Goal: Task Accomplishment & Management: Use online tool/utility

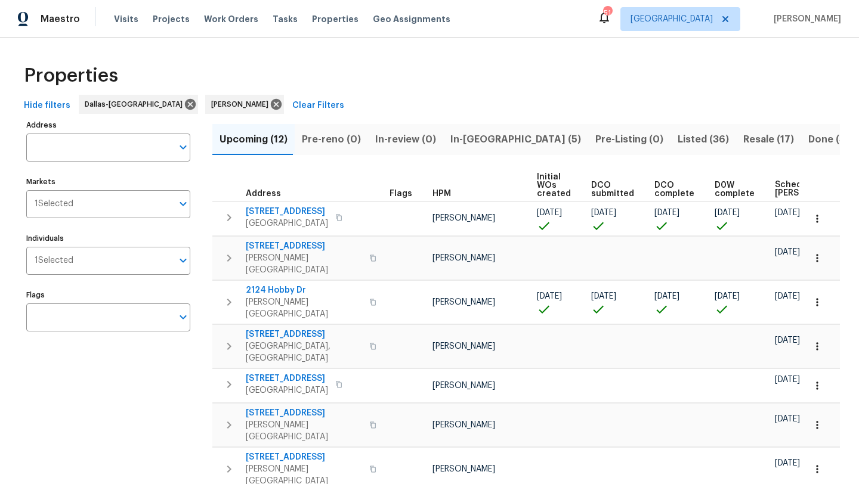
scroll to position [0, 145]
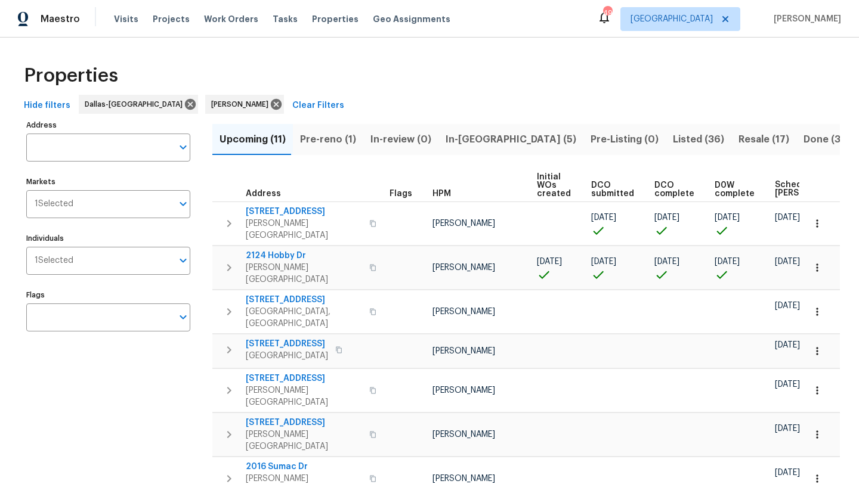
click at [451, 138] on span "In-reno (5)" at bounding box center [510, 139] width 131 height 17
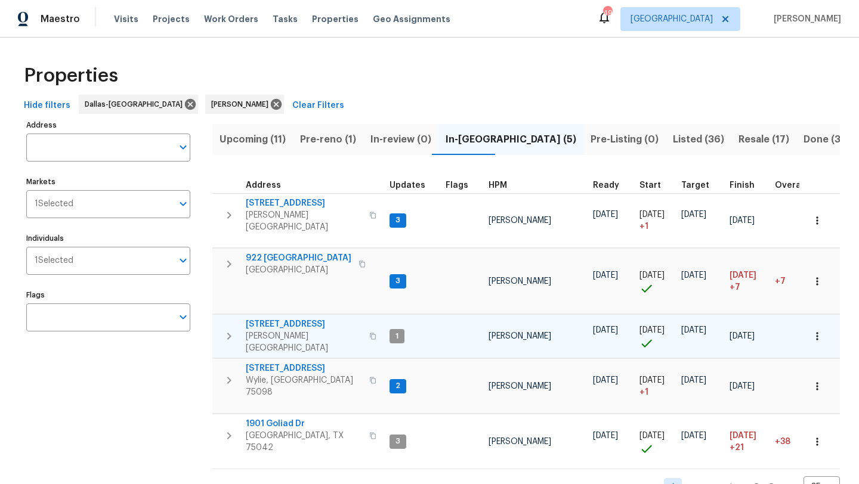
click at [284, 320] on span "9010 Bald Cypress St" at bounding box center [304, 324] width 116 height 12
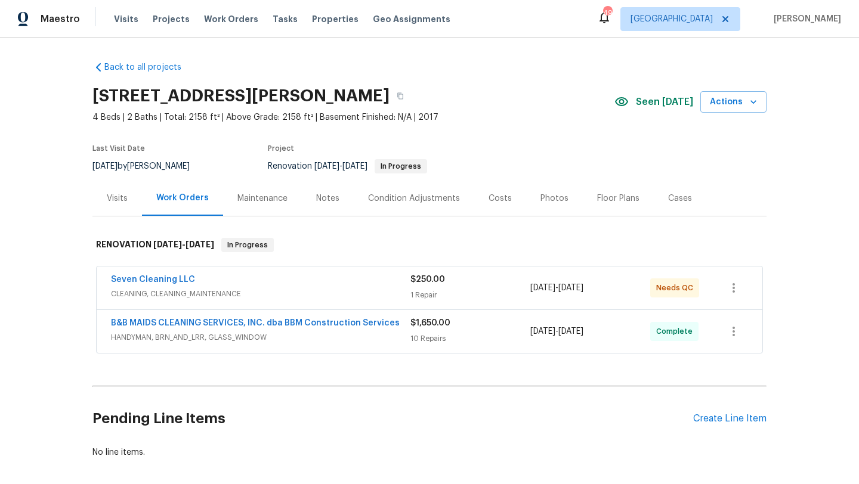
click at [289, 288] on span "CLEANING, CLEANING_MAINTENANCE" at bounding box center [260, 294] width 299 height 12
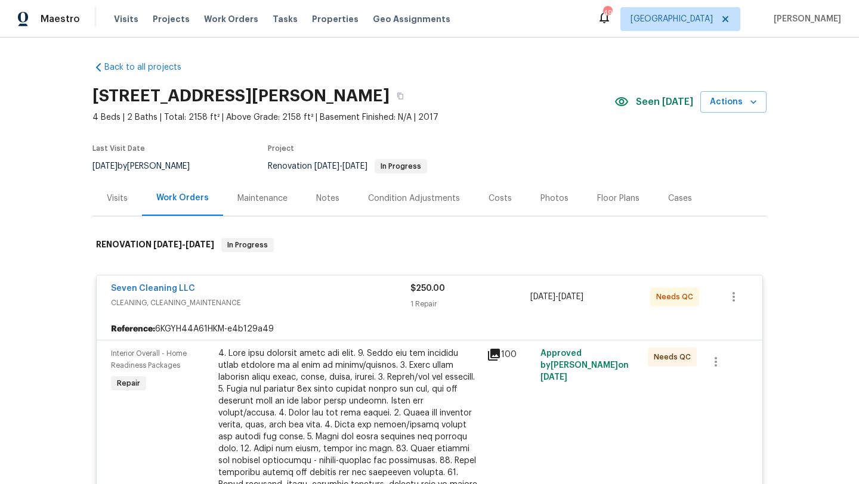
click at [318, 378] on div at bounding box center [348, 479] width 261 height 262
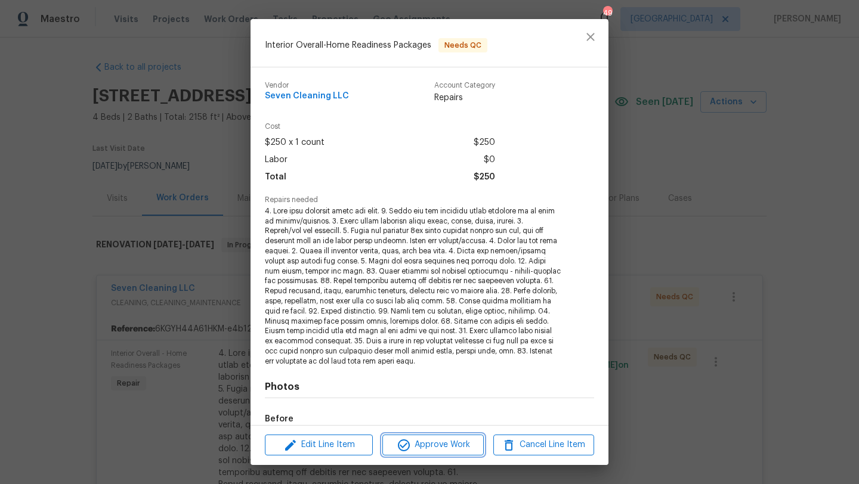
click at [438, 444] on span "Approve Work" at bounding box center [433, 445] width 94 height 15
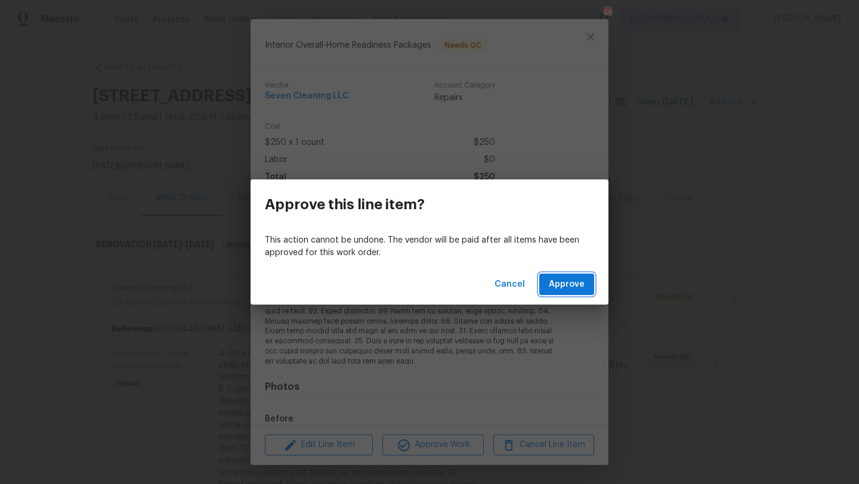
click at [568, 286] on span "Approve" at bounding box center [567, 284] width 36 height 15
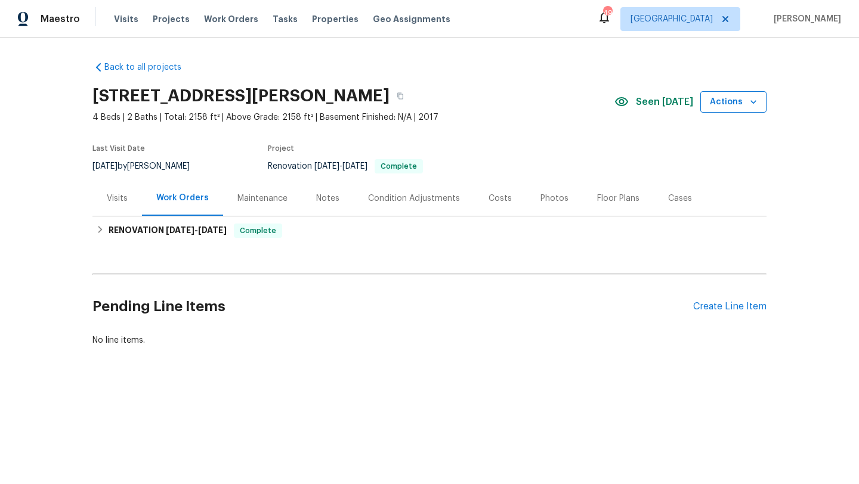
click at [742, 106] on span "Actions" at bounding box center [733, 102] width 47 height 15
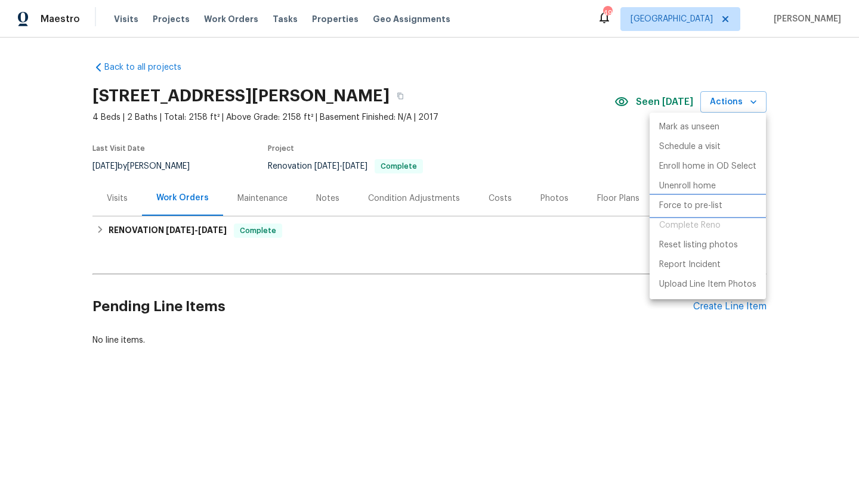
click at [708, 202] on p "Force to pre-list" at bounding box center [690, 206] width 63 height 13
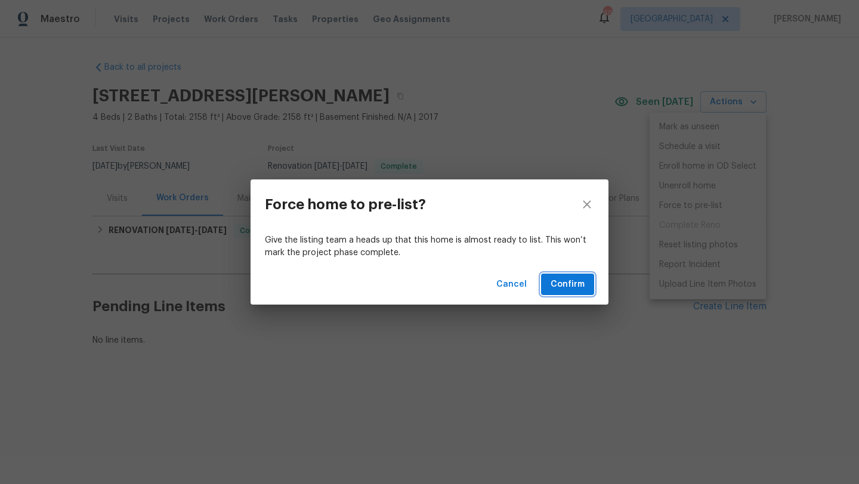
click at [580, 283] on span "Confirm" at bounding box center [567, 284] width 34 height 15
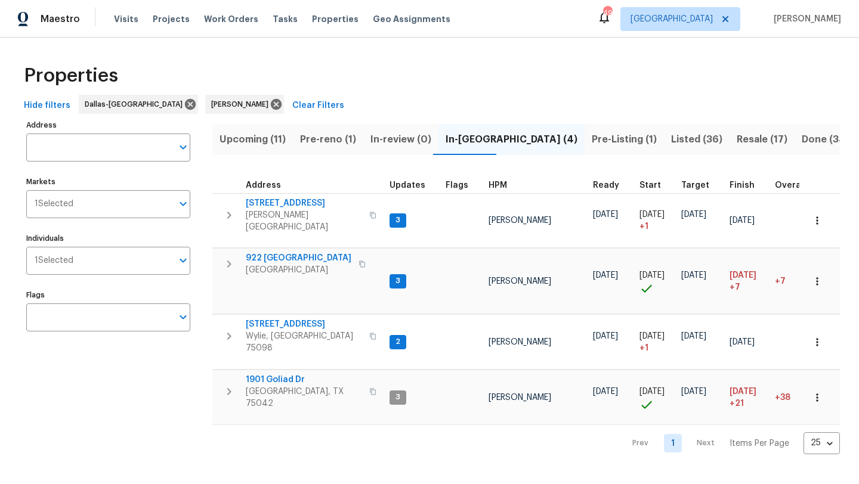
click at [253, 137] on span "Upcoming (11)" at bounding box center [252, 139] width 66 height 17
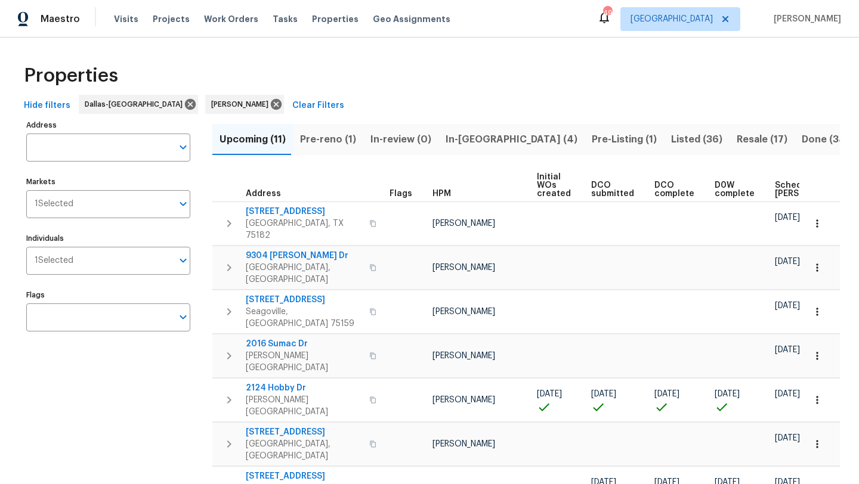
click at [778, 181] on span "Scheduled COE" at bounding box center [808, 189] width 67 height 17
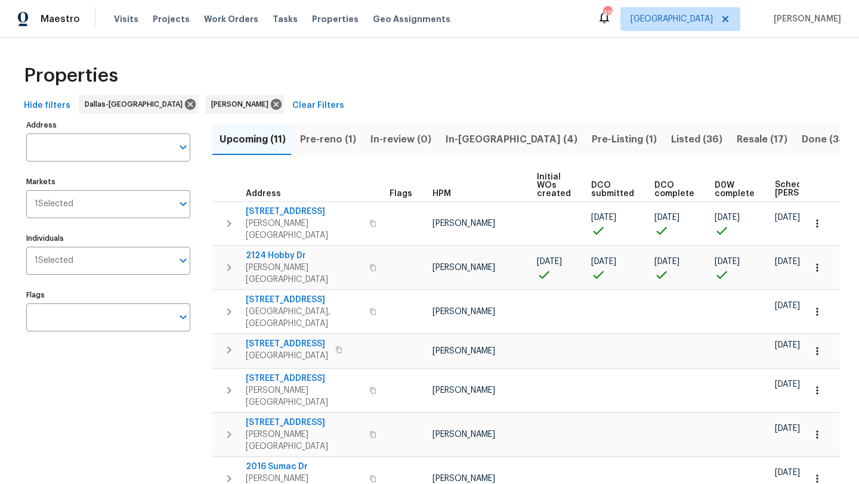
scroll to position [0, 145]
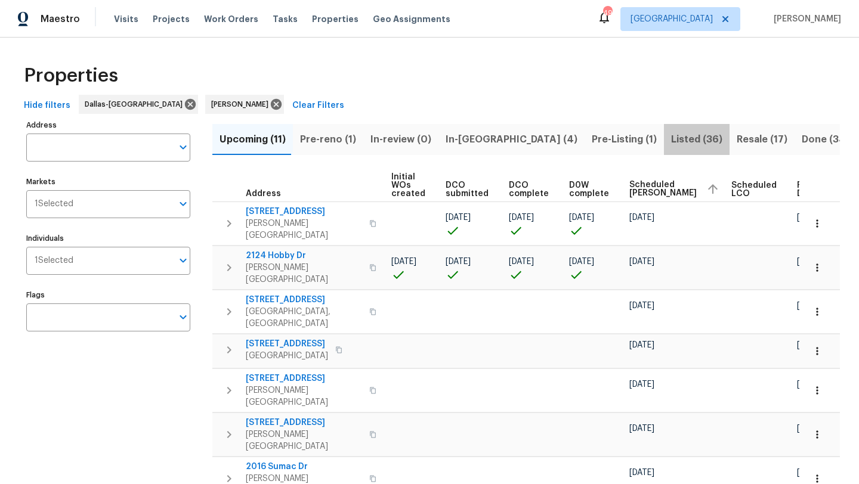
click at [671, 140] on span "Listed (36)" at bounding box center [696, 139] width 51 height 17
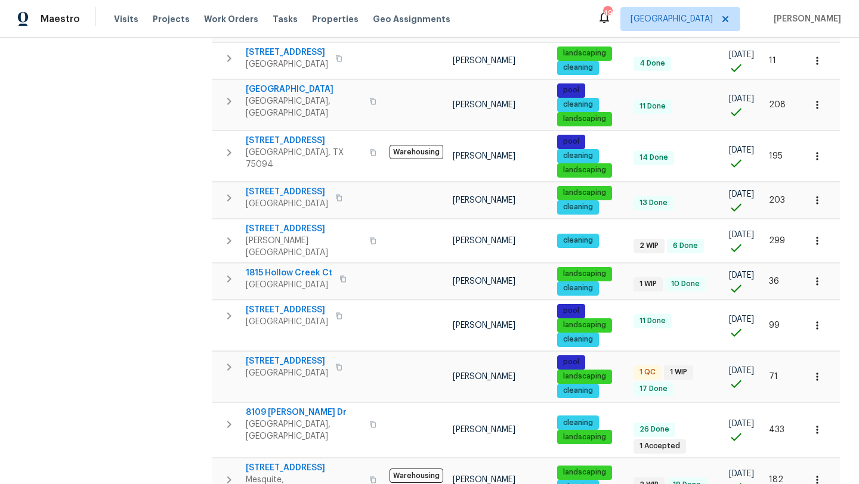
scroll to position [592, 0]
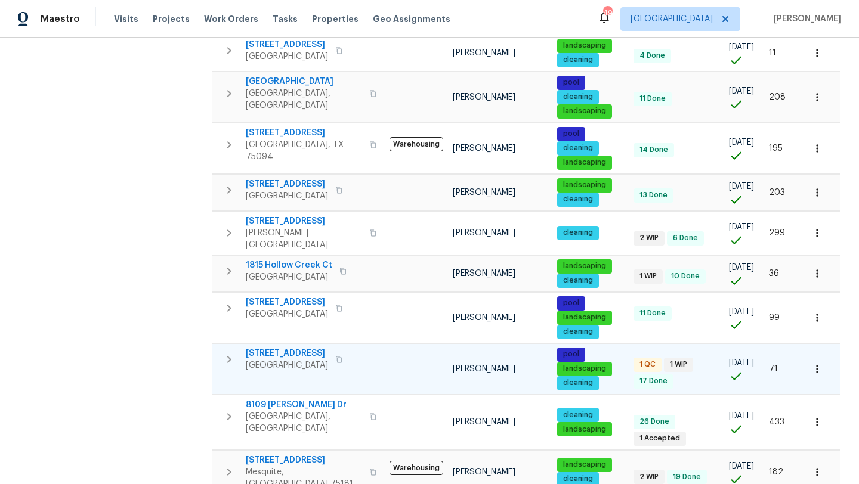
click at [323, 348] on span "413 Thunderbrook Rd" at bounding box center [287, 354] width 82 height 12
click at [817, 363] on icon "button" at bounding box center [817, 369] width 12 height 12
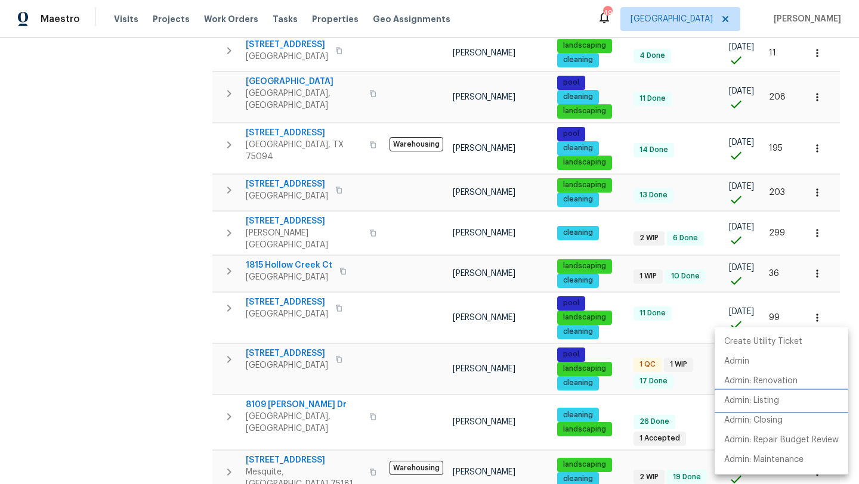
click at [772, 402] on p "Admin: Listing" at bounding box center [751, 401] width 55 height 13
click at [181, 215] on div at bounding box center [429, 242] width 859 height 484
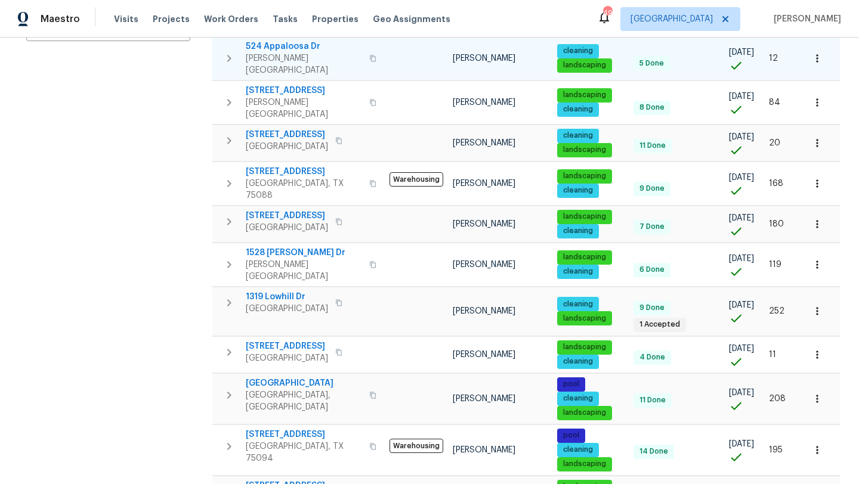
scroll to position [0, 0]
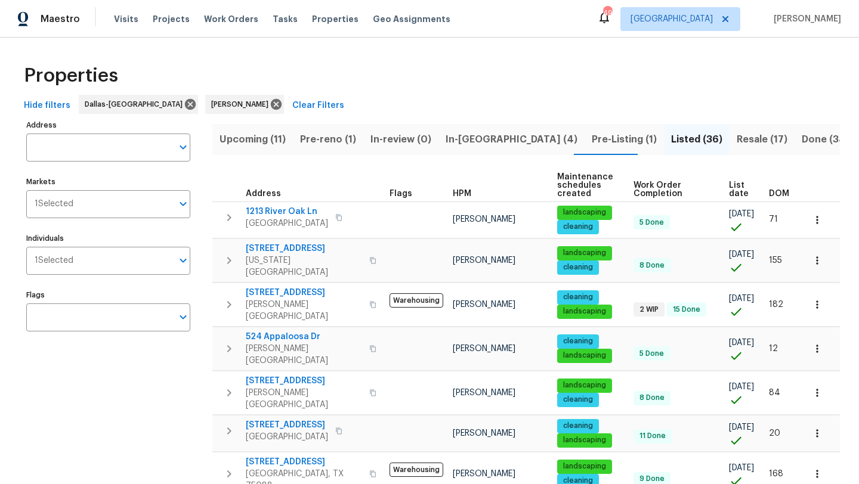
click at [275, 136] on span "Upcoming (11)" at bounding box center [252, 139] width 66 height 17
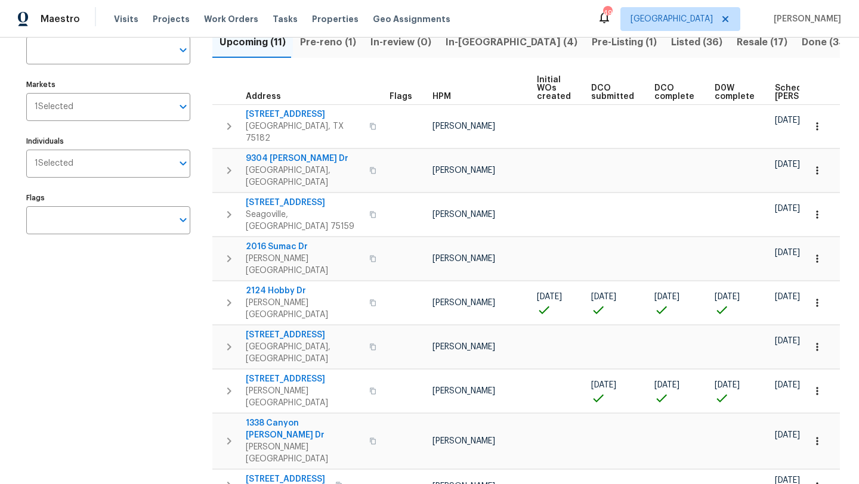
scroll to position [145, 0]
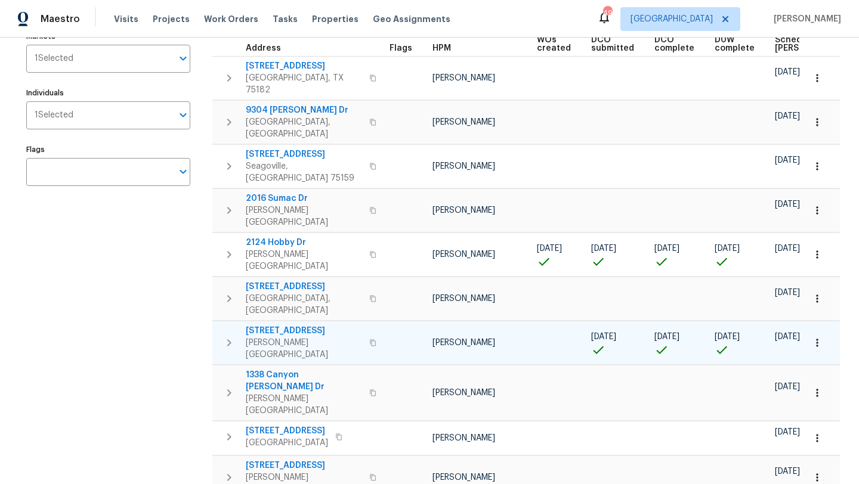
click at [305, 325] on span "2916 Montrose Trl" at bounding box center [304, 331] width 116 height 12
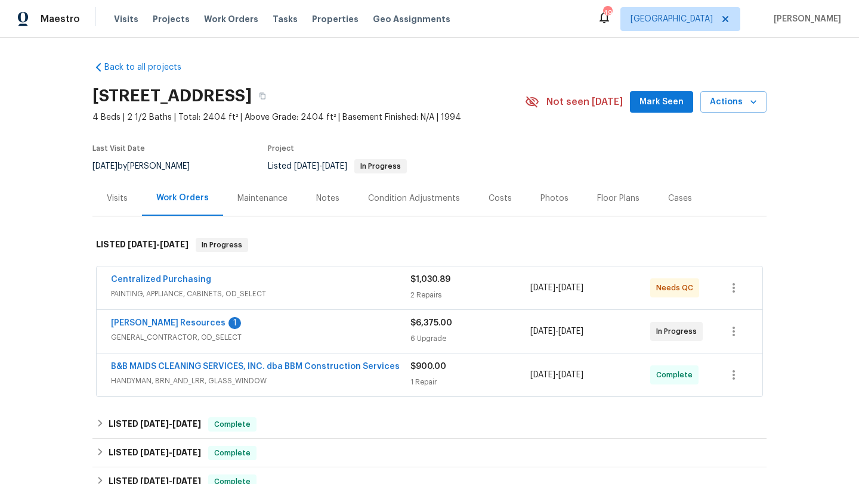
click at [118, 197] on div "Visits" at bounding box center [117, 199] width 21 height 12
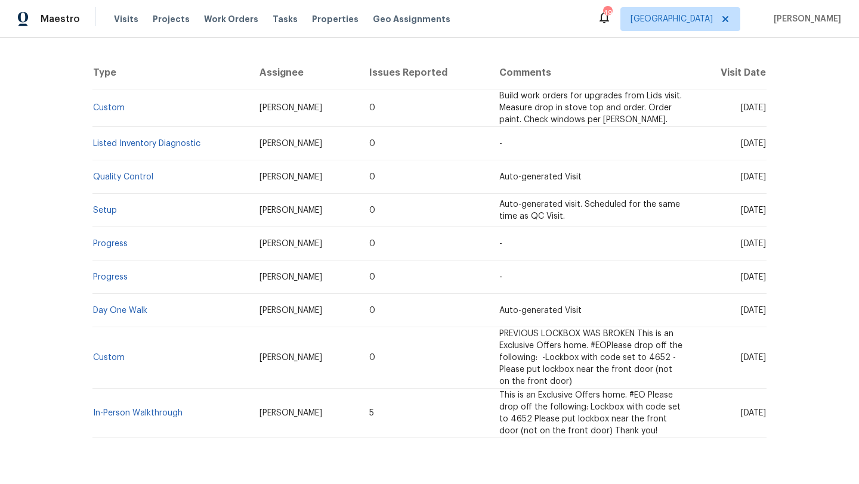
scroll to position [251, 0]
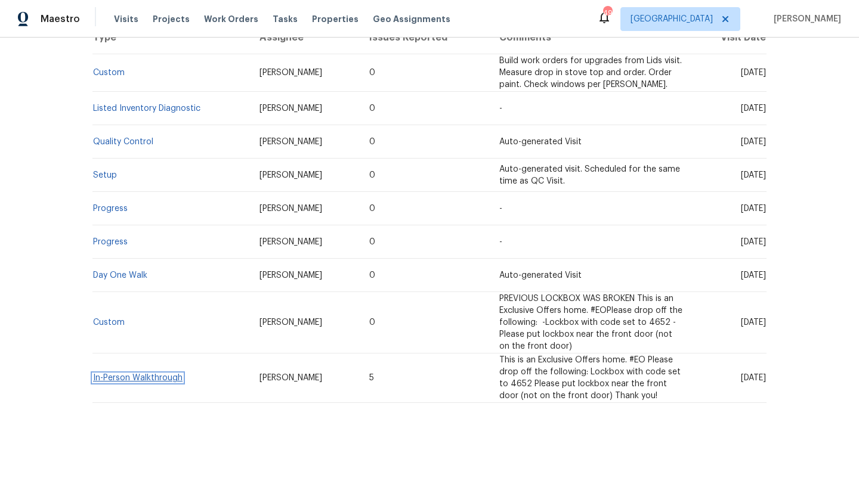
click at [133, 377] on link "In-Person Walkthrough" at bounding box center [137, 378] width 89 height 8
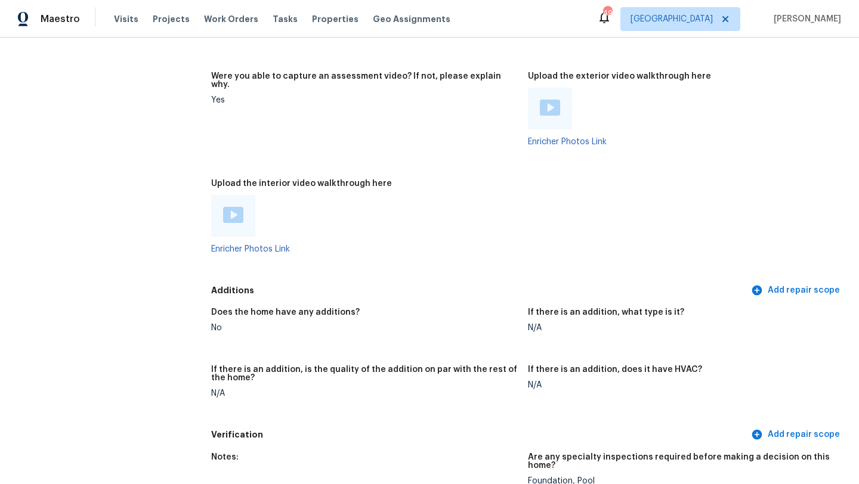
scroll to position [2642, 0]
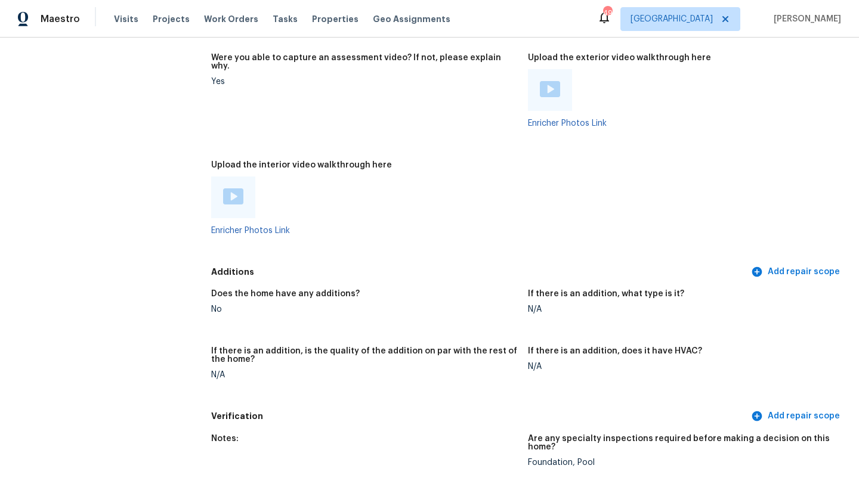
click at [231, 190] on div at bounding box center [233, 197] width 44 height 42
click at [233, 188] on img at bounding box center [233, 196] width 20 height 16
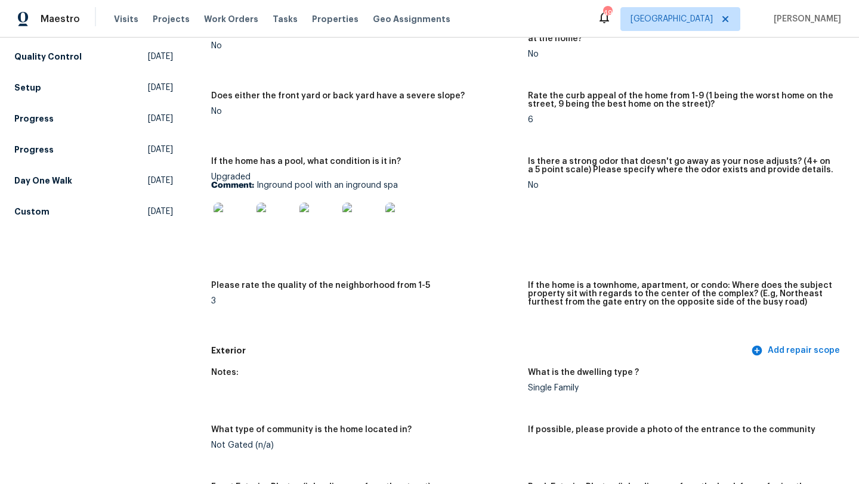
scroll to position [0, 0]
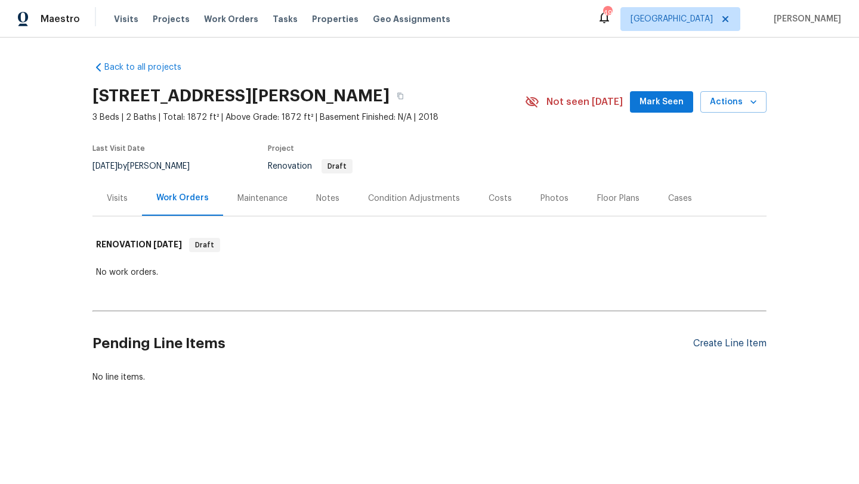
click at [710, 342] on div "Create Line Item" at bounding box center [729, 343] width 73 height 11
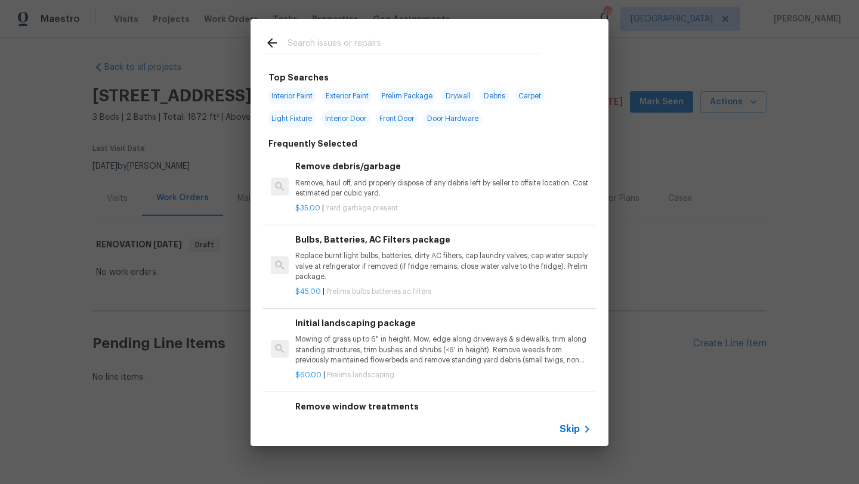
click at [350, 45] on input "text" at bounding box center [413, 45] width 253 height 18
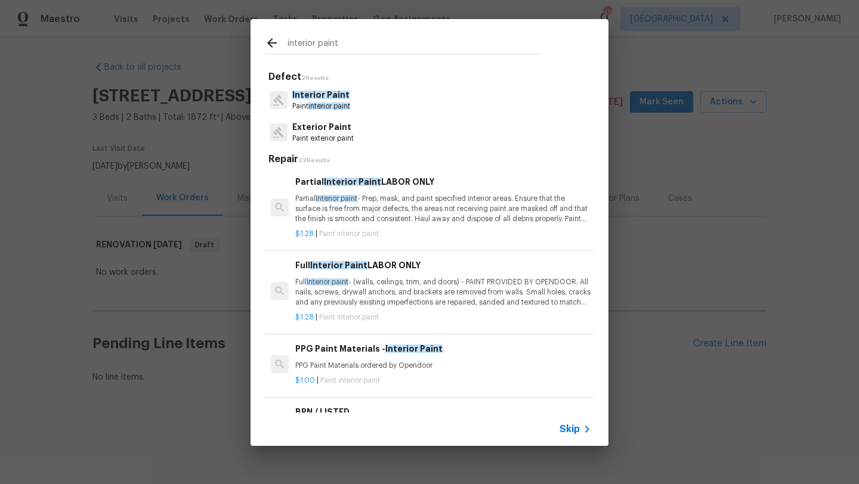
type input "interior paint"
click at [451, 199] on p "Partial Interior paint - Prep, mask, and paint specified interior areas. Ensure…" at bounding box center [443, 209] width 296 height 30
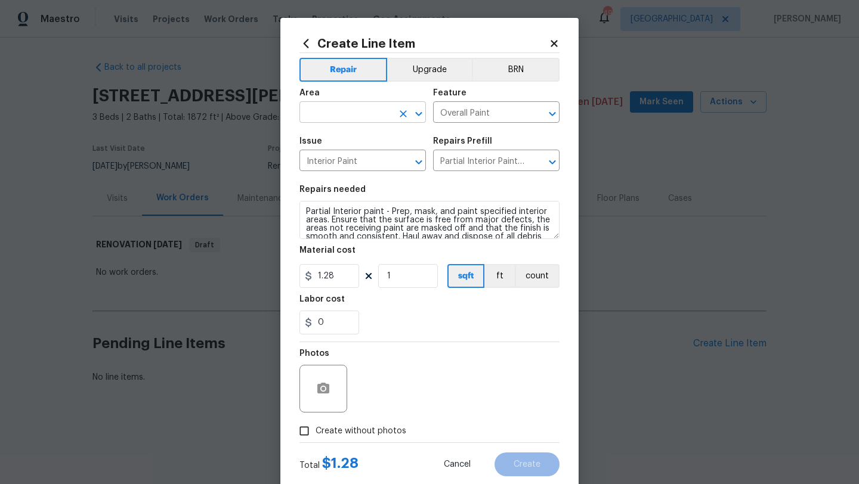
click at [377, 117] on input "text" at bounding box center [345, 113] width 93 height 18
click at [553, 42] on icon at bounding box center [553, 43] width 7 height 7
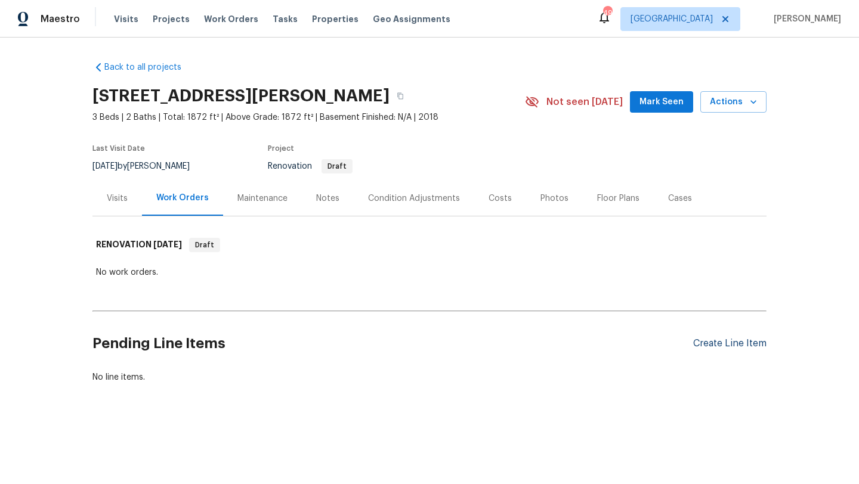
click at [706, 339] on div "Create Line Item" at bounding box center [729, 343] width 73 height 11
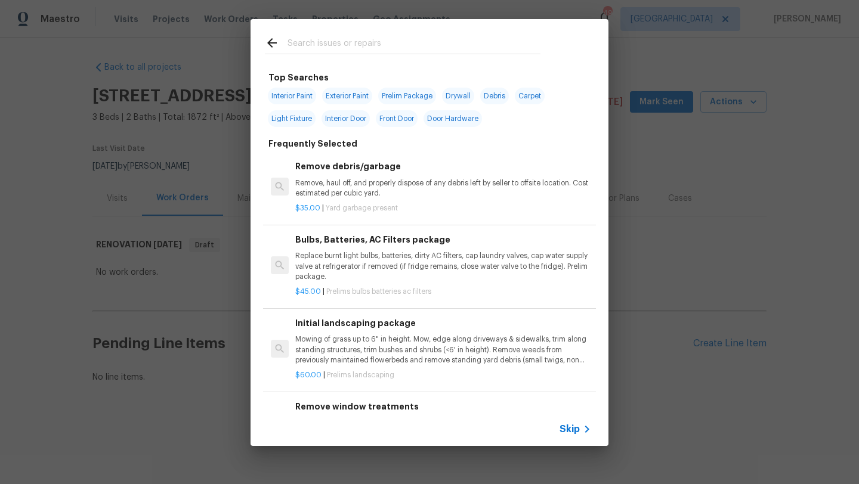
click at [398, 45] on input "text" at bounding box center [413, 45] width 253 height 18
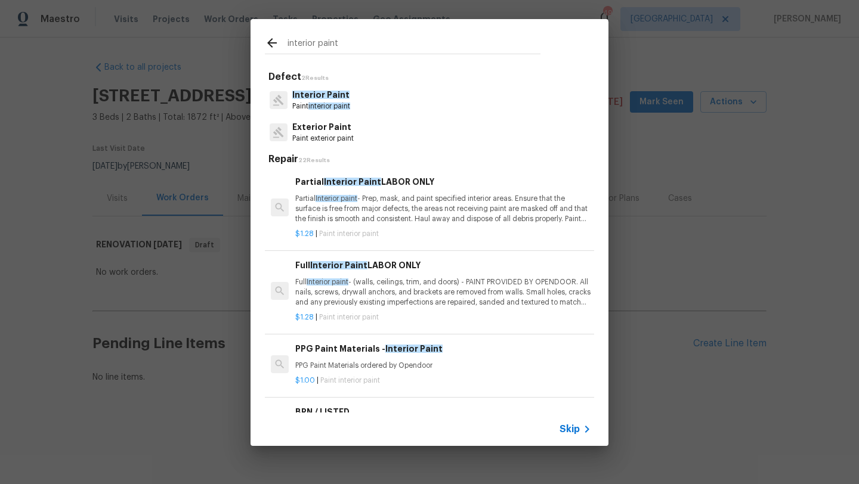
type input "interior paint"
click at [459, 287] on p "Full Interior paint - (walls, ceilings, trim, and doors) - PAINT PROVIDED BY OP…" at bounding box center [443, 292] width 296 height 30
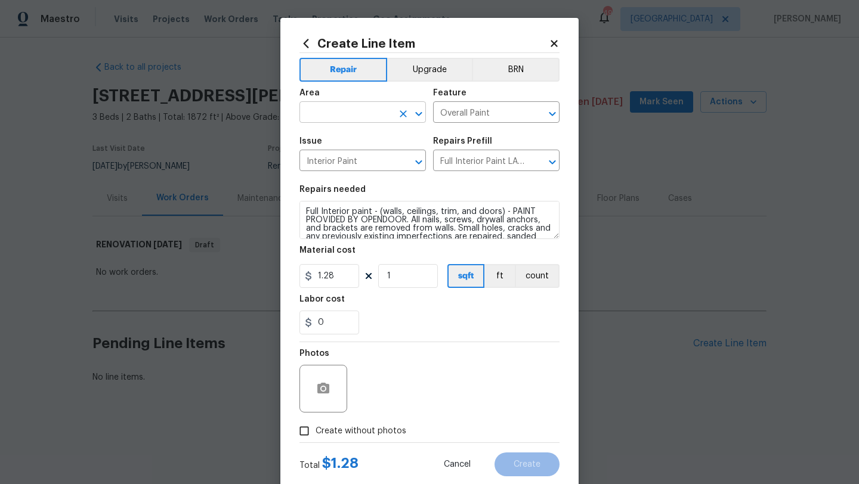
click at [379, 108] on input "text" at bounding box center [345, 113] width 93 height 18
click at [381, 154] on li "Interior Overall" at bounding box center [362, 160] width 126 height 20
type input "Interior Overall"
drag, startPoint x: 501, startPoint y: 214, endPoint x: 402, endPoint y: 212, distance: 98.4
click at [402, 212] on textarea "Full Interior paint - (walls, ceilings, trim, and doors) - PAINT PROVIDED BY OP…" at bounding box center [429, 220] width 260 height 38
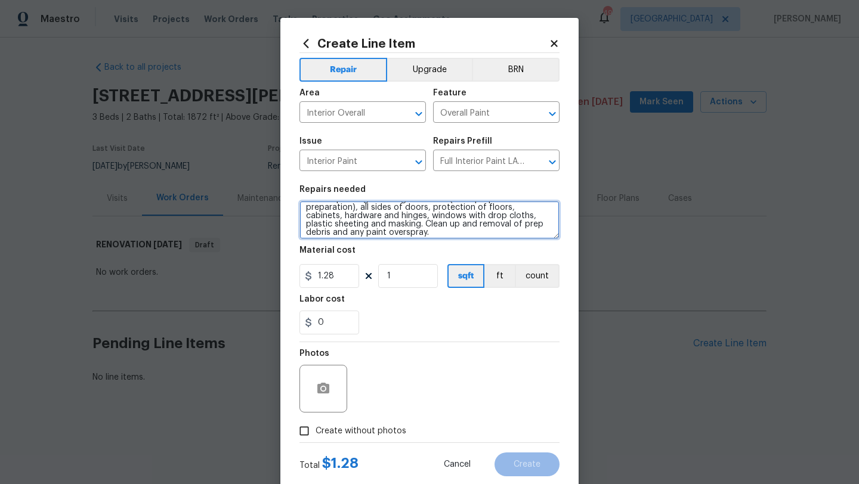
scroll to position [67, 0]
type textarea "Full Interior paint - (walls) - PAINT PROVIDED BY OPENDOOR. All nails, screws, …"
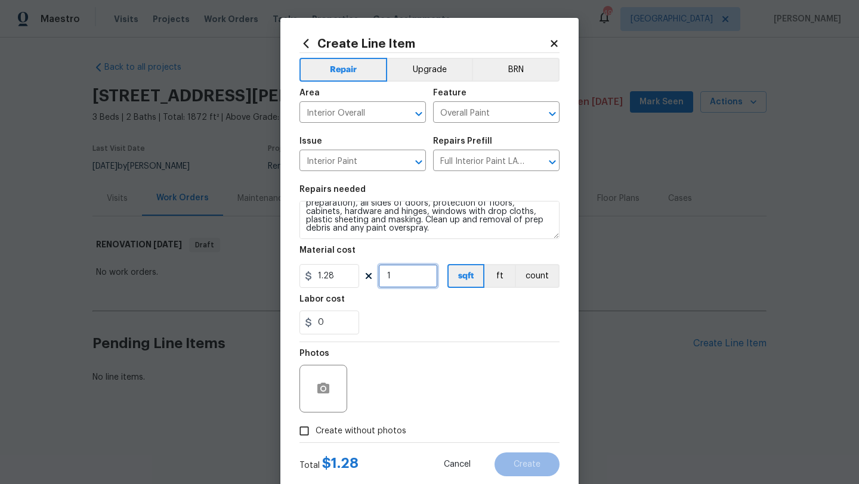
drag, startPoint x: 411, startPoint y: 277, endPoint x: 374, endPoint y: 278, distance: 36.4
click at [374, 278] on div "1.28 1 sqft ft count" at bounding box center [429, 276] width 260 height 24
type input "1872"
click at [439, 330] on div "0" at bounding box center [429, 323] width 260 height 24
click at [392, 430] on span "Create without photos" at bounding box center [360, 431] width 91 height 13
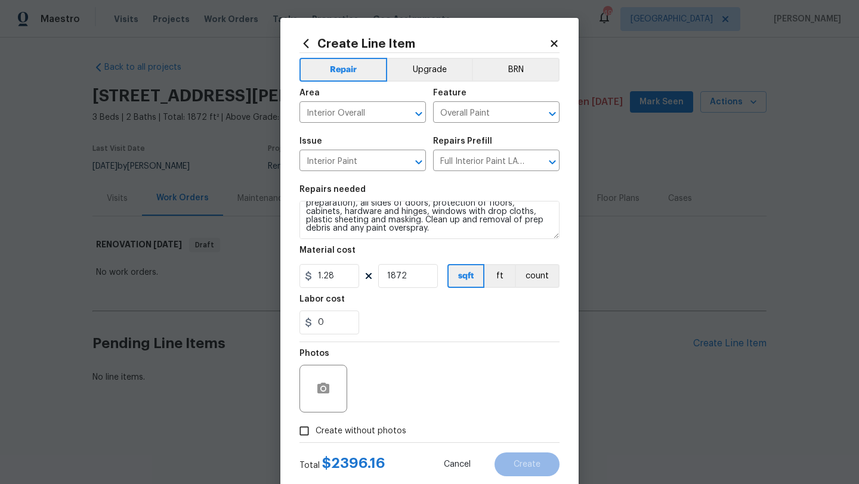
click at [315, 430] on input "Create without photos" at bounding box center [304, 431] width 23 height 23
checkbox input "true"
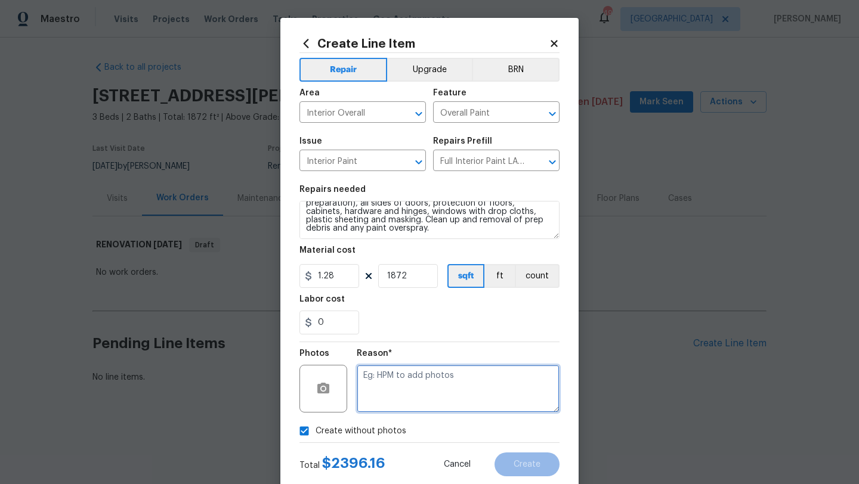
click at [410, 392] on textarea at bounding box center [458, 389] width 203 height 48
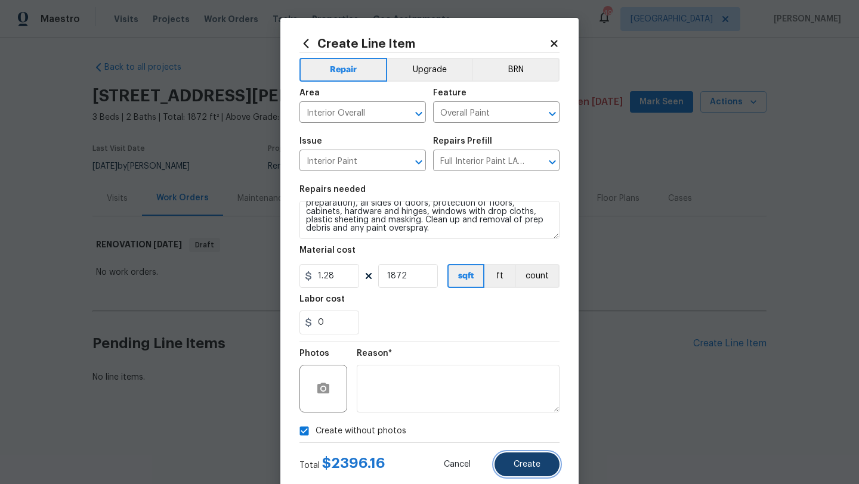
click at [519, 463] on span "Create" at bounding box center [526, 464] width 27 height 9
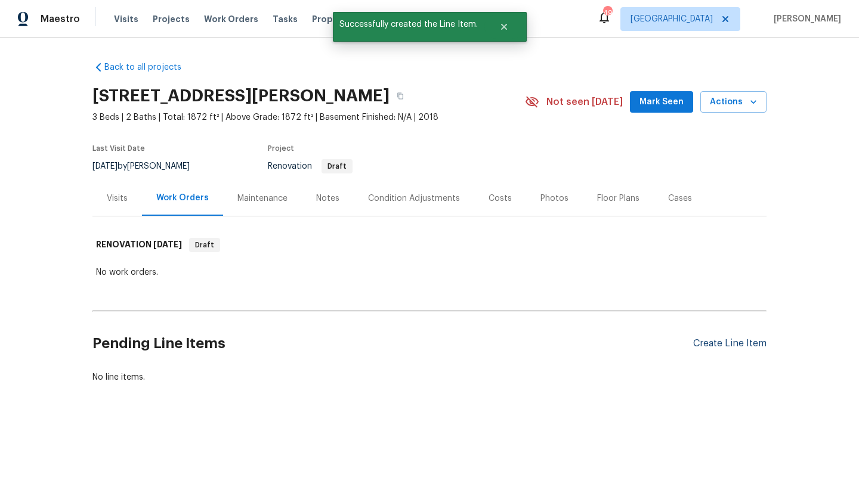
click at [703, 346] on div "Create Line Item" at bounding box center [729, 343] width 73 height 11
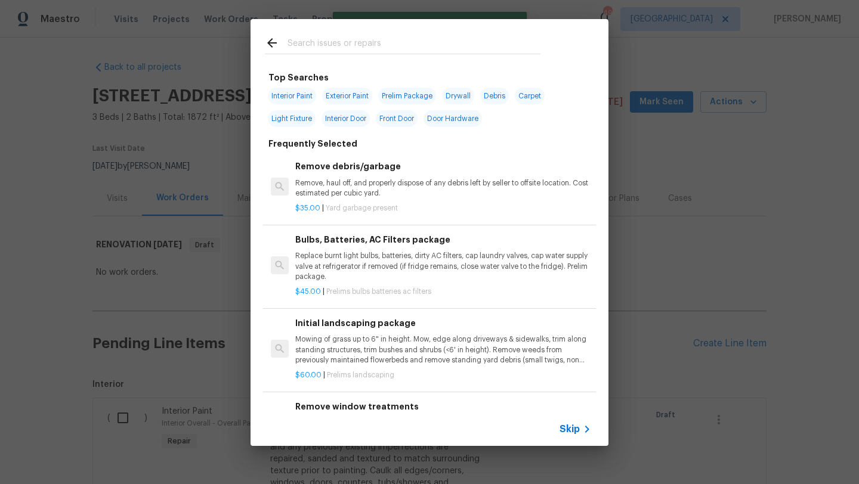
click at [368, 40] on input "text" at bounding box center [413, 45] width 253 height 18
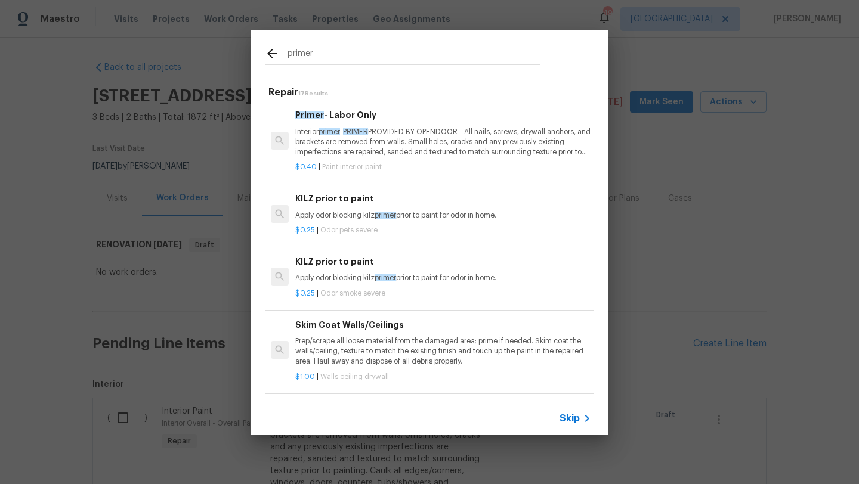
type input "primer"
click at [397, 143] on p "Interior primer - PRIMER PROVIDED BY OPENDOOR - All nails, screws, drywall anch…" at bounding box center [443, 142] width 296 height 30
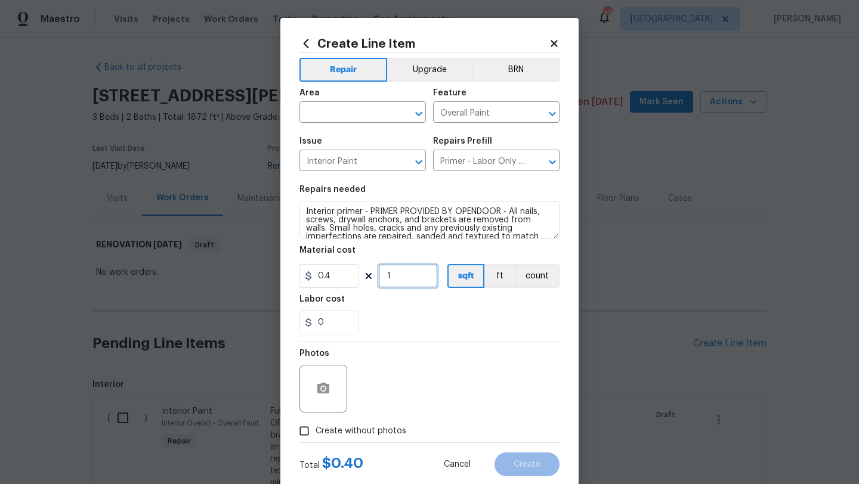
click at [408, 277] on input "1" at bounding box center [408, 276] width 60 height 24
type input "935"
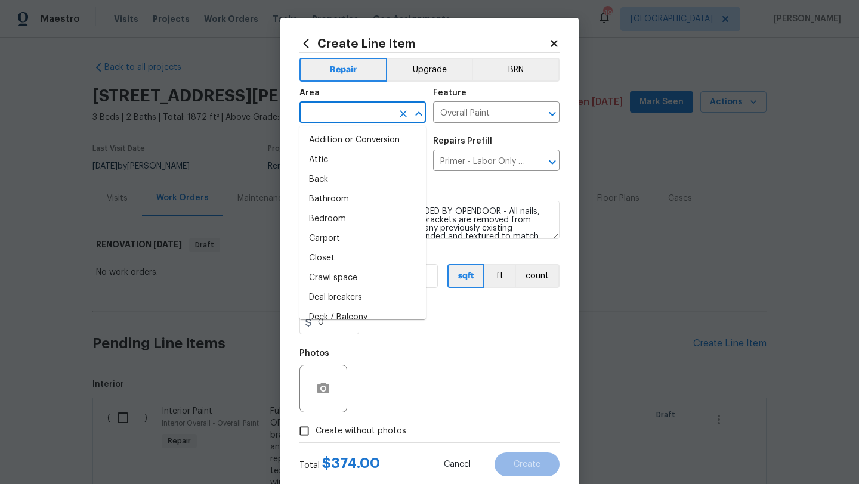
click at [368, 111] on input "text" at bounding box center [345, 113] width 93 height 18
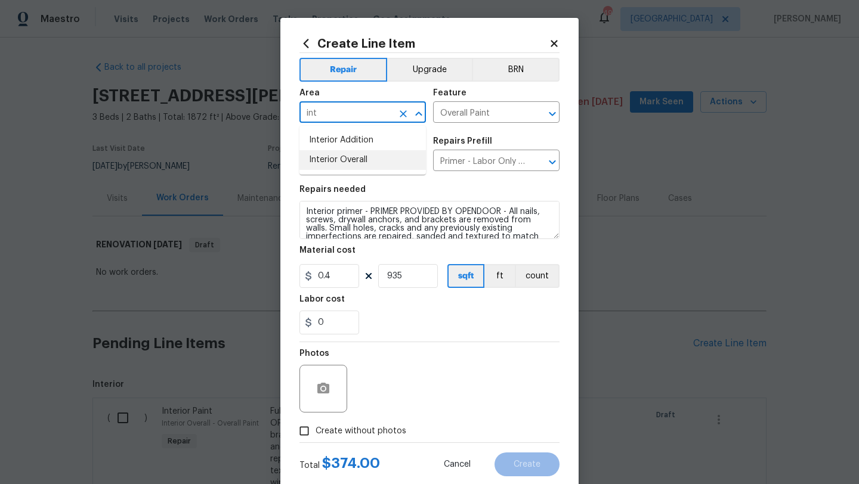
click at [383, 153] on li "Interior Overall" at bounding box center [362, 160] width 126 height 20
type input "Interior Overall"
click at [385, 432] on span "Create without photos" at bounding box center [360, 431] width 91 height 13
click at [315, 432] on input "Create without photos" at bounding box center [304, 431] width 23 height 23
checkbox input "true"
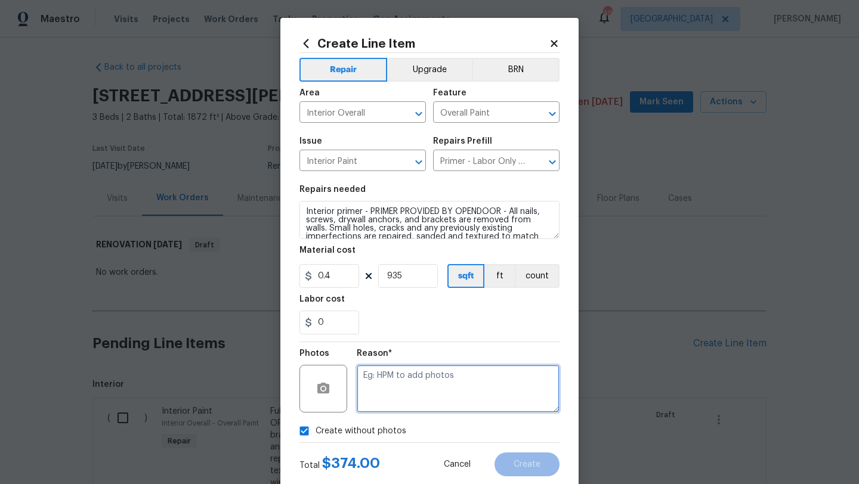
click at [417, 392] on textarea at bounding box center [458, 389] width 203 height 48
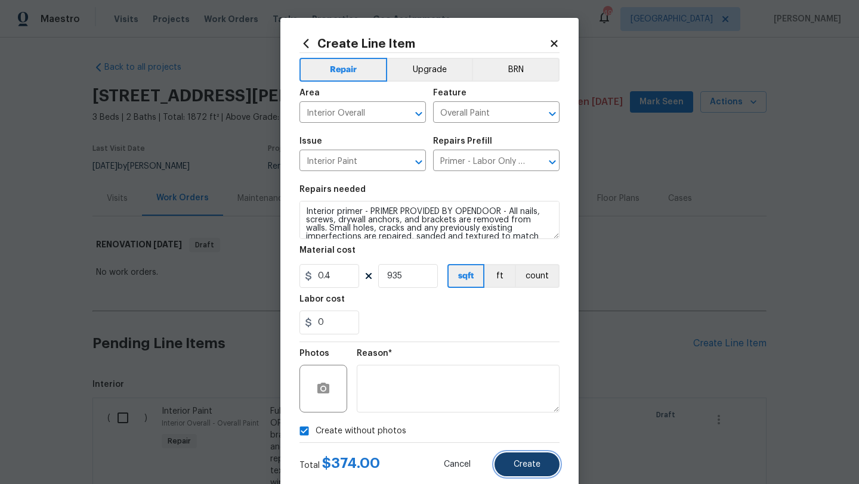
click at [535, 460] on button "Create" at bounding box center [526, 465] width 65 height 24
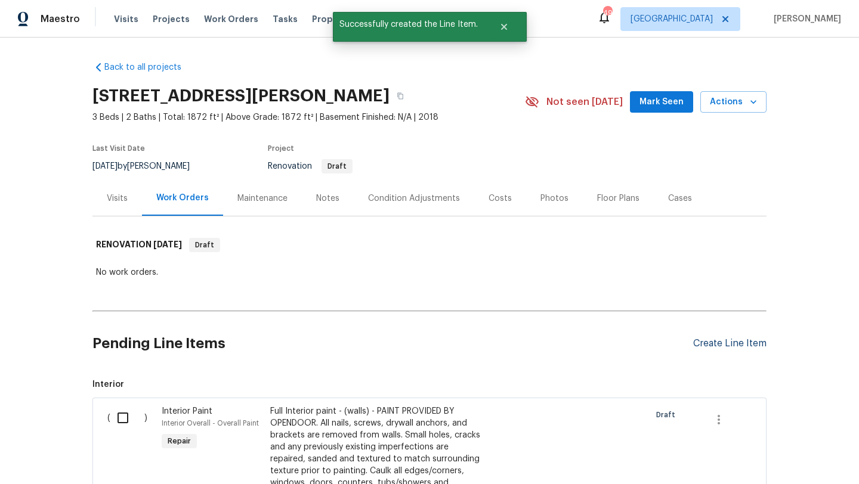
click at [741, 345] on div "Create Line Item" at bounding box center [729, 343] width 73 height 11
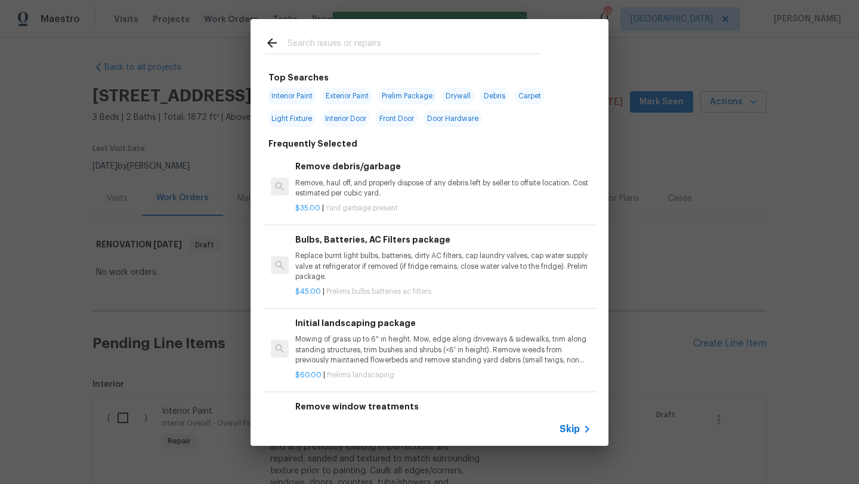
click at [382, 41] on input "text" at bounding box center [413, 45] width 253 height 18
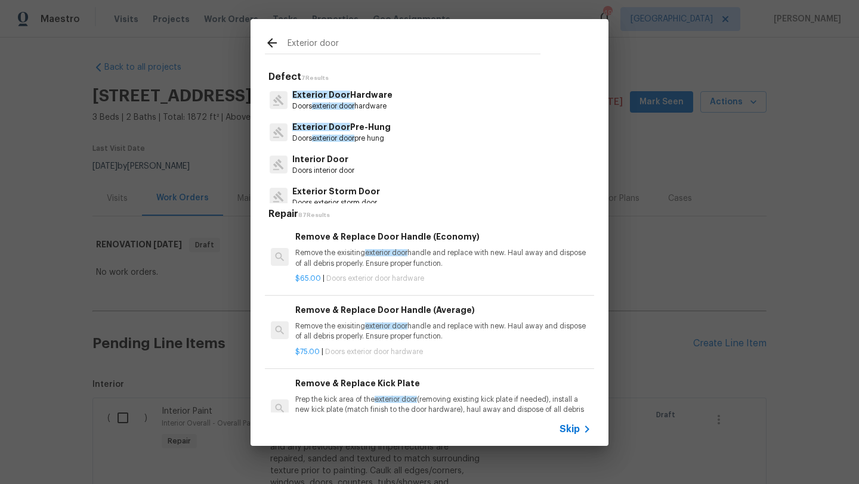
type input "Exterior door"
click at [379, 129] on p "Exterior Door Pre-Hung" at bounding box center [341, 127] width 98 height 13
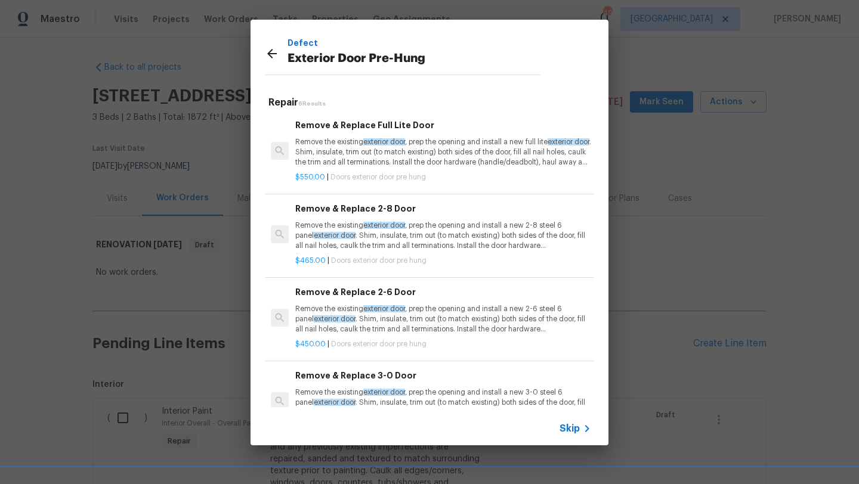
click at [394, 165] on p "Remove the existing exterior door , prep the opening and install a new full lit…" at bounding box center [443, 152] width 296 height 30
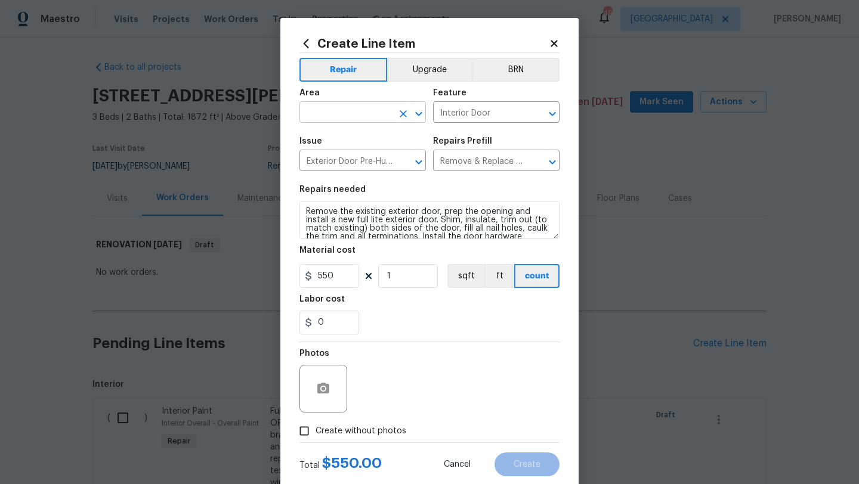
click at [380, 110] on input "text" at bounding box center [345, 113] width 93 height 18
type input "Back"
click at [305, 212] on textarea "Remove the existing exterior door, prep the opening and install a new full lite…" at bounding box center [429, 220] width 260 height 38
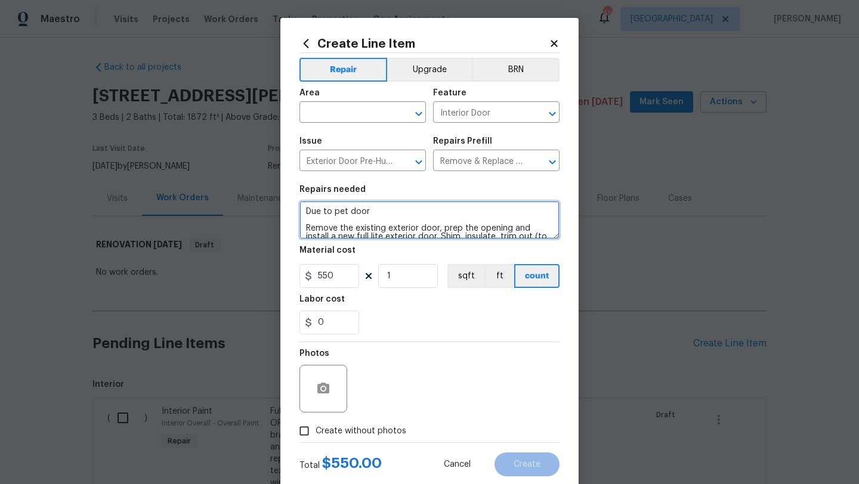
type textarea "Due to pet door Remove the existing exterior door, prep the opening and install…"
click at [329, 430] on span "Create without photos" at bounding box center [360, 431] width 91 height 13
click at [315, 430] on input "Create without photos" at bounding box center [304, 431] width 23 height 23
checkbox input "true"
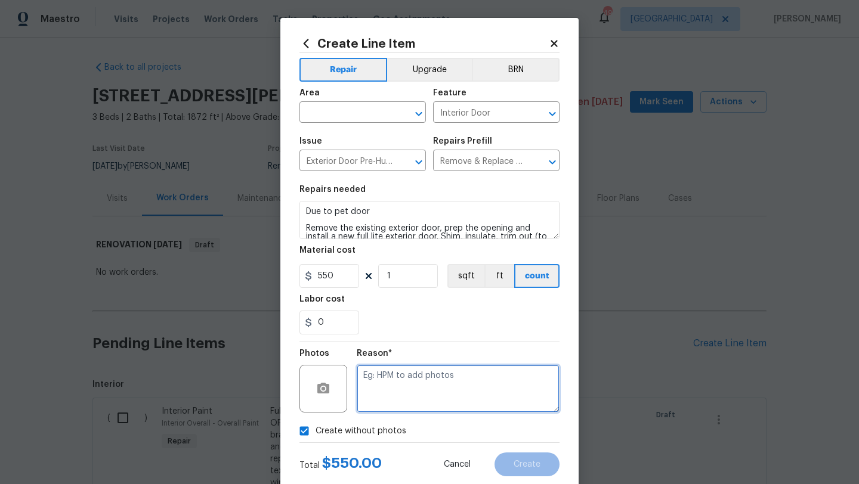
click at [392, 385] on textarea at bounding box center [458, 389] width 203 height 48
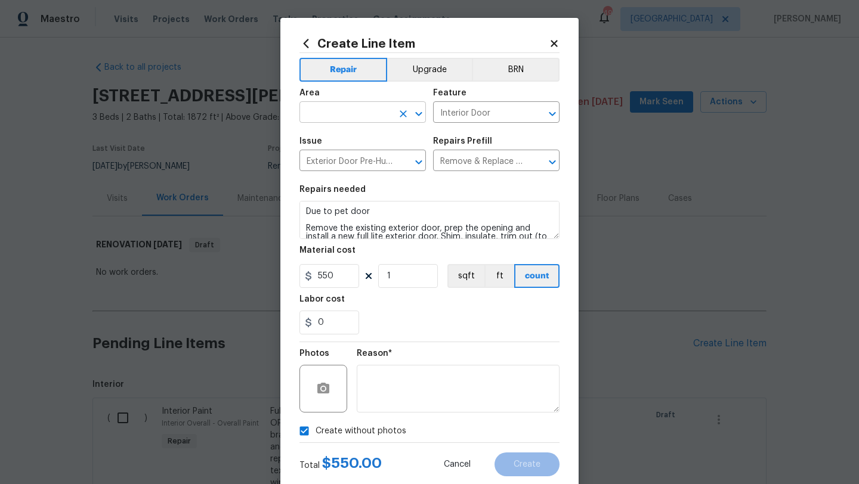
click at [337, 112] on input "text" at bounding box center [345, 113] width 93 height 18
click at [327, 139] on li "Back" at bounding box center [362, 141] width 126 height 20
type input "Back"
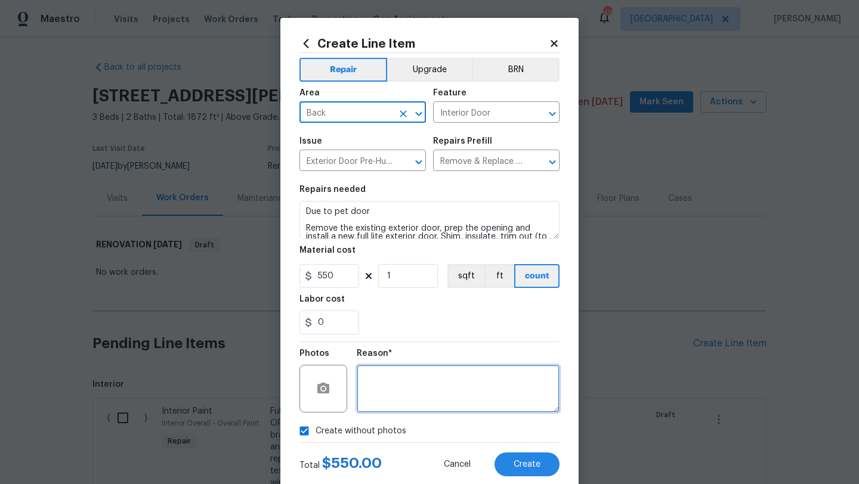
click at [517, 394] on textarea at bounding box center [458, 389] width 203 height 48
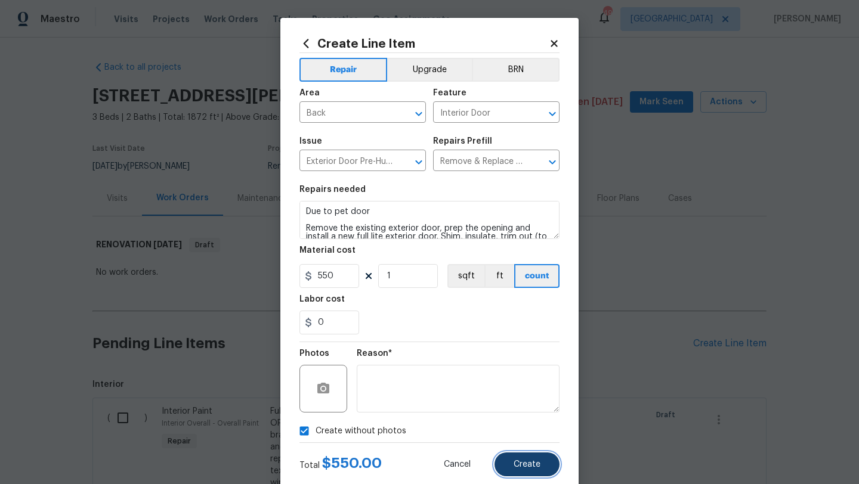
click at [534, 458] on button "Create" at bounding box center [526, 465] width 65 height 24
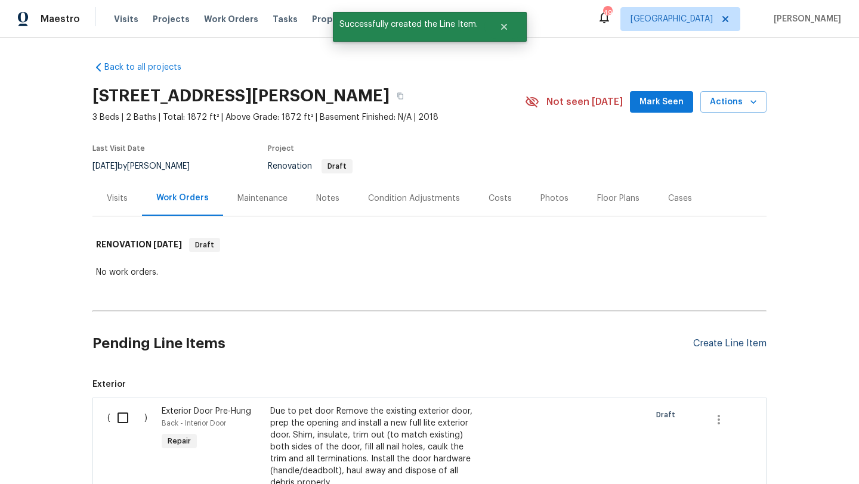
click at [714, 343] on div "Create Line Item" at bounding box center [729, 343] width 73 height 11
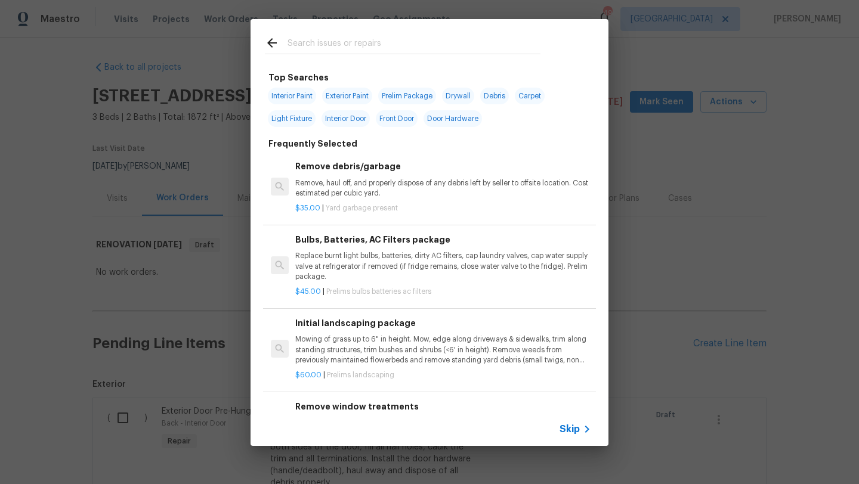
click at [364, 44] on input "text" at bounding box center [413, 45] width 253 height 18
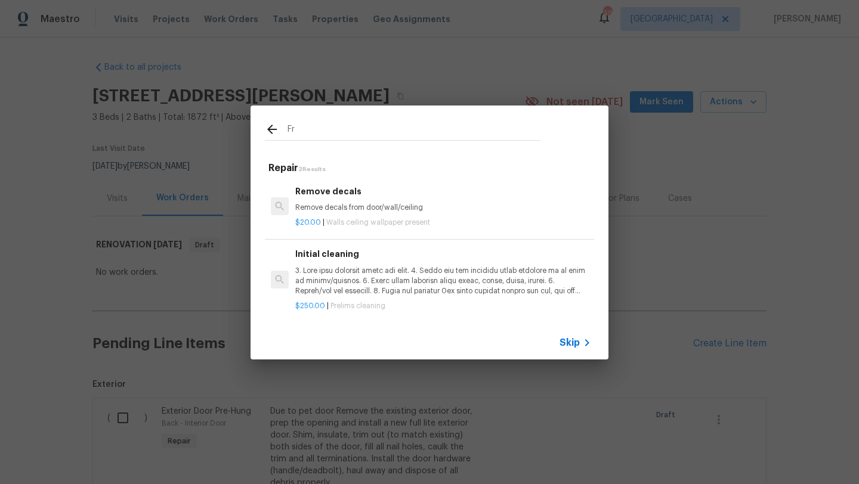
type input "F"
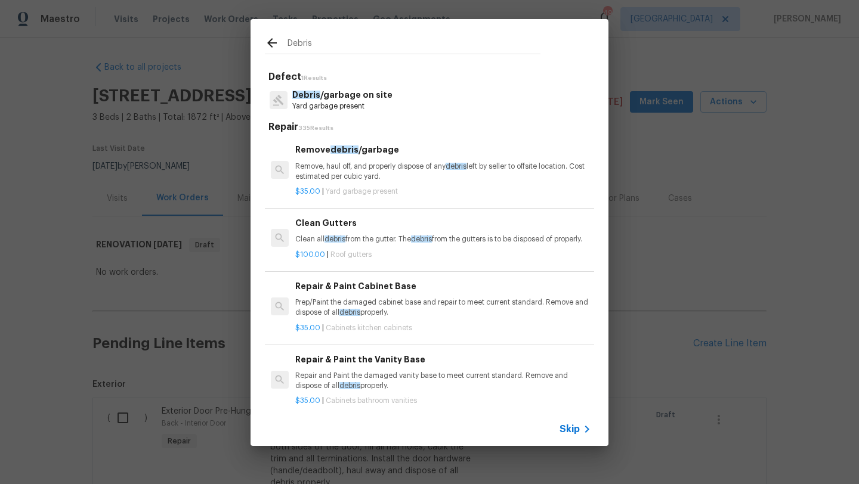
type input "Debris"
click at [367, 101] on p "Debris /garbage on site" at bounding box center [342, 95] width 100 height 13
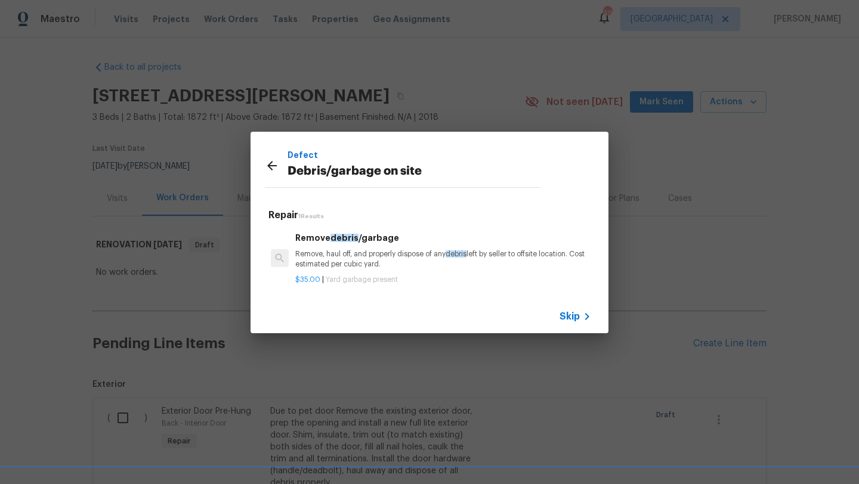
click at [384, 266] on p "Remove, haul off, and properly dispose of any debris left by seller to offsite …" at bounding box center [443, 259] width 296 height 20
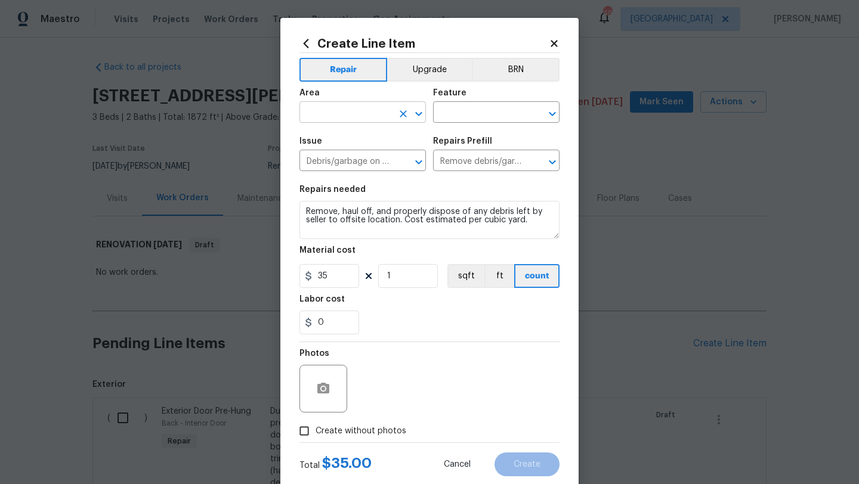
click at [376, 117] on input "text" at bounding box center [345, 113] width 93 height 18
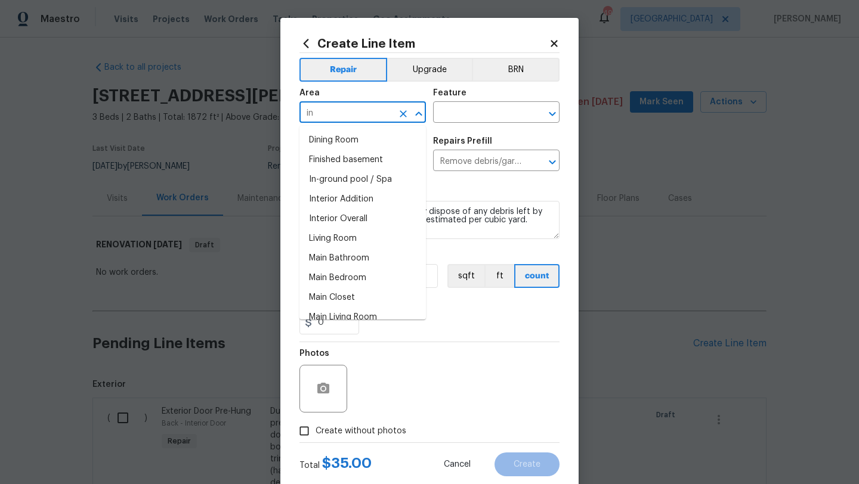
type input "i"
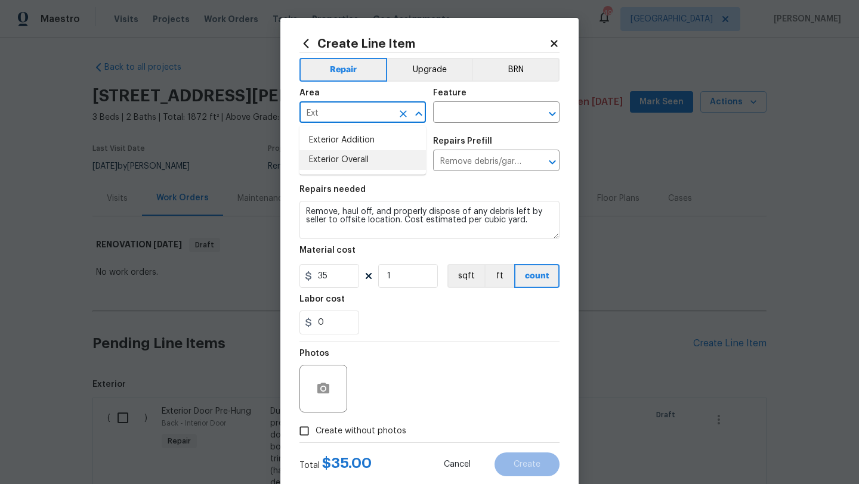
click at [374, 157] on li "Exterior Overall" at bounding box center [362, 160] width 126 height 20
type input "Exterior Overall"
click at [469, 116] on input "text" at bounding box center [479, 113] width 93 height 18
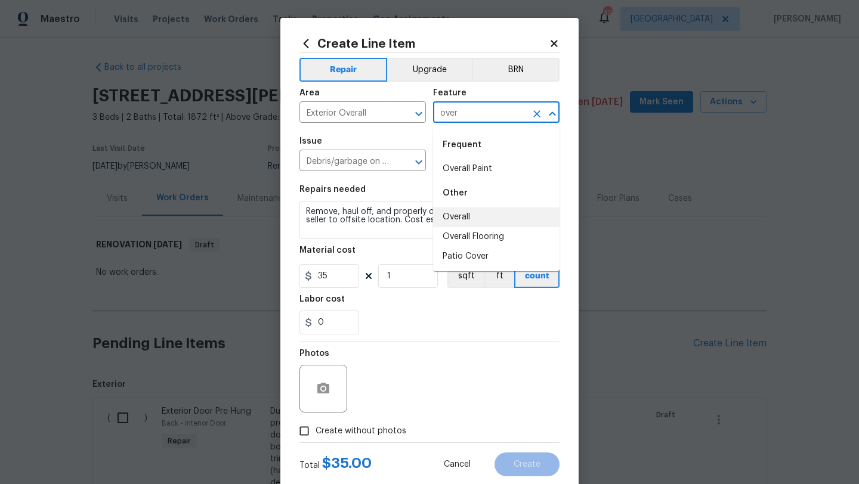
click at [461, 212] on li "Overall" at bounding box center [496, 217] width 126 height 20
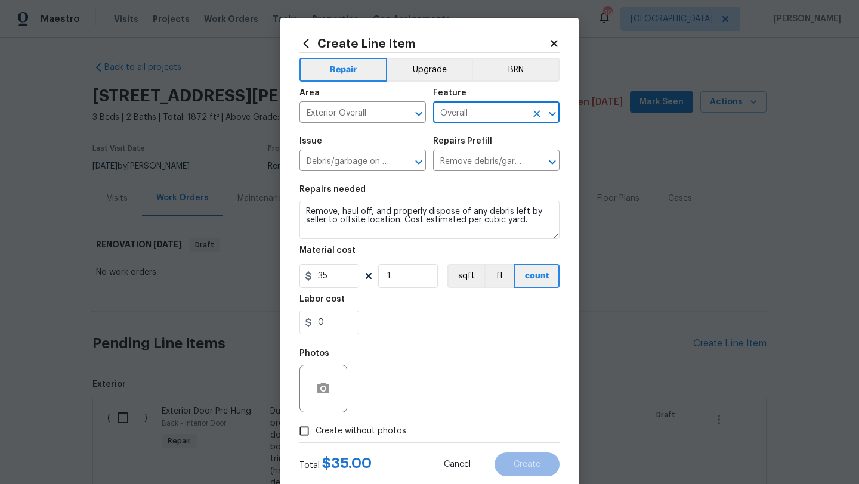
type input "Overall"
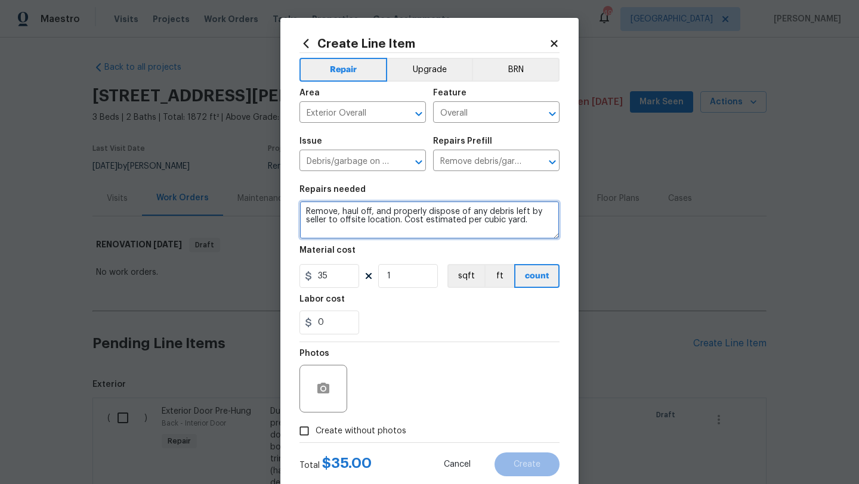
click at [307, 207] on textarea "Remove, haul off, and properly dispose of any debris left by seller to offsite …" at bounding box center [429, 220] width 260 height 38
type textarea "Garage items, closet items, back yard potted plants, kitchen cabinet contents, …"
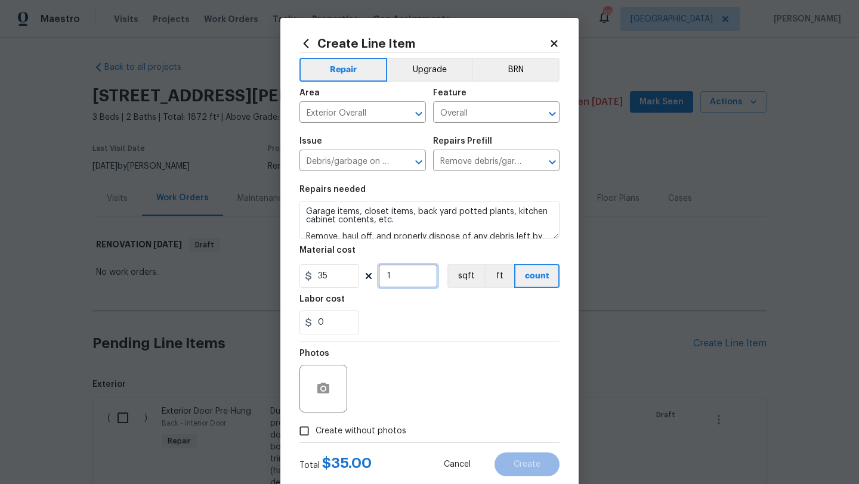
drag, startPoint x: 392, startPoint y: 278, endPoint x: 377, endPoint y: 278, distance: 14.9
click at [377, 278] on div "35 1 sqft ft count" at bounding box center [429, 276] width 260 height 24
type input "11"
drag, startPoint x: 332, startPoint y: 324, endPoint x: 298, endPoint y: 323, distance: 34.0
click at [298, 323] on div "Create Line Item Repair Upgrade BRN Area Exterior Overall ​ Feature Overall ​ I…" at bounding box center [429, 257] width 298 height 478
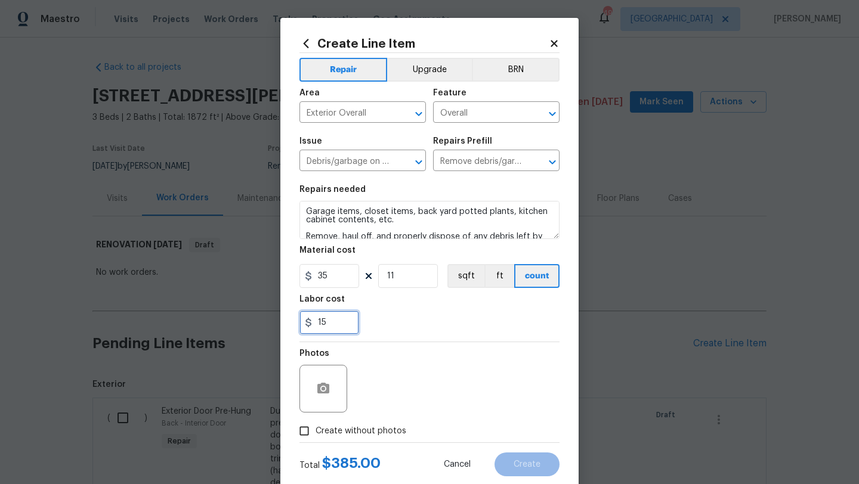
type input "15"
click at [401, 319] on div "15" at bounding box center [429, 323] width 260 height 24
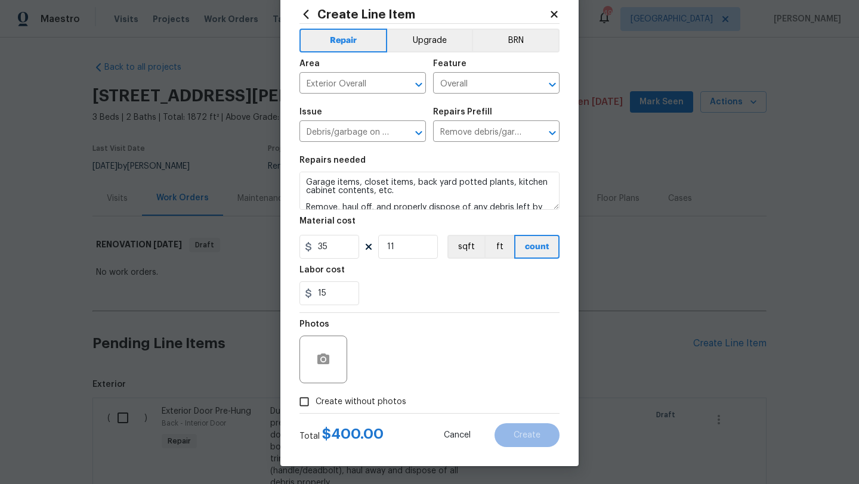
click at [376, 408] on span "Create without photos" at bounding box center [360, 402] width 91 height 13
click at [315, 408] on input "Create without photos" at bounding box center [304, 402] width 23 height 23
checkbox input "true"
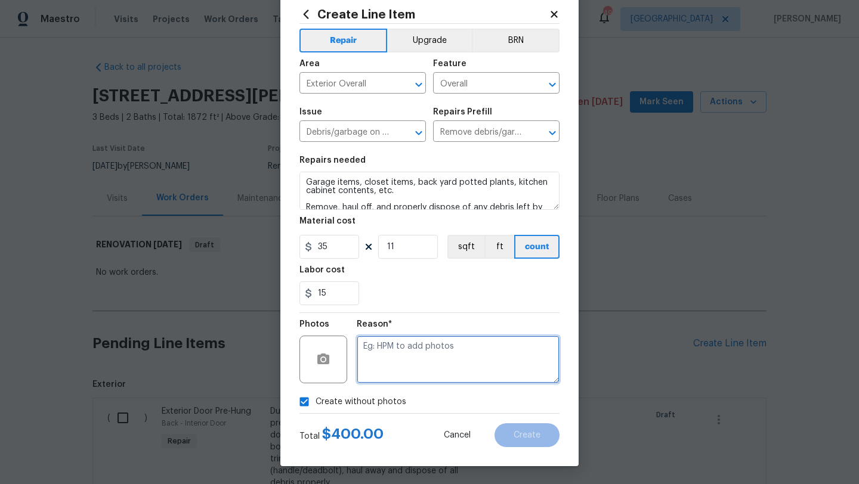
click at [433, 368] on textarea at bounding box center [458, 360] width 203 height 48
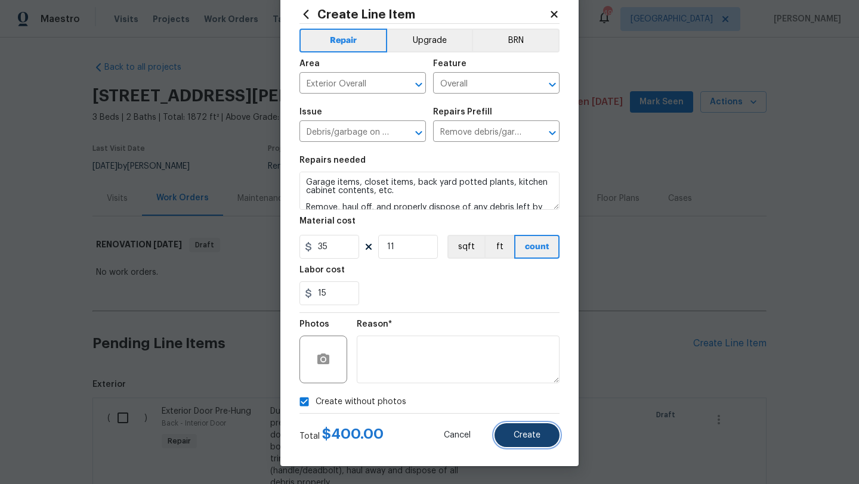
click at [515, 434] on span "Create" at bounding box center [526, 435] width 27 height 9
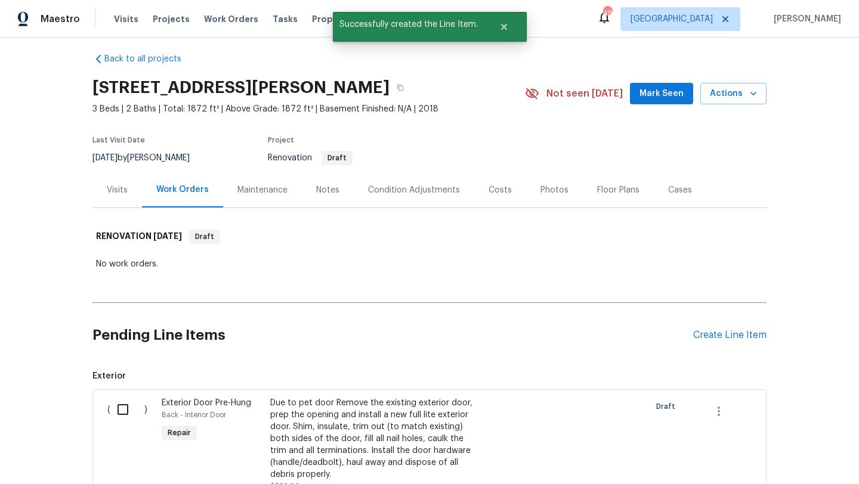
scroll to position [11, 0]
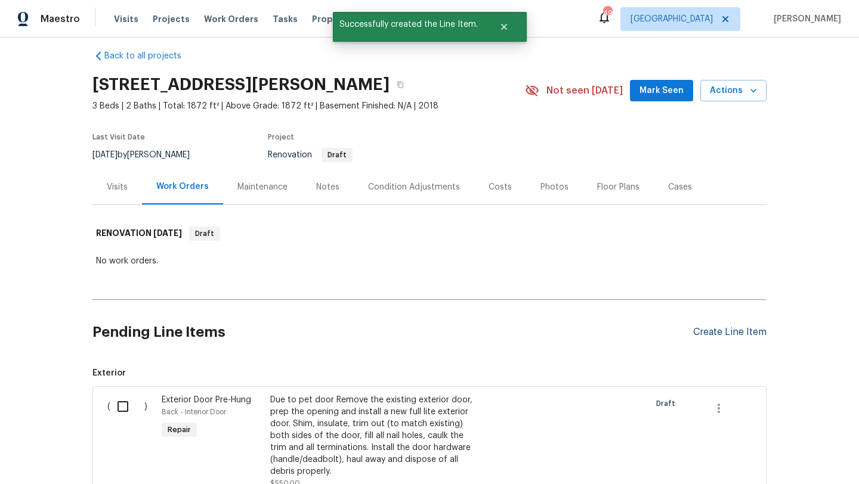
click at [705, 332] on div "Create Line Item" at bounding box center [729, 332] width 73 height 11
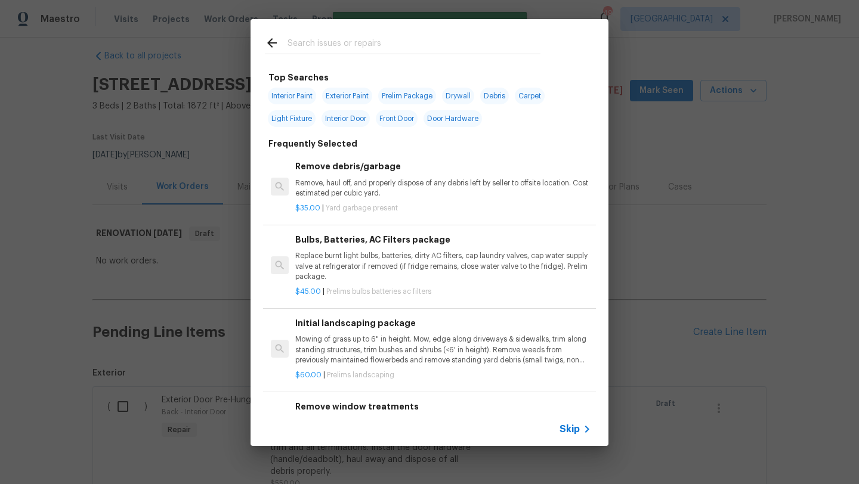
click at [436, 41] on input "text" at bounding box center [413, 45] width 253 height 18
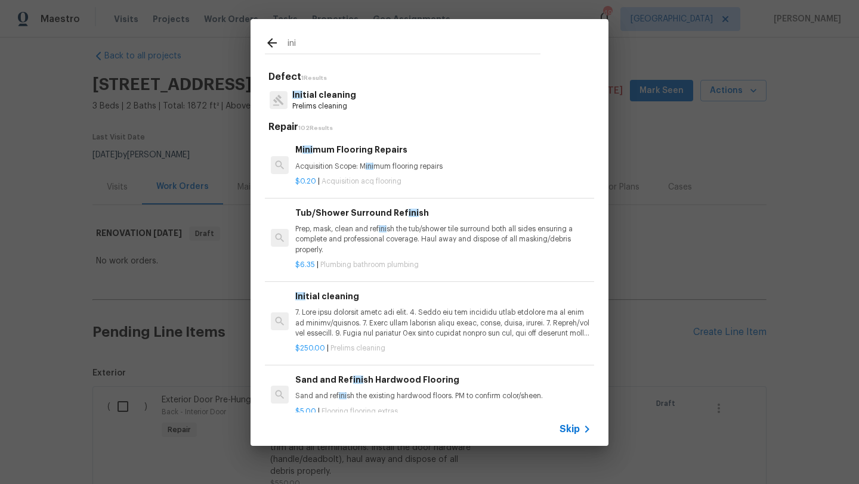
type input "ini"
click at [342, 95] on p "Ini tial cleaning" at bounding box center [324, 95] width 64 height 13
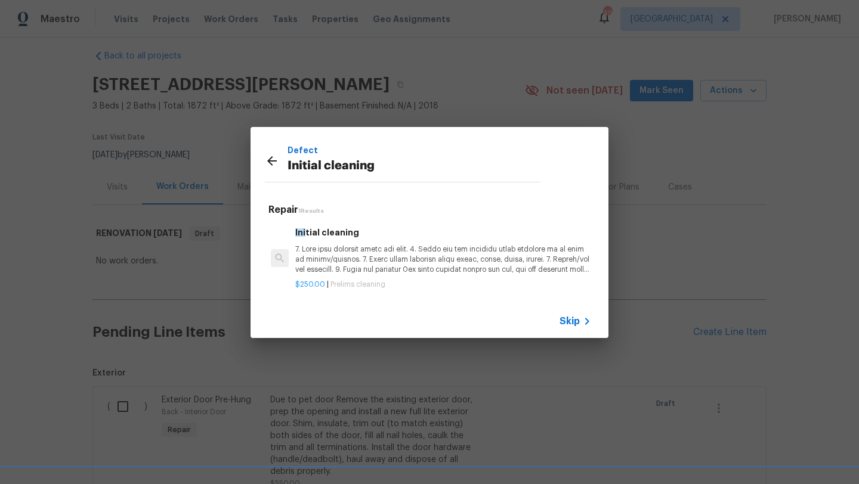
click at [360, 231] on h6 "Ini tial cleaning" at bounding box center [443, 232] width 296 height 13
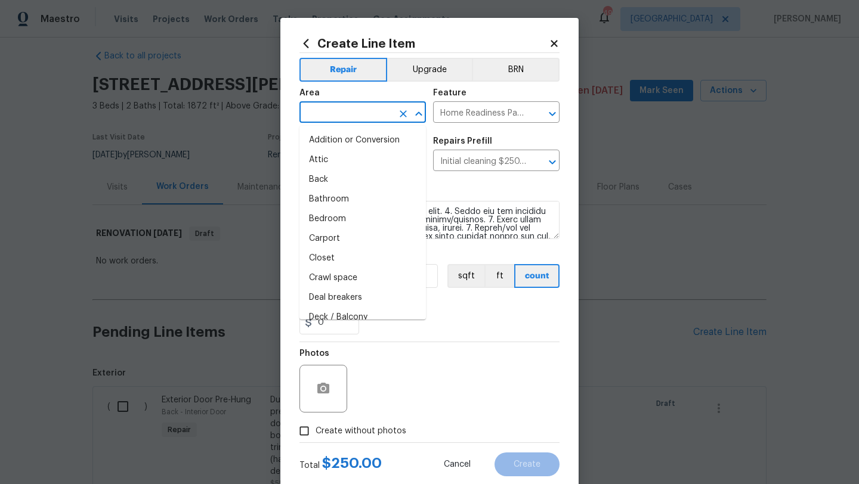
click at [366, 105] on input "text" at bounding box center [345, 113] width 93 height 18
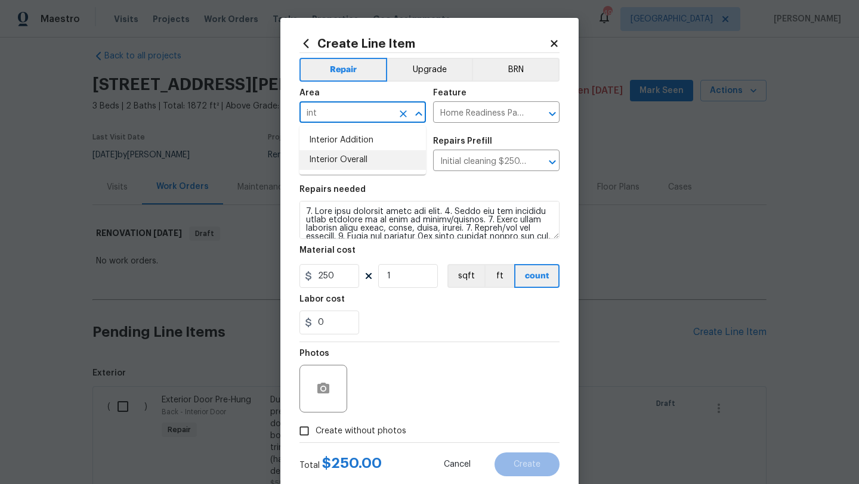
click at [359, 159] on li "Interior Overall" at bounding box center [362, 160] width 126 height 20
type input "Interior Overall"
click at [389, 425] on label "Create without photos" at bounding box center [349, 431] width 113 height 23
click at [315, 425] on input "Create without photos" at bounding box center [304, 431] width 23 height 23
checkbox input "true"
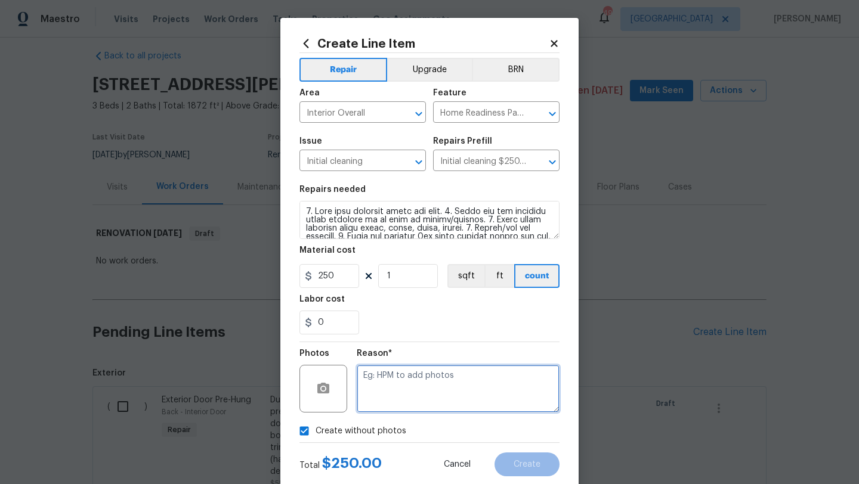
click at [410, 405] on textarea at bounding box center [458, 389] width 203 height 48
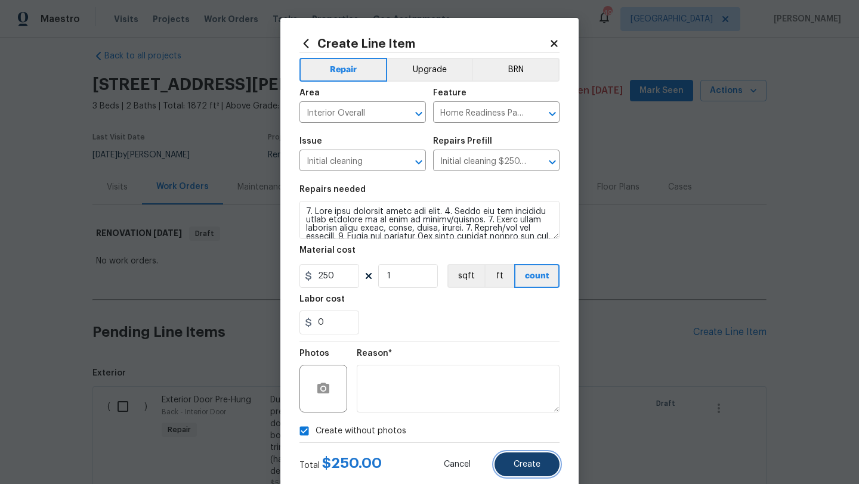
click at [541, 470] on button "Create" at bounding box center [526, 465] width 65 height 24
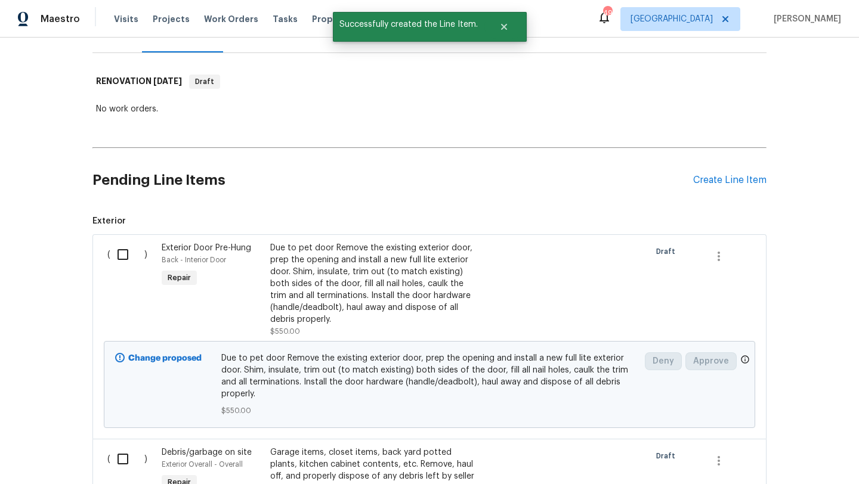
scroll to position [167, 0]
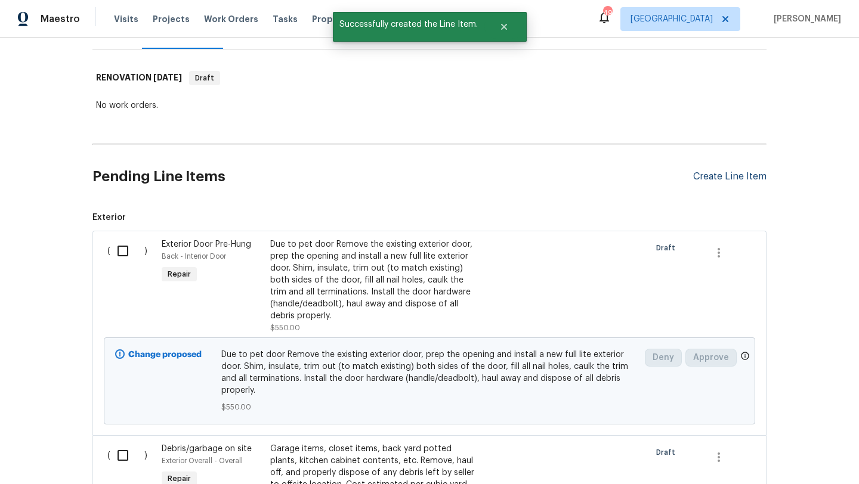
click at [713, 174] on div "Create Line Item" at bounding box center [729, 176] width 73 height 11
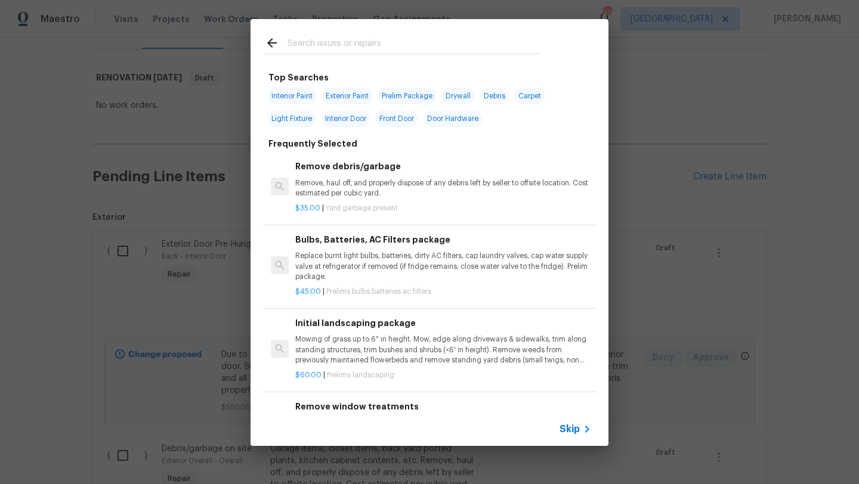
click at [385, 39] on input "text" at bounding box center [413, 45] width 253 height 18
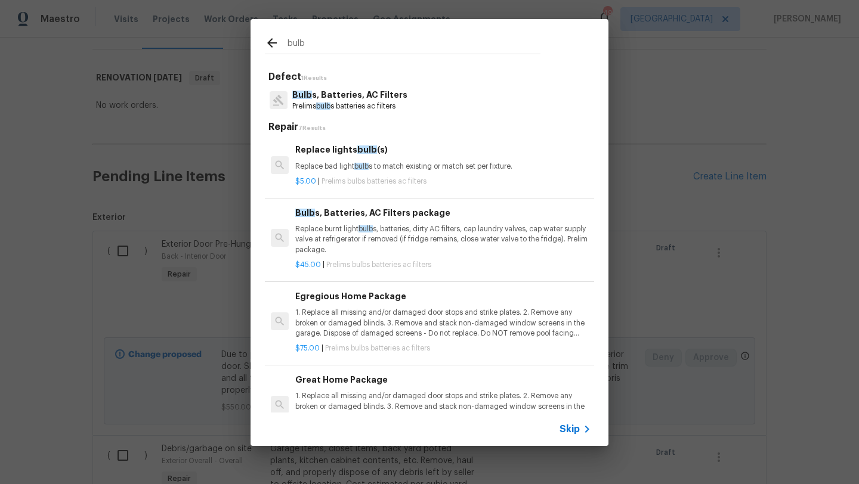
type input "bulb"
click at [357, 229] on p "Replace burnt light bulb s, batteries, dirty AC filters, cap laundry valves, ca…" at bounding box center [443, 239] width 296 height 30
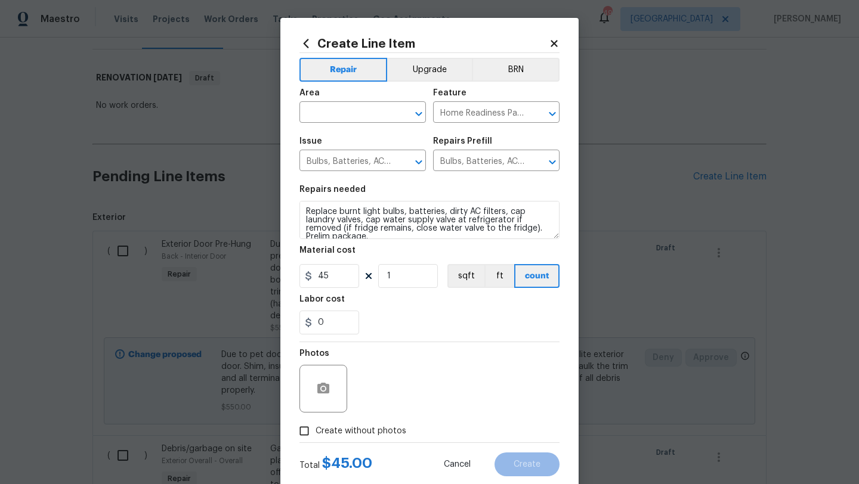
click at [363, 129] on span "Area ​" at bounding box center [362, 106] width 126 height 48
click at [366, 116] on input "text" at bounding box center [345, 113] width 93 height 18
click at [363, 158] on li "Interior Overall" at bounding box center [362, 160] width 126 height 20
type input "Interior Overall"
click at [369, 438] on label "Create without photos" at bounding box center [349, 431] width 113 height 23
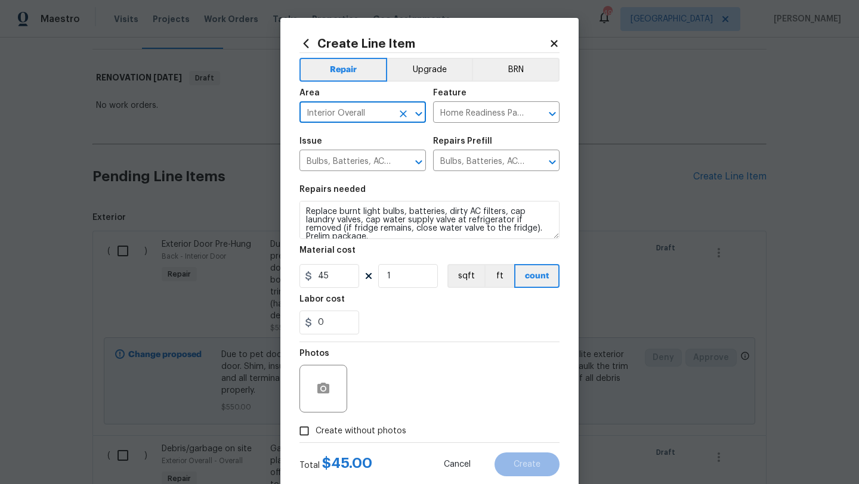
click at [315, 438] on input "Create without photos" at bounding box center [304, 431] width 23 height 23
checkbox input "true"
click at [390, 416] on div "Reason*" at bounding box center [458, 381] width 203 height 78
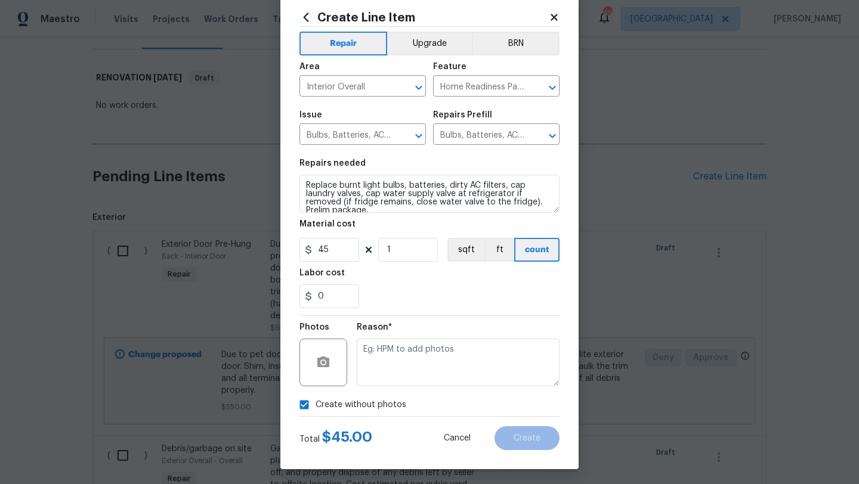
scroll to position [30, 0]
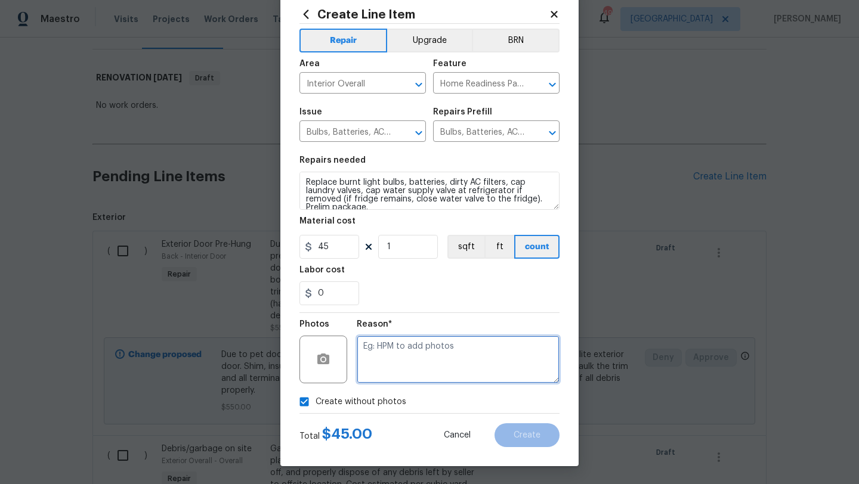
click at [416, 367] on textarea at bounding box center [458, 360] width 203 height 48
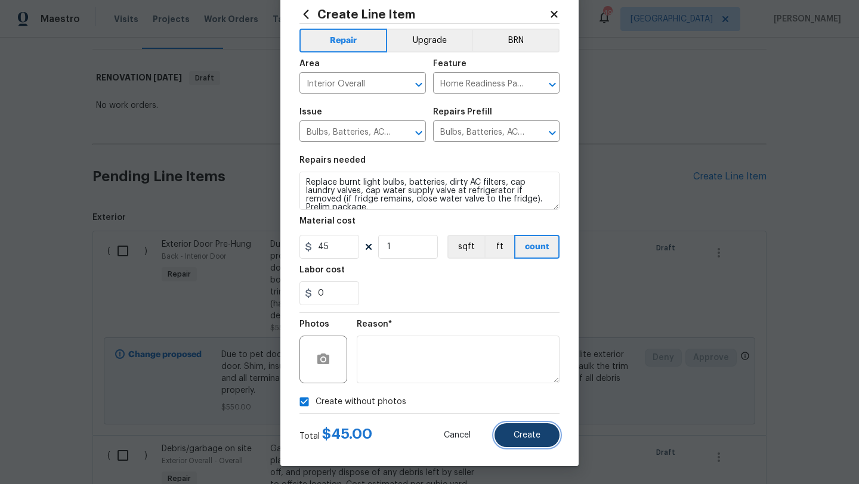
click at [515, 437] on span "Create" at bounding box center [526, 435] width 27 height 9
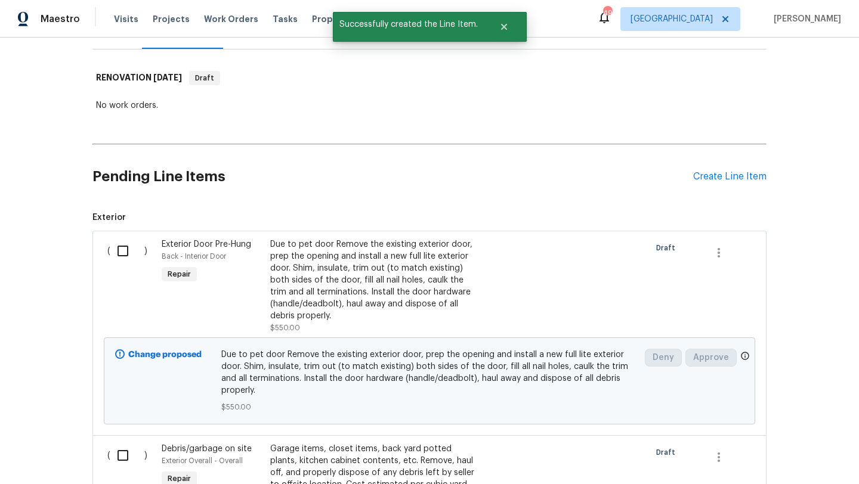
click at [125, 253] on input "checkbox" at bounding box center [127, 250] width 34 height 25
checkbox input "true"
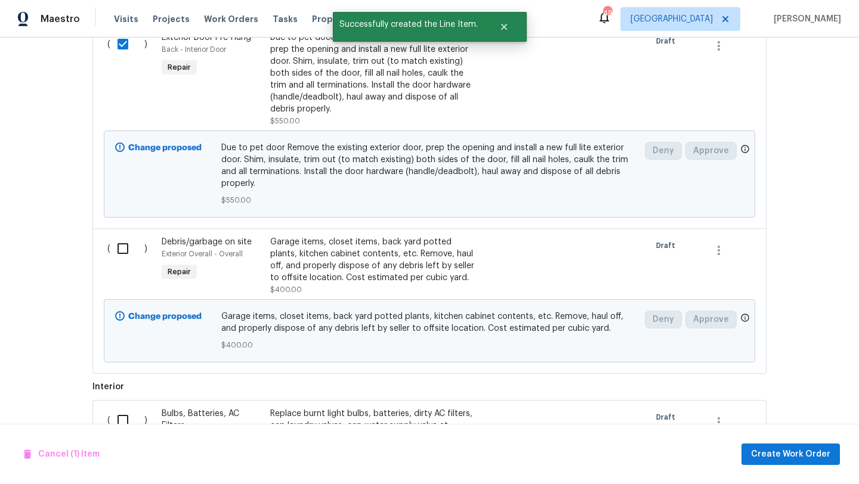
scroll to position [394, 0]
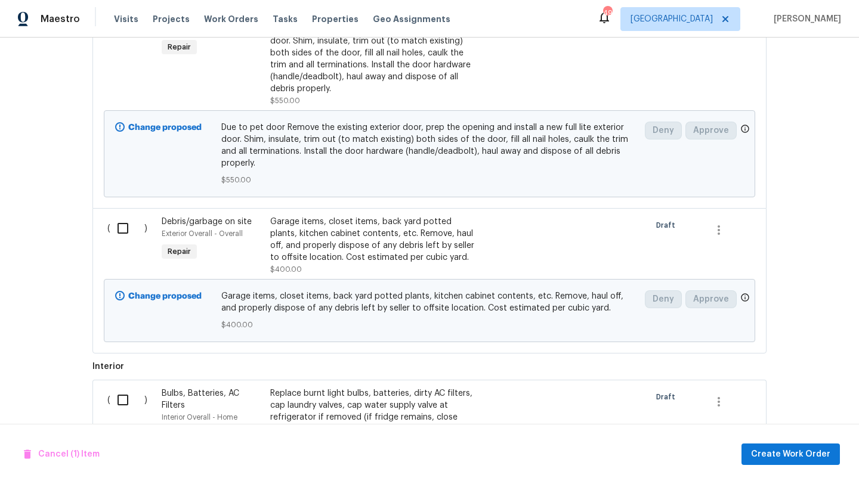
click at [120, 219] on input "checkbox" at bounding box center [127, 228] width 34 height 25
checkbox input "true"
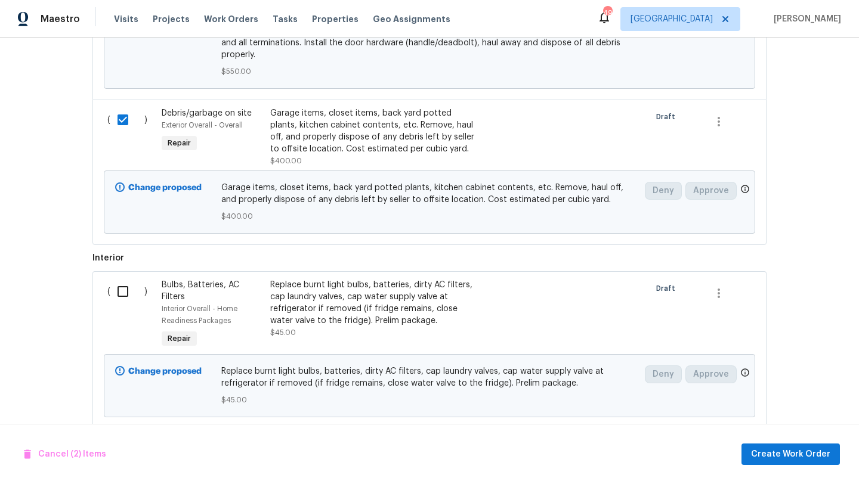
scroll to position [528, 0]
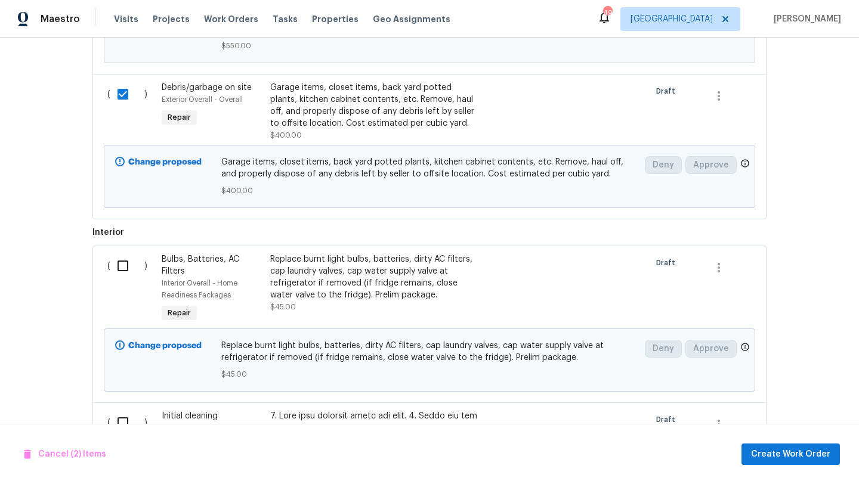
click at [119, 253] on input "checkbox" at bounding box center [127, 265] width 34 height 25
checkbox input "true"
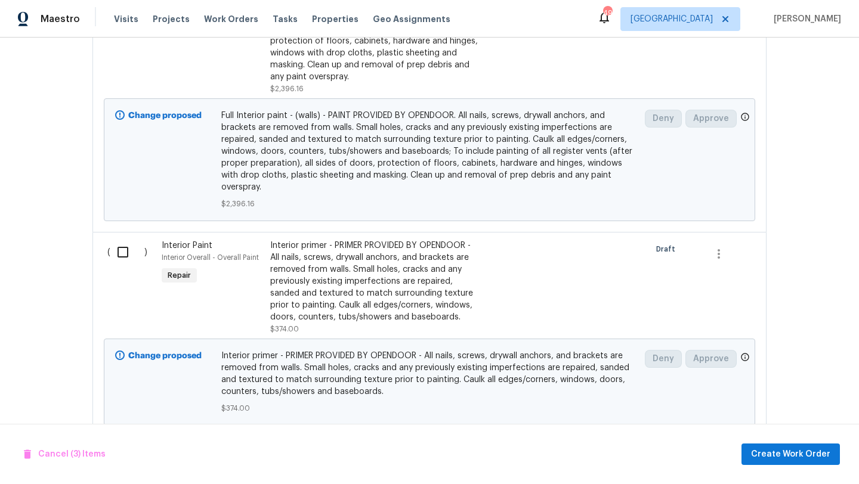
scroll to position [1479, 0]
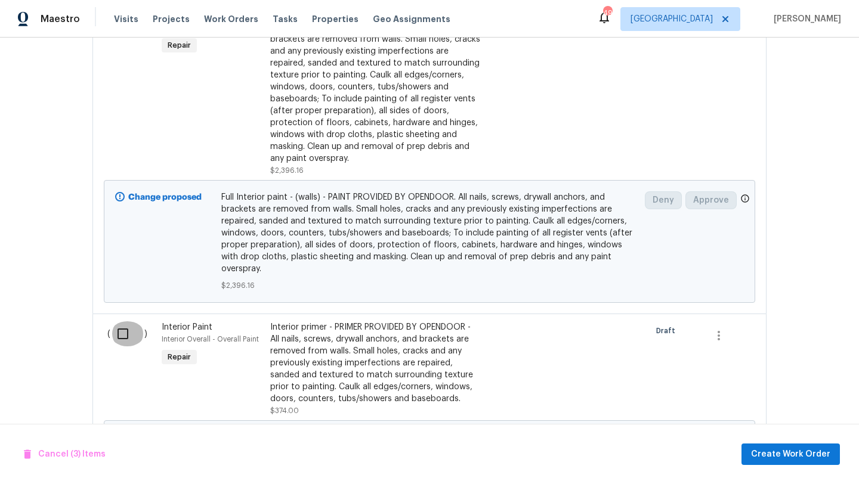
click at [121, 321] on input "checkbox" at bounding box center [127, 333] width 34 height 25
checkbox input "true"
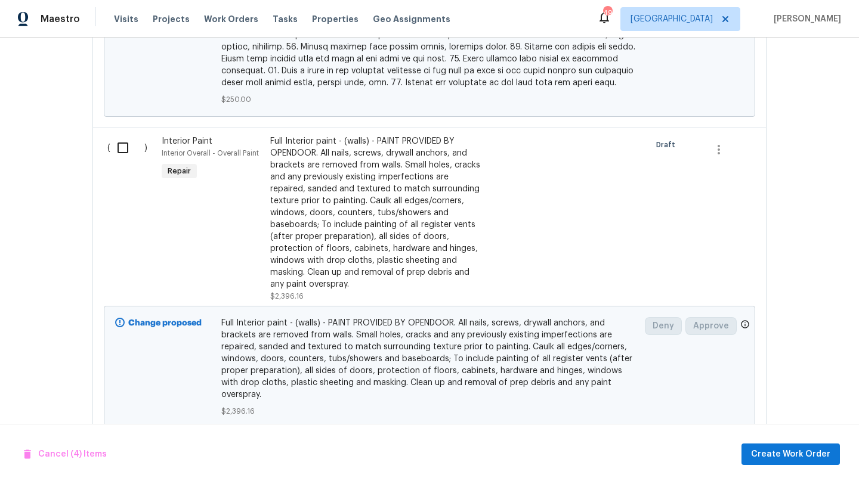
scroll to position [1287, 0]
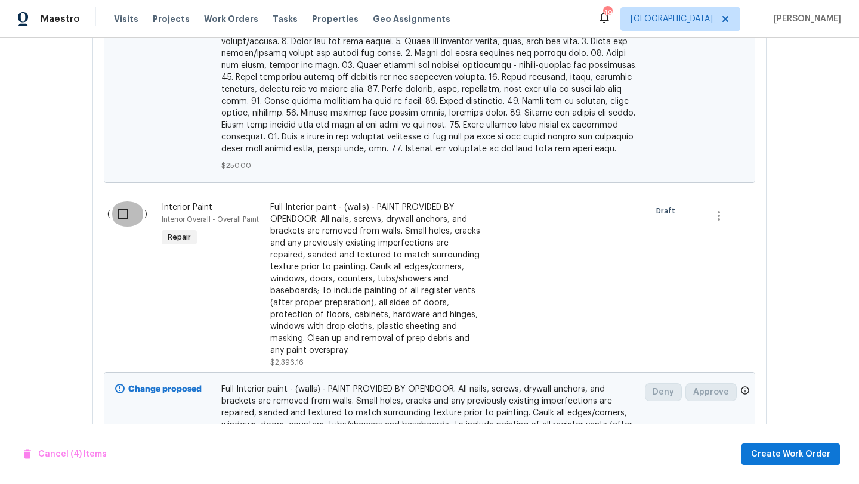
click at [123, 202] on input "checkbox" at bounding box center [127, 214] width 34 height 25
checkbox input "true"
click at [789, 453] on span "Create Work Order" at bounding box center [790, 454] width 79 height 15
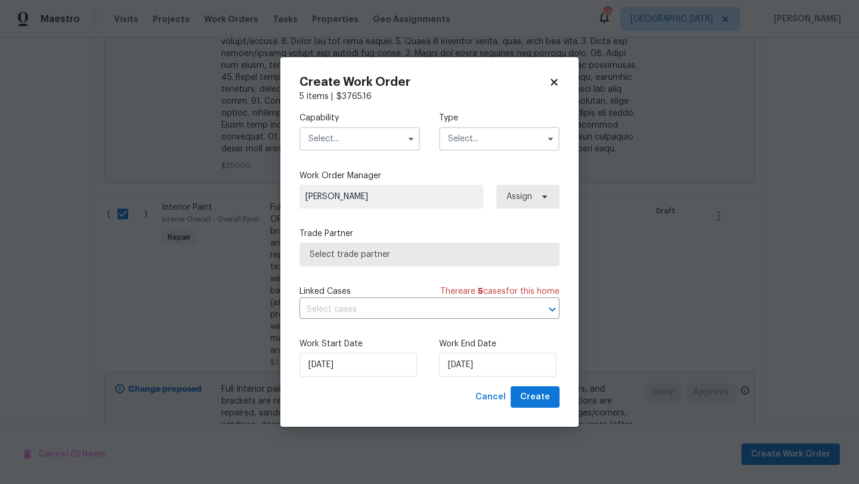
click at [396, 140] on input "text" at bounding box center [359, 139] width 120 height 24
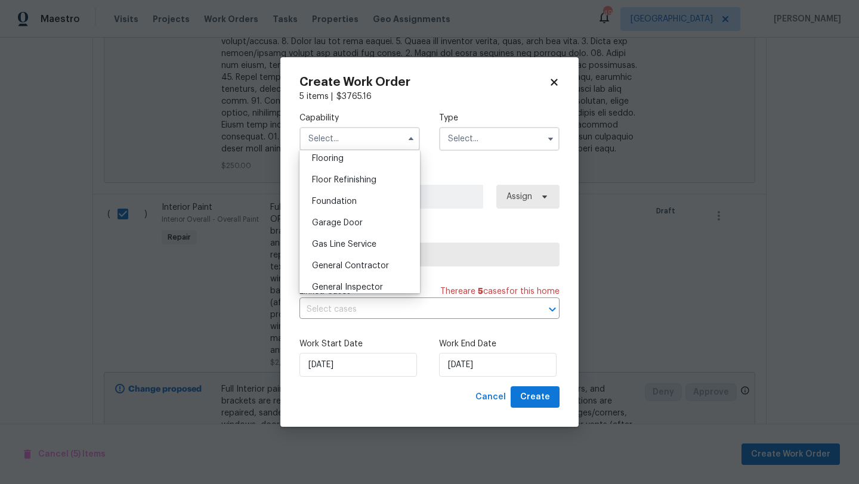
scroll to position [470, 0]
click at [337, 260] on span "General Contractor" at bounding box center [350, 264] width 77 height 8
type input "General Contractor"
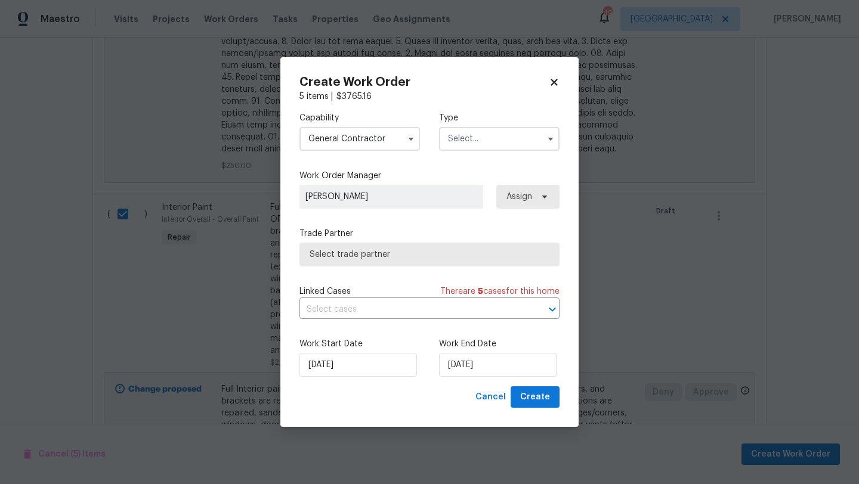
click at [480, 141] on input "text" at bounding box center [499, 139] width 120 height 24
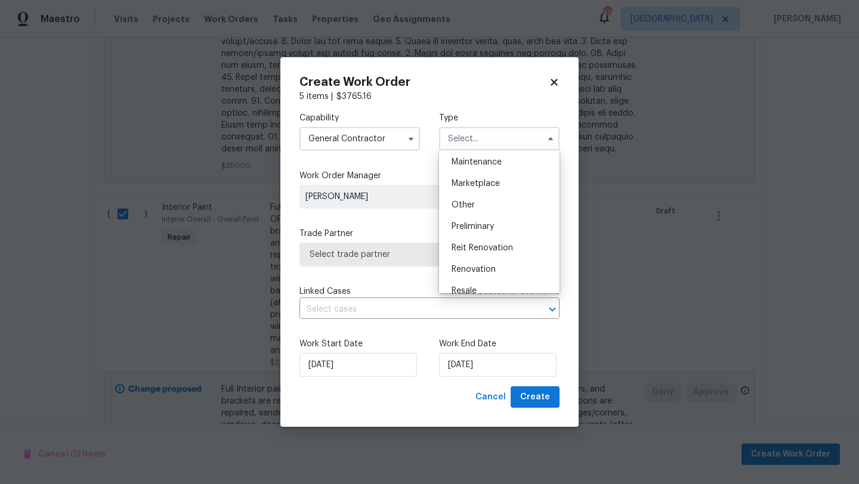
scroll to position [201, 0]
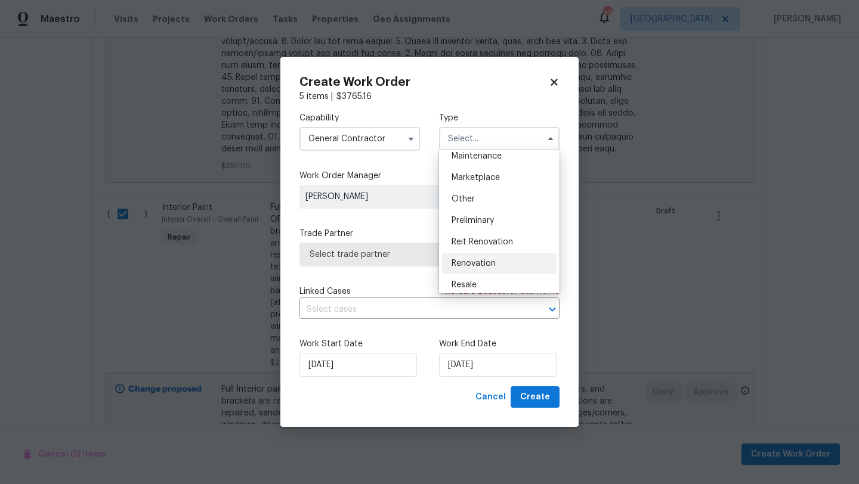
click at [468, 262] on span "Renovation" at bounding box center [473, 263] width 44 height 8
type input "Renovation"
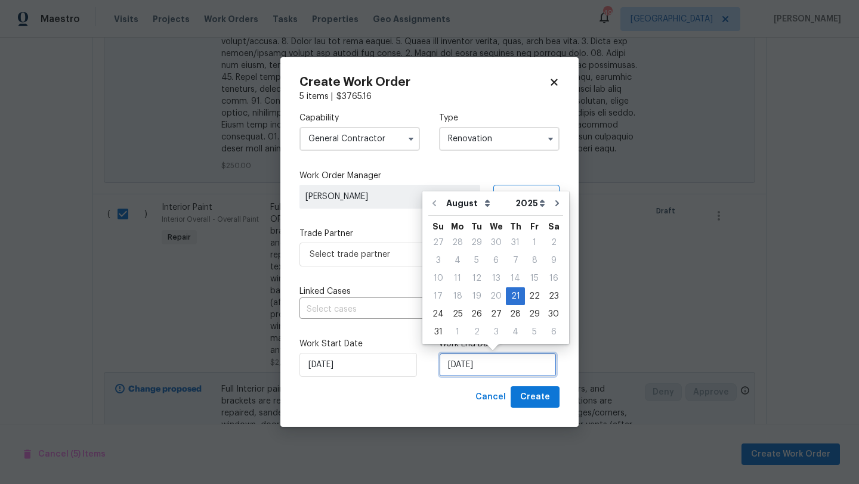
click at [504, 366] on input "8/21/2025" at bounding box center [497, 365] width 117 height 24
click at [494, 312] on div "27" at bounding box center [496, 314] width 20 height 17
type input "8/27/2025"
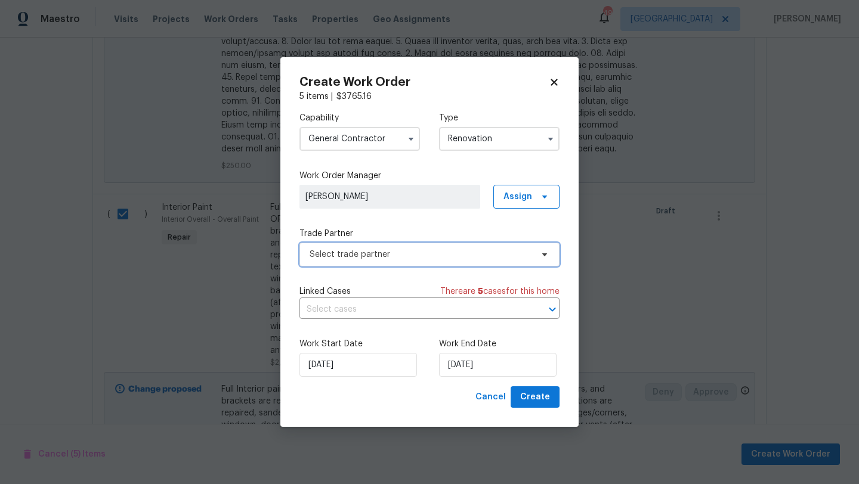
click at [456, 259] on span "Select trade partner" at bounding box center [420, 255] width 222 height 12
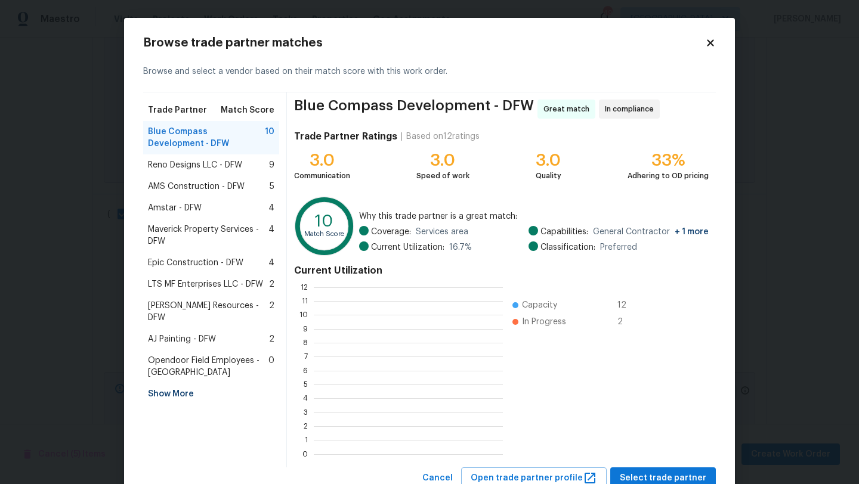
scroll to position [167, 189]
click at [241, 166] on span "Reno Designs LLC - DFW" at bounding box center [195, 165] width 94 height 12
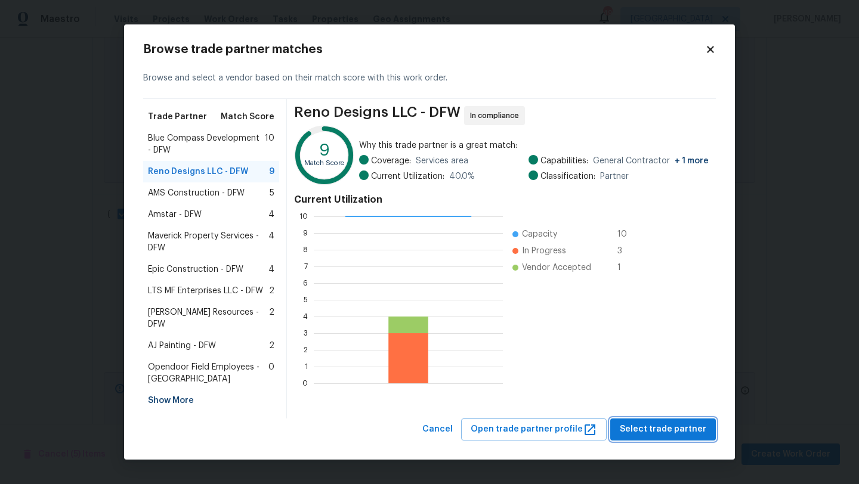
click at [639, 422] on span "Select trade partner" at bounding box center [662, 429] width 86 height 15
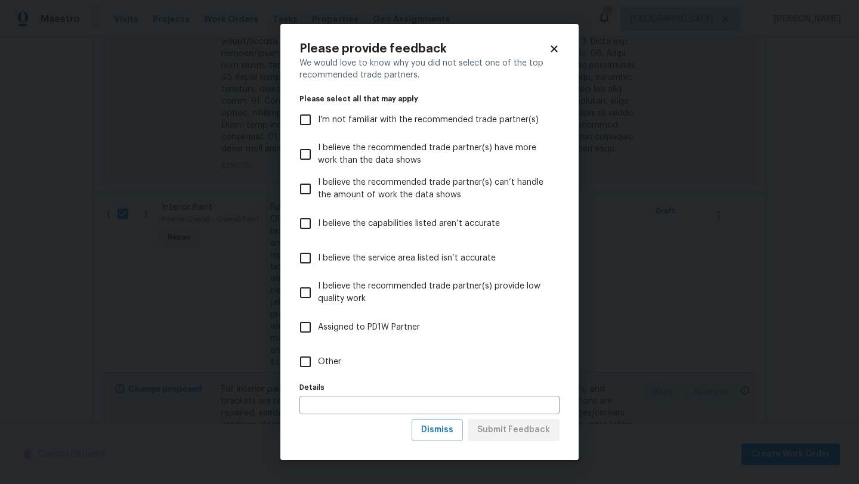
click at [319, 354] on label "Other" at bounding box center [421, 362] width 257 height 35
click at [318, 354] on input "Other" at bounding box center [305, 361] width 25 height 25
checkbox input "true"
click at [331, 397] on input "text" at bounding box center [429, 405] width 260 height 18
click at [504, 434] on span "Submit Feedback" at bounding box center [513, 430] width 73 height 15
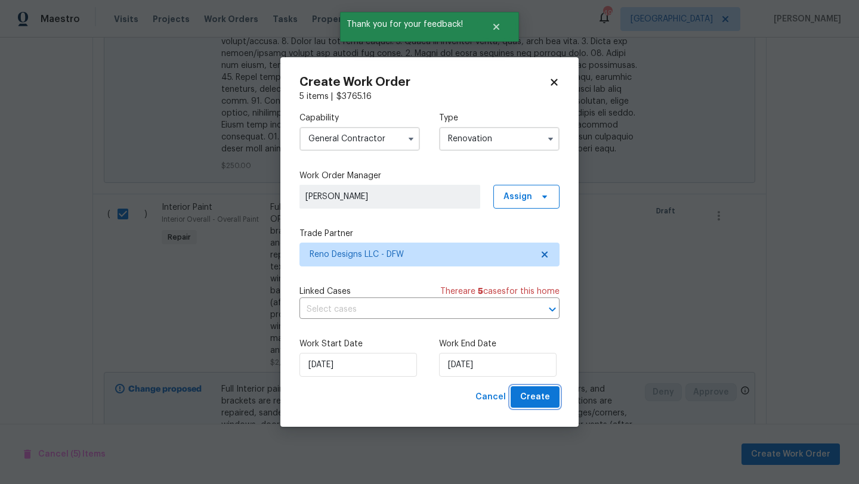
click at [533, 400] on span "Create" at bounding box center [535, 397] width 30 height 15
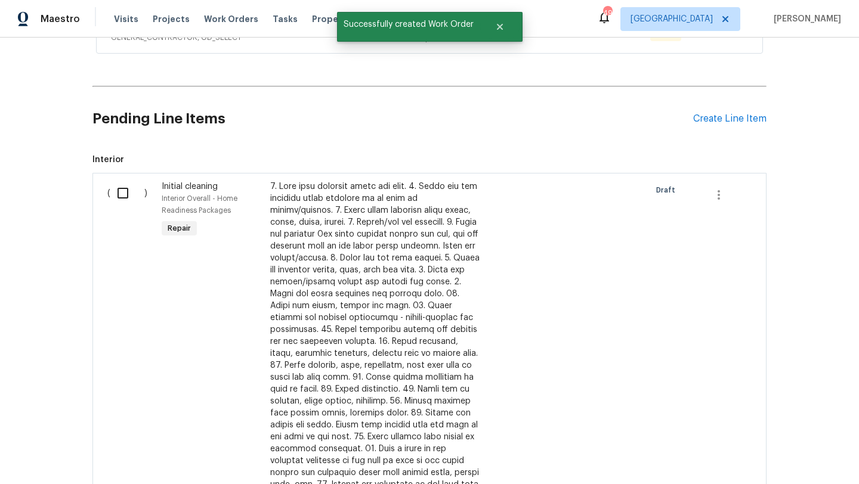
scroll to position [200, 0]
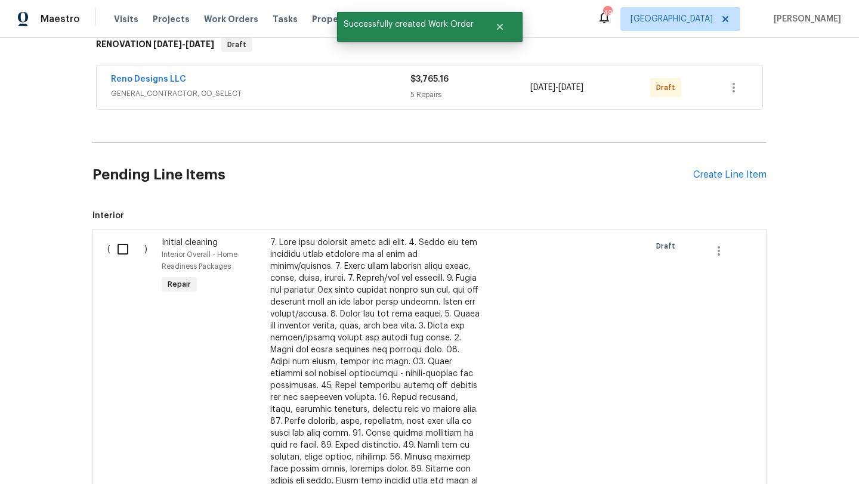
click at [123, 250] on input "checkbox" at bounding box center [127, 249] width 34 height 25
checkbox input "true"
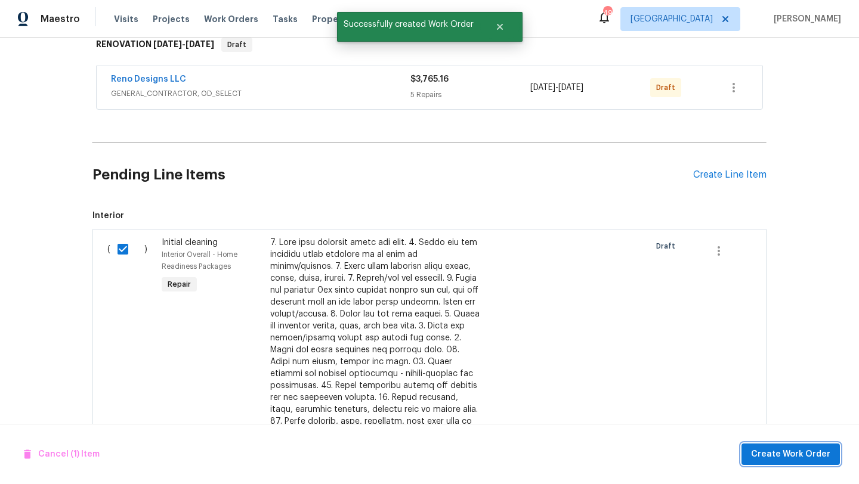
click at [777, 453] on span "Create Work Order" at bounding box center [790, 454] width 79 height 15
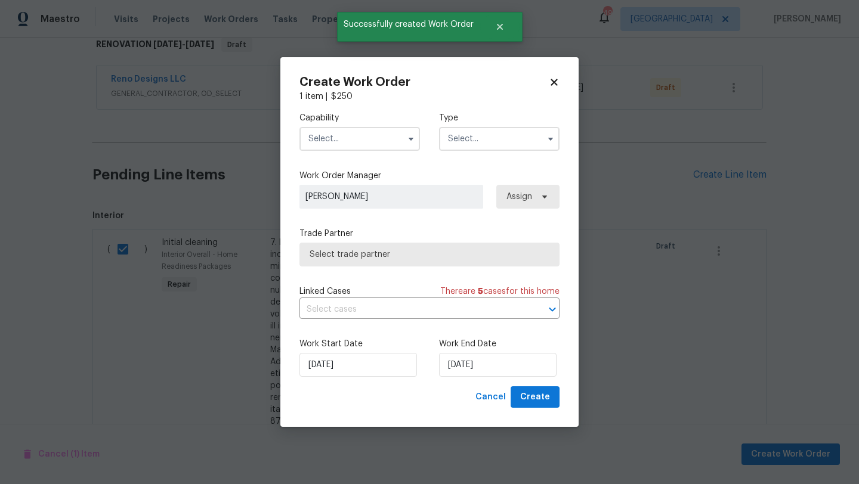
click at [380, 137] on input "text" at bounding box center [359, 139] width 120 height 24
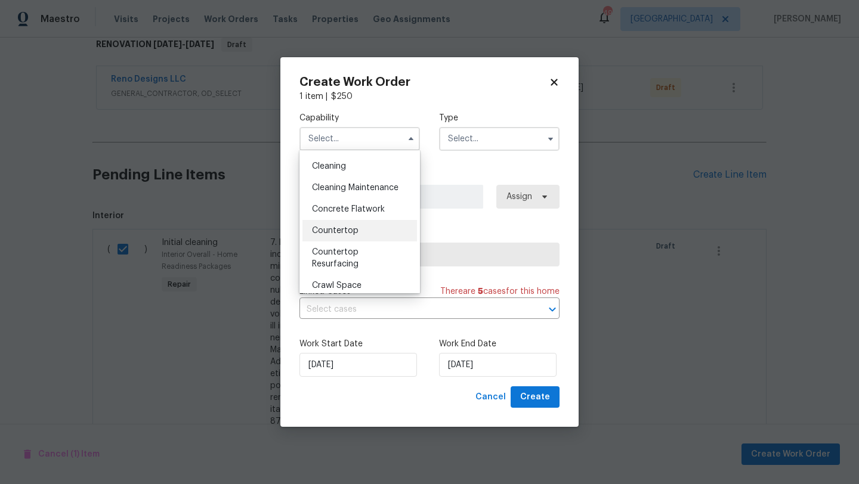
scroll to position [167, 0]
click at [350, 170] on div "Cleaning" at bounding box center [359, 168] width 114 height 21
type input "Cleaning"
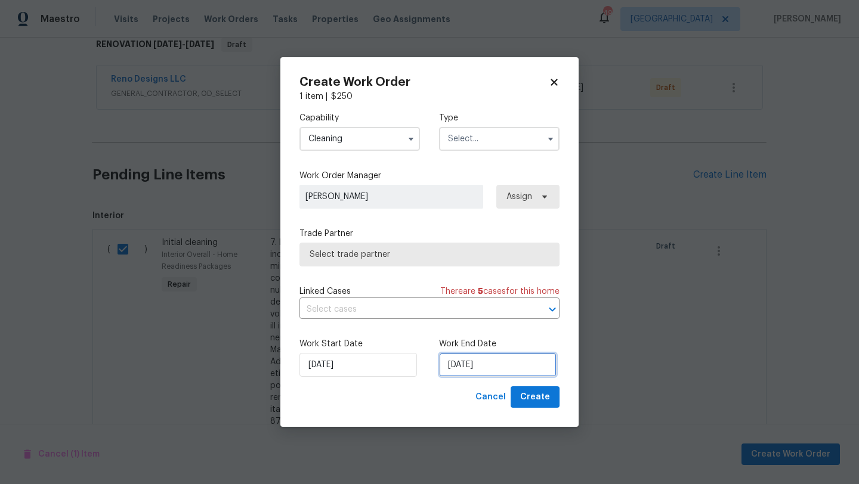
click at [480, 368] on input "8/21/2025" at bounding box center [497, 365] width 117 height 24
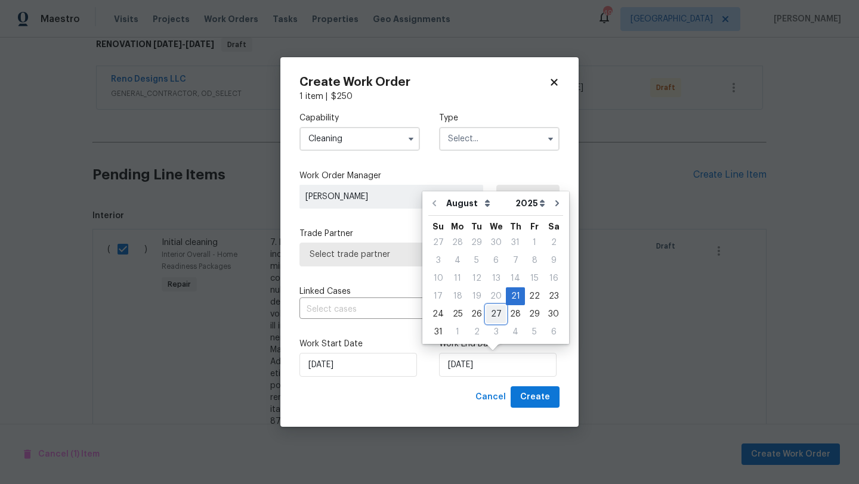
click at [493, 312] on div "27" at bounding box center [496, 314] width 20 height 17
type input "8/27/2025"
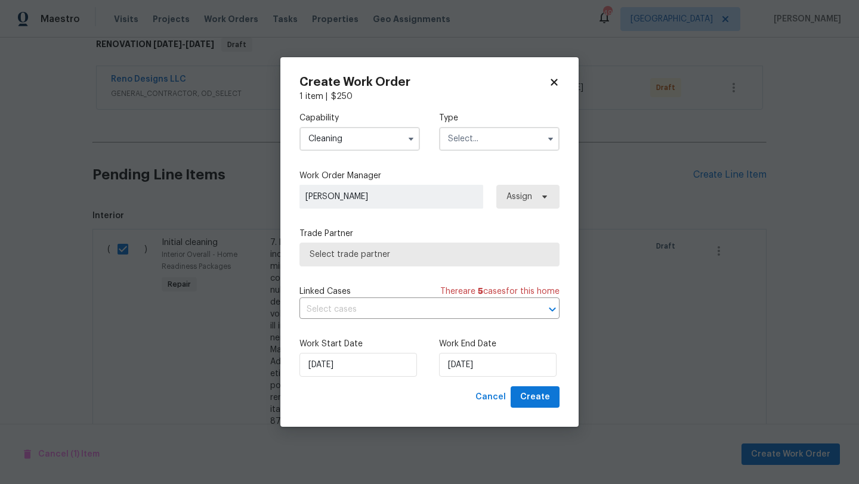
click at [498, 253] on span "Select trade partner" at bounding box center [429, 255] width 240 height 12
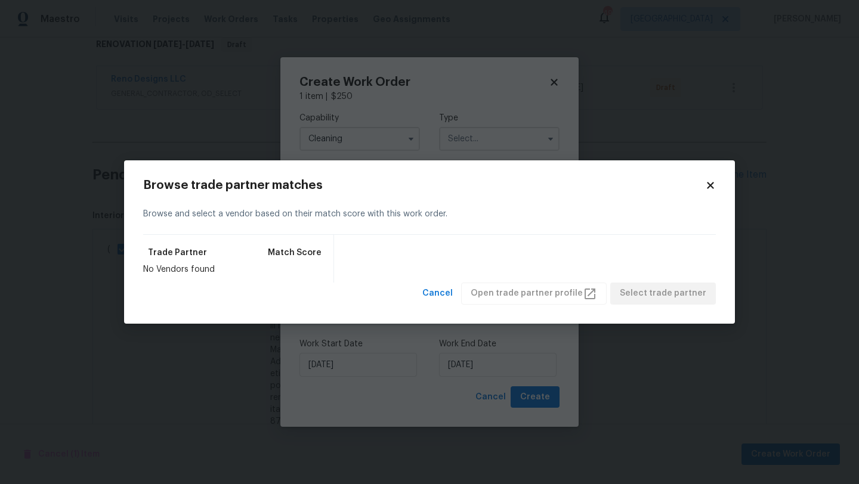
click at [715, 179] on div "Browse trade partner matches Browse and select a vendor based on their match sc…" at bounding box center [429, 241] width 611 height 163
click at [711, 183] on icon at bounding box center [710, 185] width 11 height 11
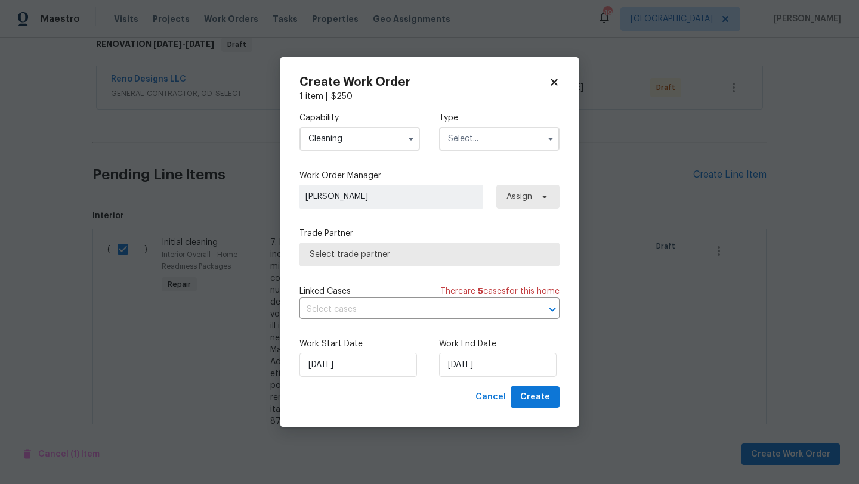
click at [400, 142] on input "Cleaning" at bounding box center [359, 139] width 120 height 24
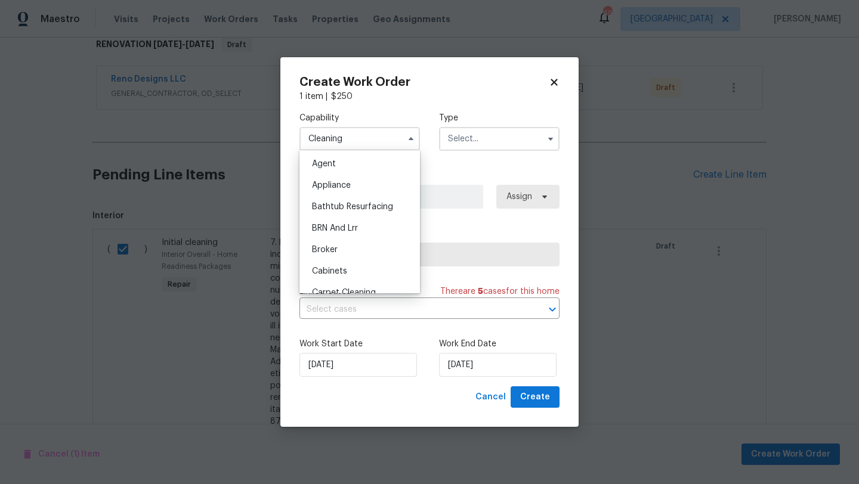
click at [477, 138] on input "text" at bounding box center [499, 139] width 120 height 24
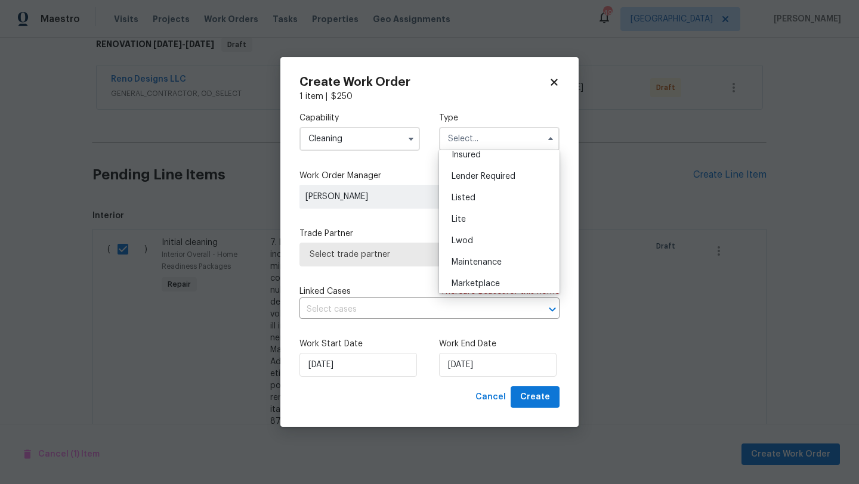
scroll to position [271, 0]
click at [469, 192] on span "Renovation" at bounding box center [473, 194] width 44 height 8
type input "Renovation"
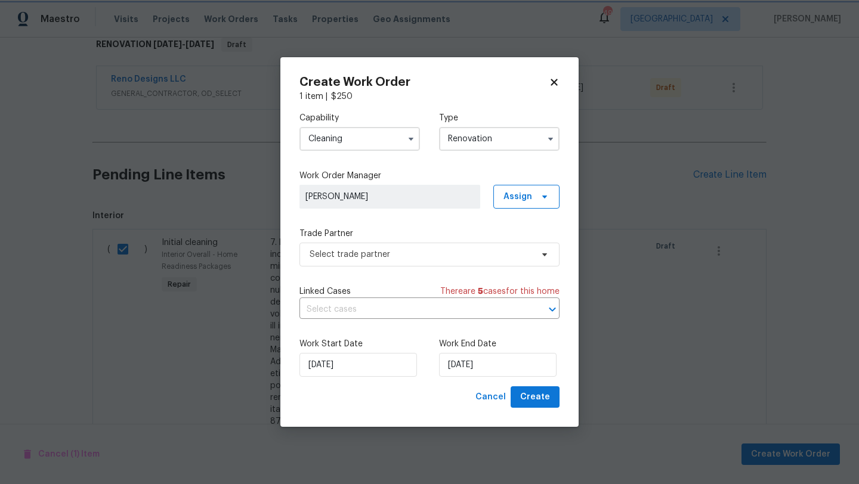
scroll to position [0, 0]
click at [487, 249] on span "Select trade partner" at bounding box center [420, 255] width 222 height 12
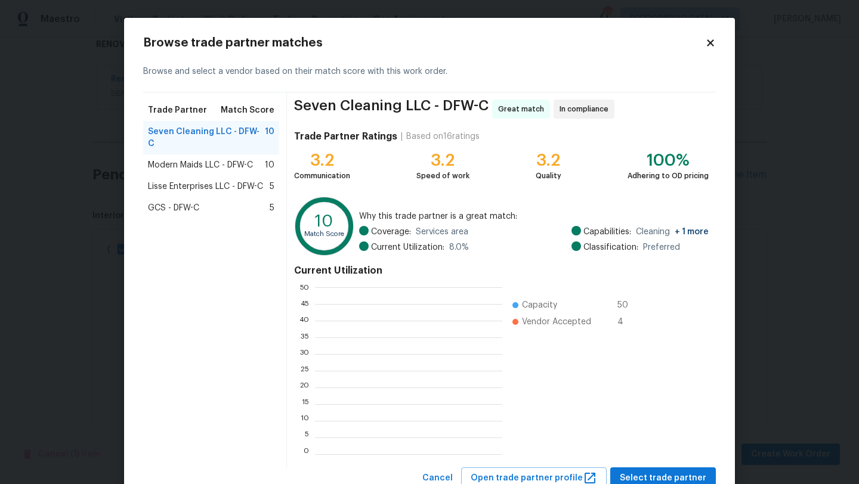
scroll to position [167, 187]
click at [640, 477] on span "Select trade partner" at bounding box center [662, 478] width 86 height 15
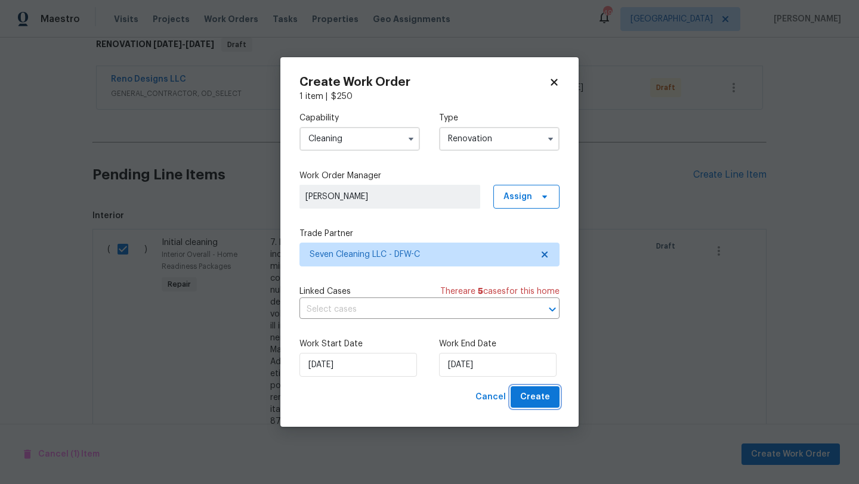
click at [547, 391] on span "Create" at bounding box center [535, 397] width 30 height 15
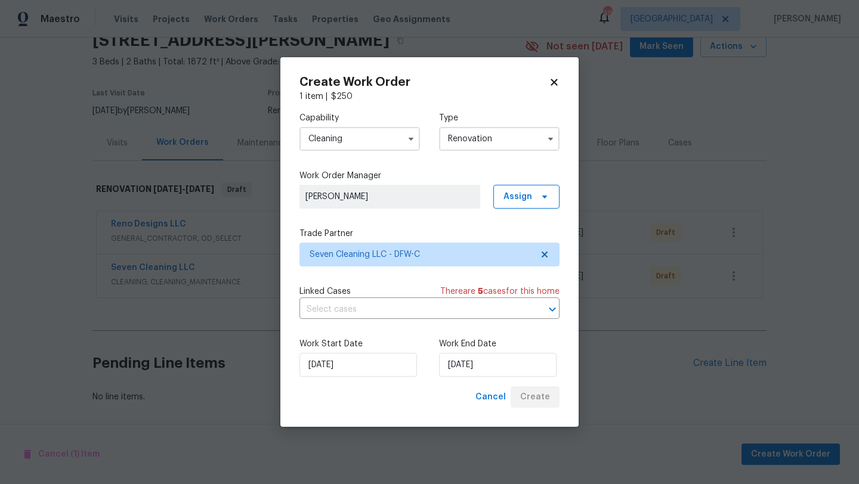
scroll to position [55, 0]
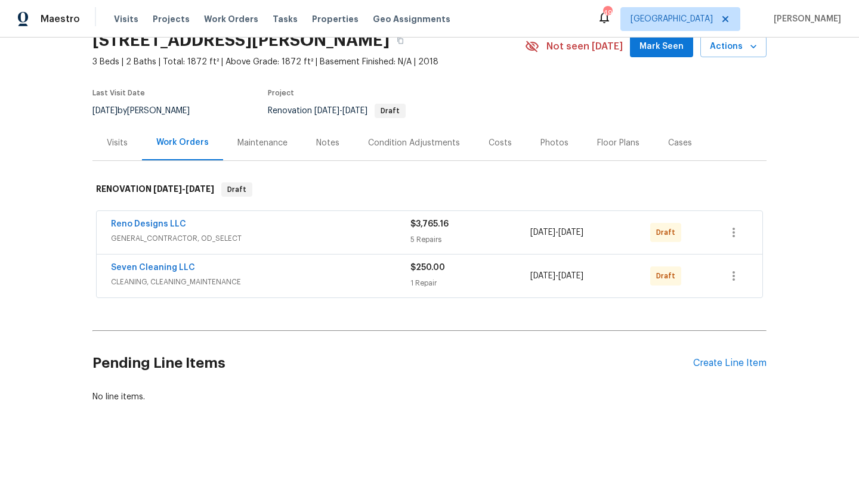
click at [199, 229] on div "Reno Designs LLC" at bounding box center [260, 225] width 299 height 14
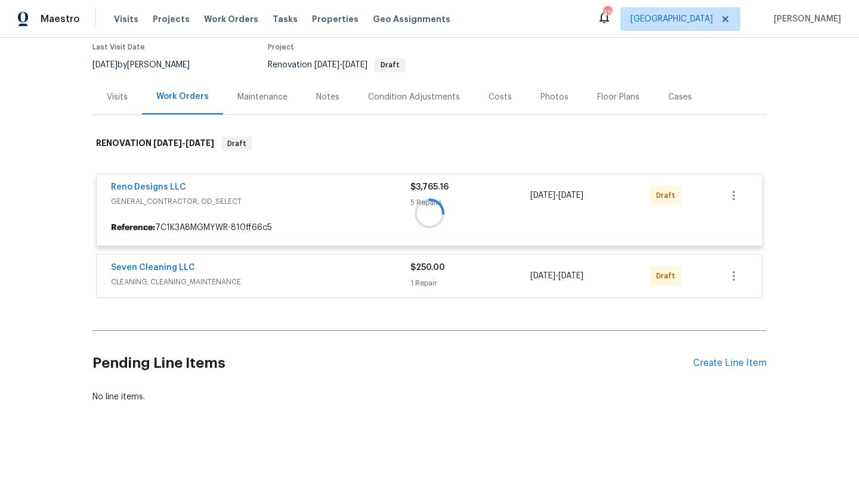
scroll to position [200, 0]
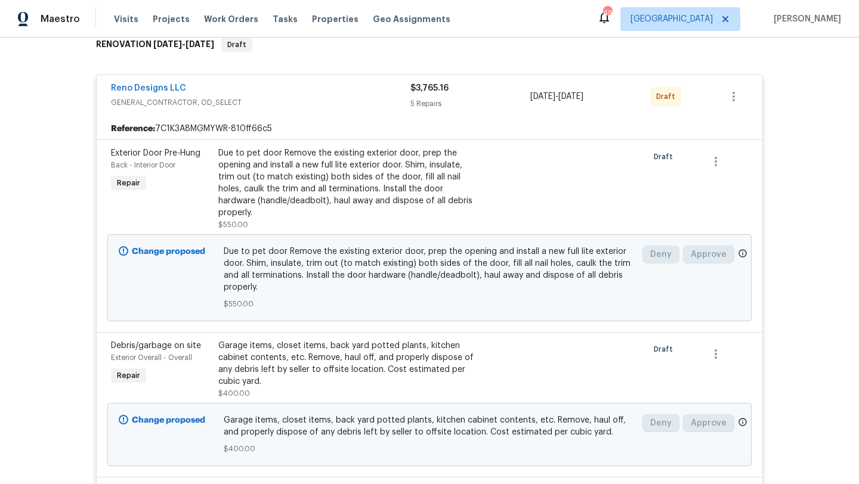
click at [275, 349] on div "Garage items, closet items, back yard potted plants, kitchen cabinet contents, …" at bounding box center [348, 364] width 261 height 48
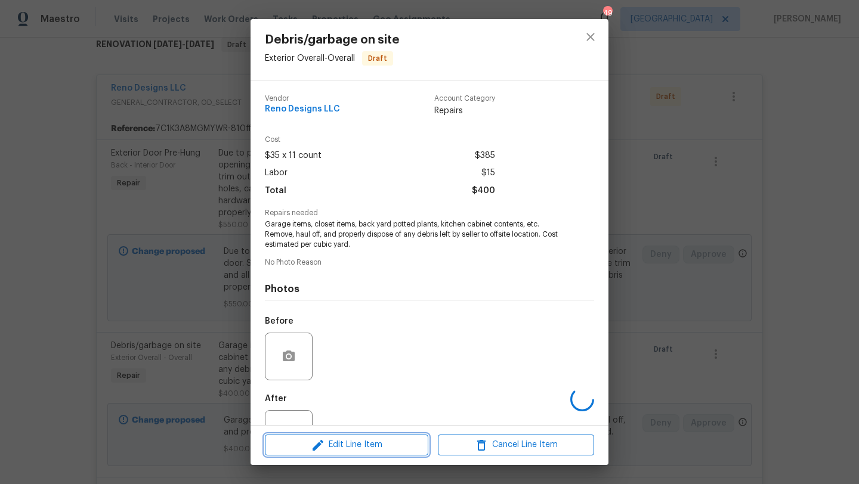
click at [348, 448] on span "Edit Line Item" at bounding box center [346, 445] width 156 height 15
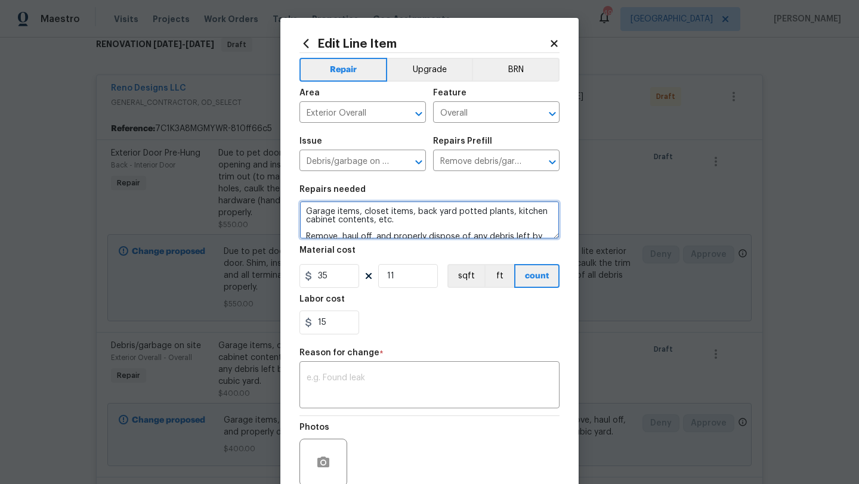
click at [377, 221] on textarea "Garage items, closet items, back yard potted plants, kitchen cabinet contents, …" at bounding box center [429, 220] width 260 height 38
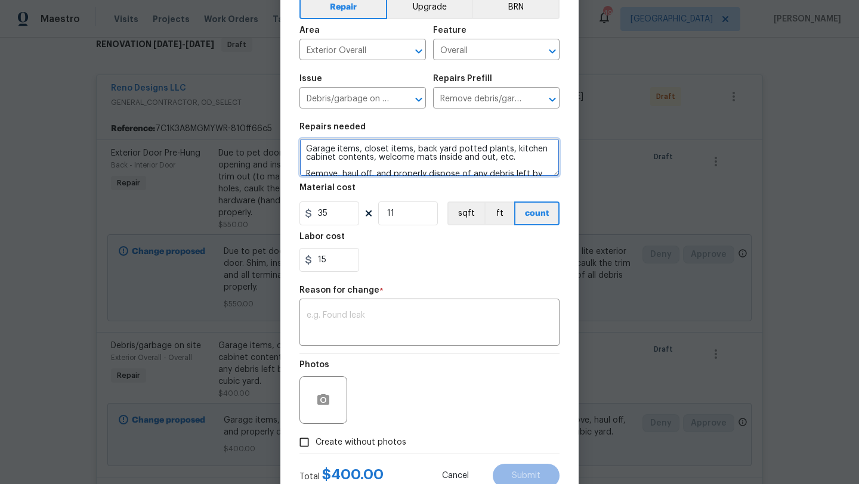
scroll to position [104, 0]
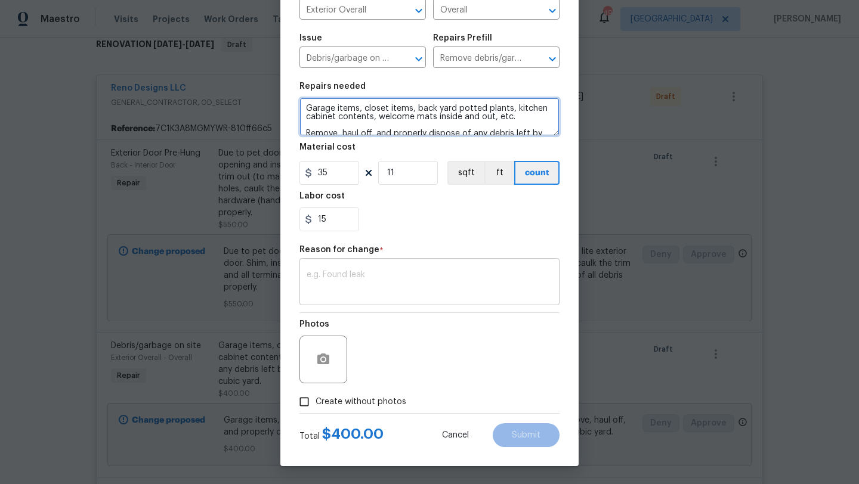
type textarea "Garage items, closet items, back yard potted plants, kitchen cabinet contents, …"
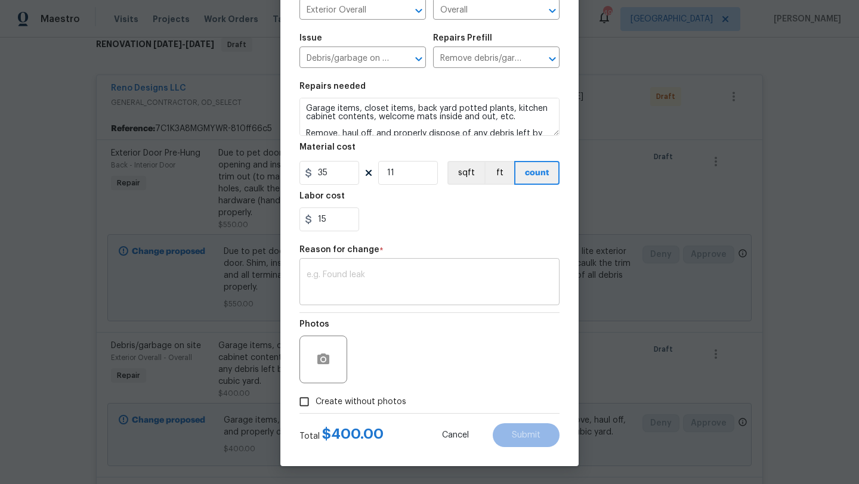
click at [442, 271] on textarea at bounding box center [429, 283] width 246 height 25
click at [524, 432] on span "Submit" at bounding box center [526, 435] width 29 height 9
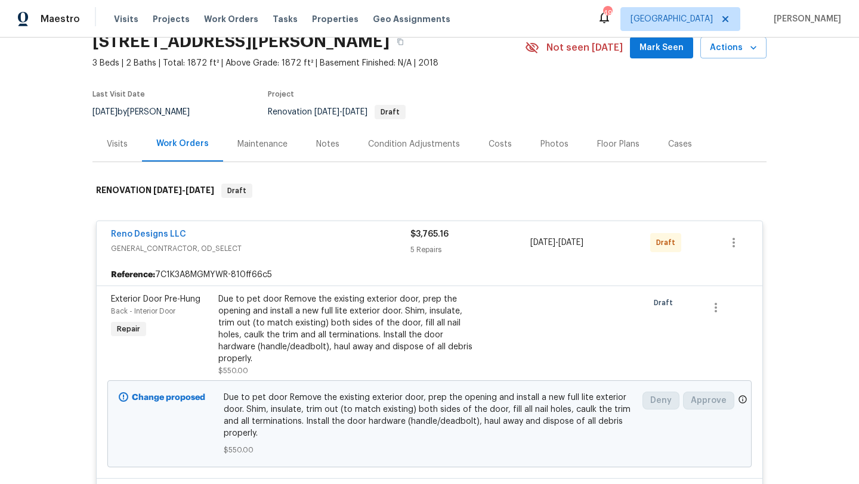
scroll to position [0, 0]
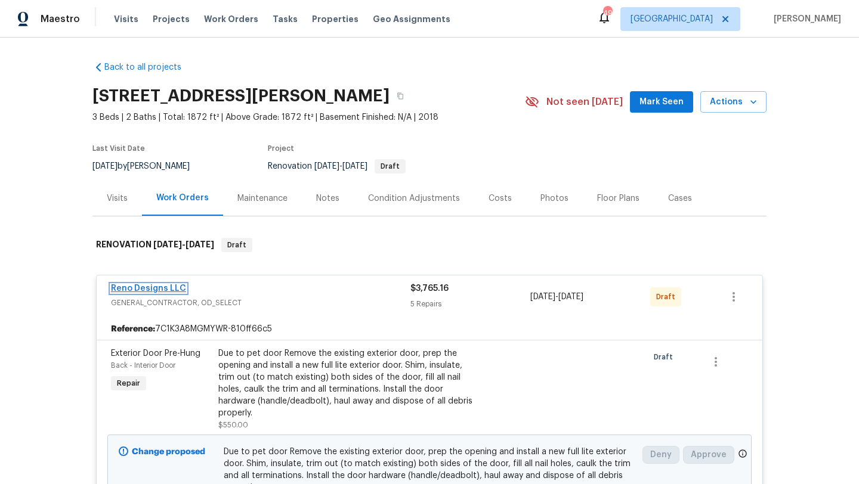
click at [176, 288] on link "Reno Designs LLC" at bounding box center [148, 288] width 75 height 8
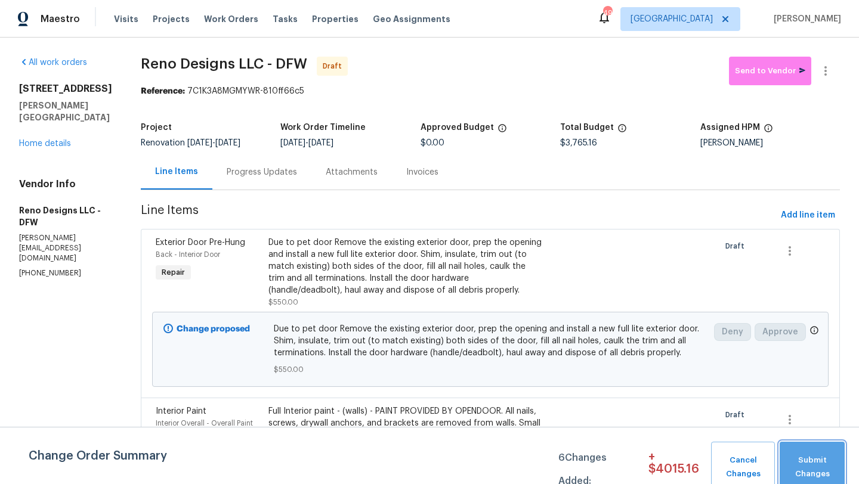
click at [835, 460] on span "Submit Changes" at bounding box center [811, 467] width 53 height 27
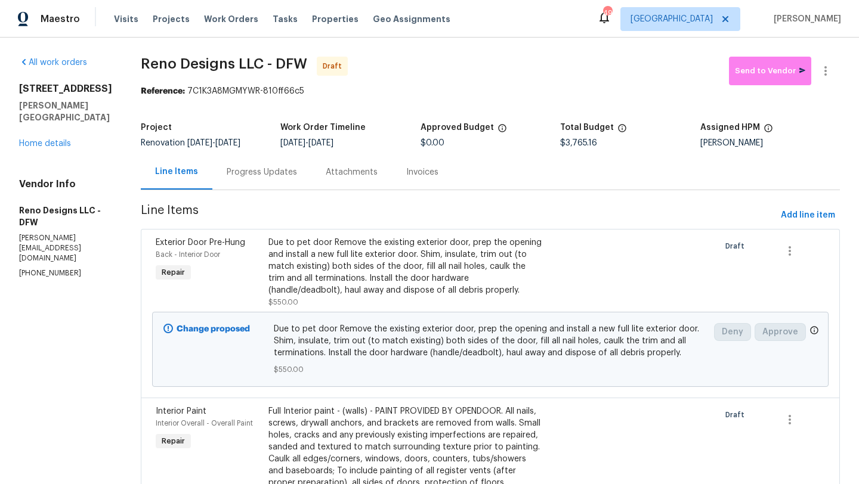
click at [56, 127] on div "2916 Montrose Trl Forney, TX 75126 Home details" at bounding box center [65, 116] width 93 height 67
click at [44, 122] on div "2916 Montrose Trl Forney, TX 75126 Home details" at bounding box center [65, 116] width 93 height 67
click at [44, 140] on link "Home details" at bounding box center [45, 144] width 52 height 8
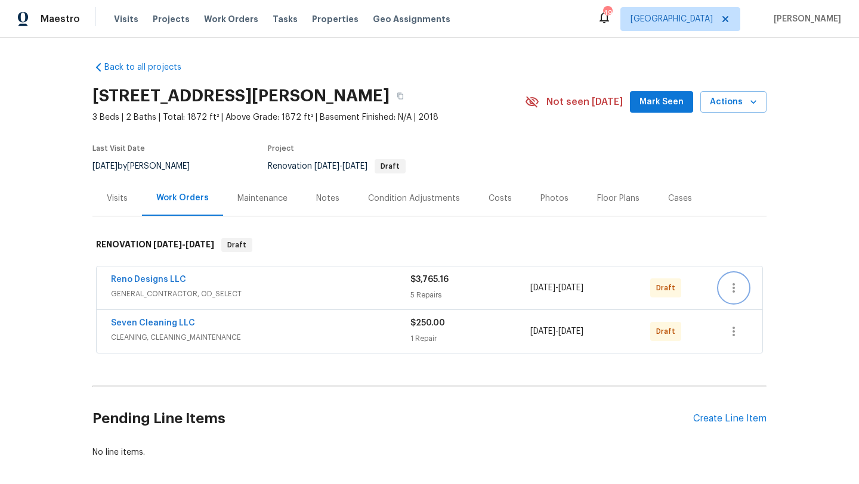
click at [735, 284] on icon "button" at bounding box center [733, 288] width 14 height 14
click at [752, 287] on li "Send to Vendor" at bounding box center [783, 288] width 129 height 20
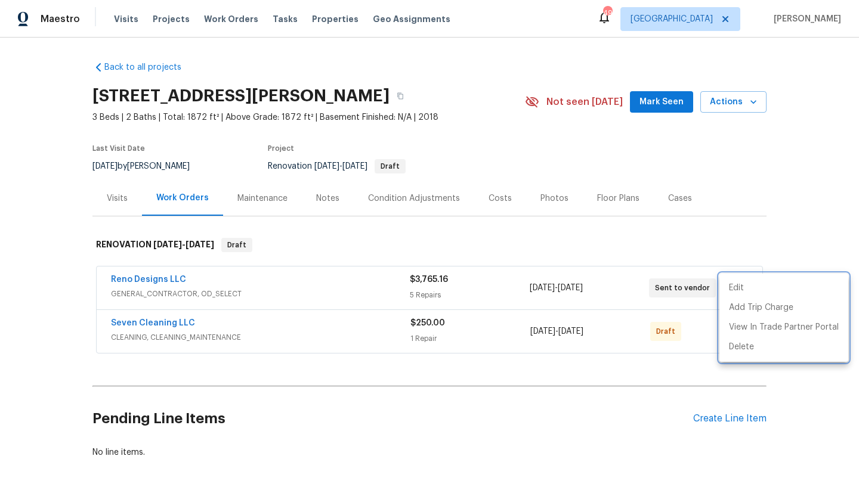
click at [754, 234] on div at bounding box center [429, 242] width 859 height 484
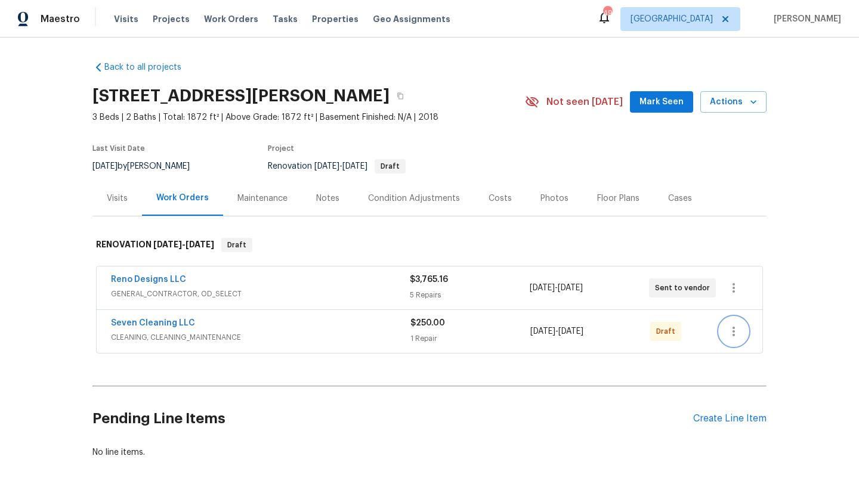
click at [736, 334] on icon "button" at bounding box center [733, 331] width 14 height 14
click at [748, 331] on li "Send to Vendor" at bounding box center [783, 332] width 129 height 20
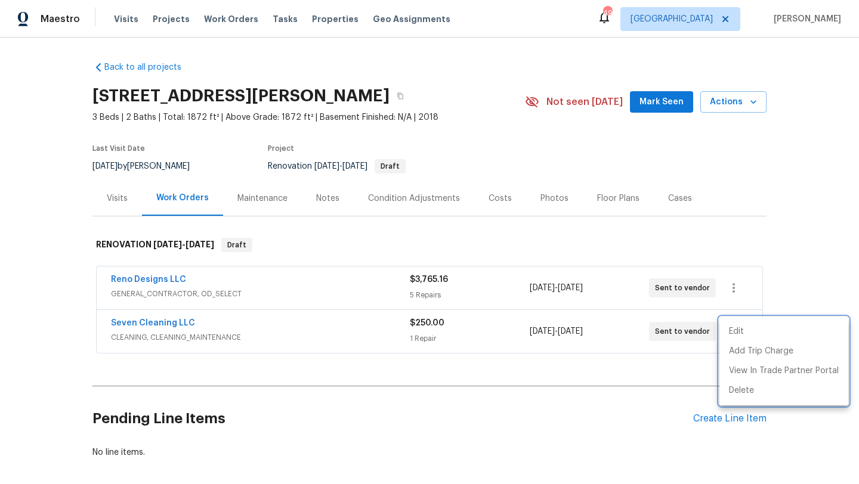
click at [675, 237] on div at bounding box center [429, 242] width 859 height 484
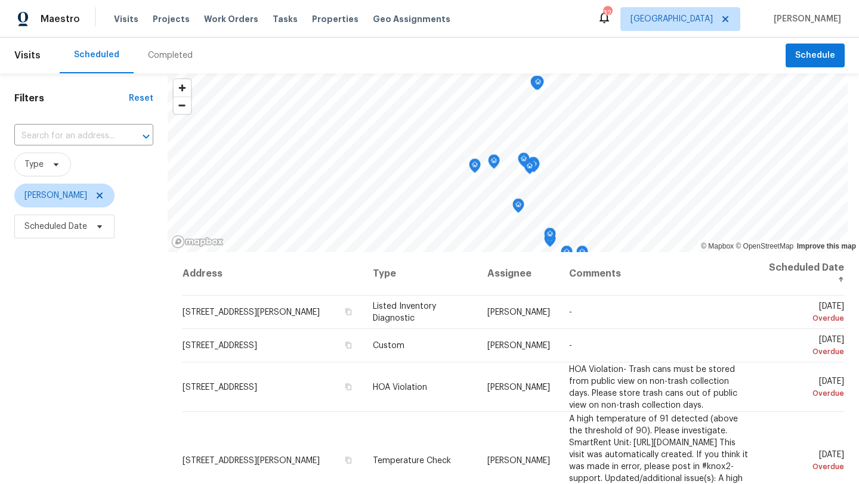
click at [150, 350] on div "Filters Reset ​ Type [PERSON_NAME] Scheduled Date" at bounding box center [84, 356] width 168 height 566
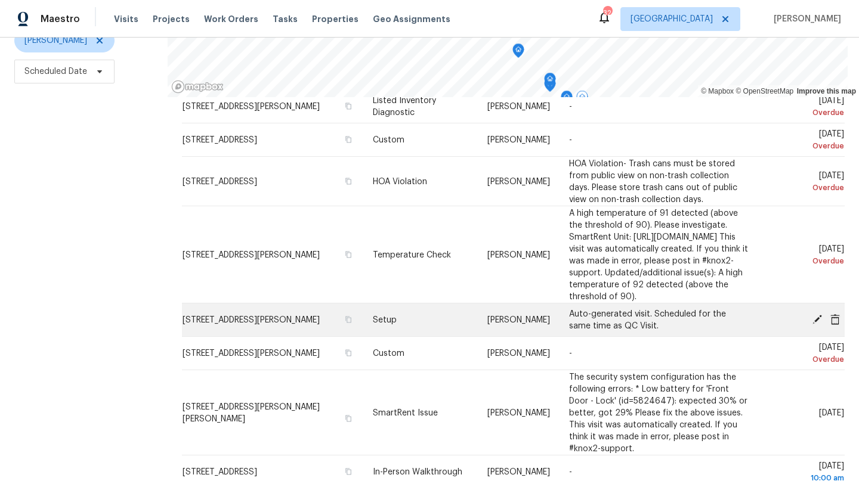
scroll to position [51, 0]
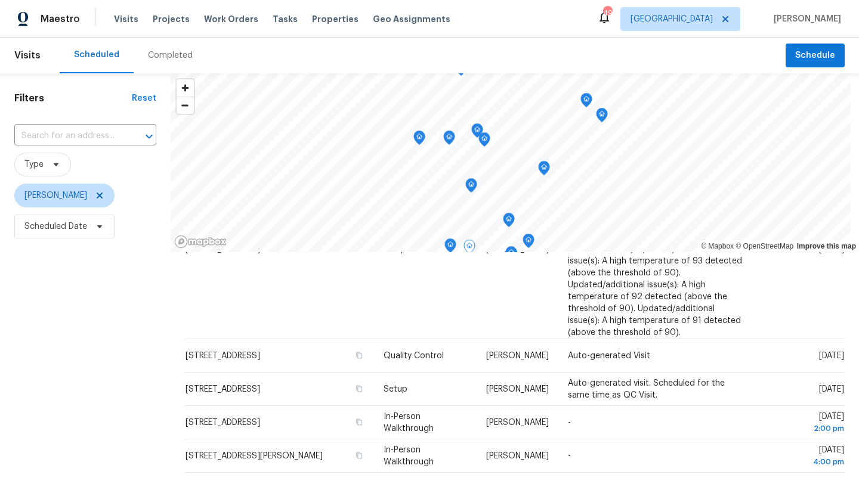
scroll to position [743, 0]
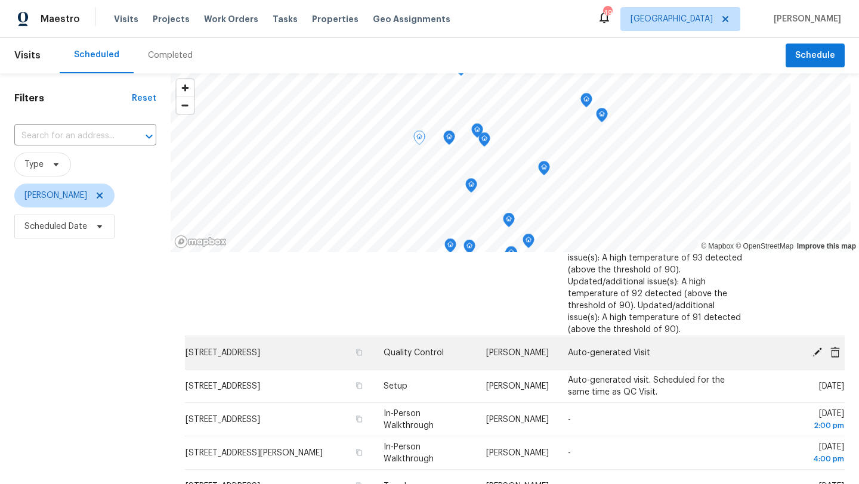
click at [817, 352] on icon at bounding box center [817, 352] width 10 height 10
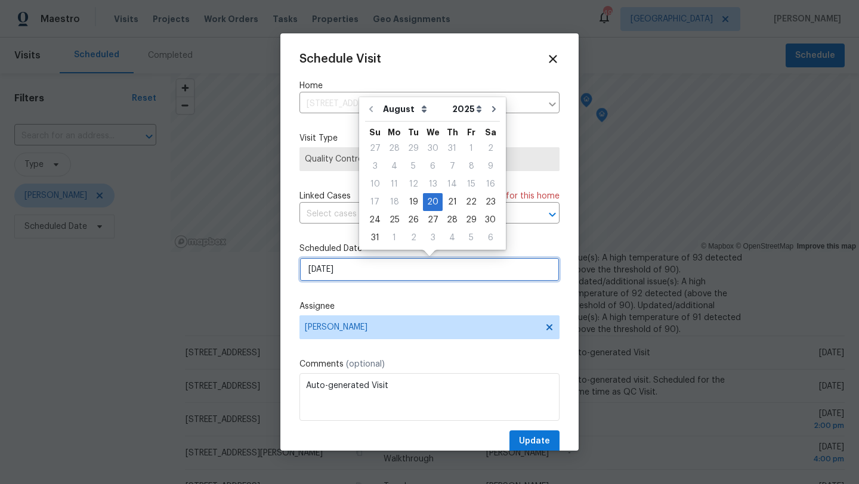
click at [375, 268] on input "[DATE]" at bounding box center [429, 270] width 260 height 24
click at [396, 220] on div "25" at bounding box center [394, 220] width 19 height 17
type input "[DATE]"
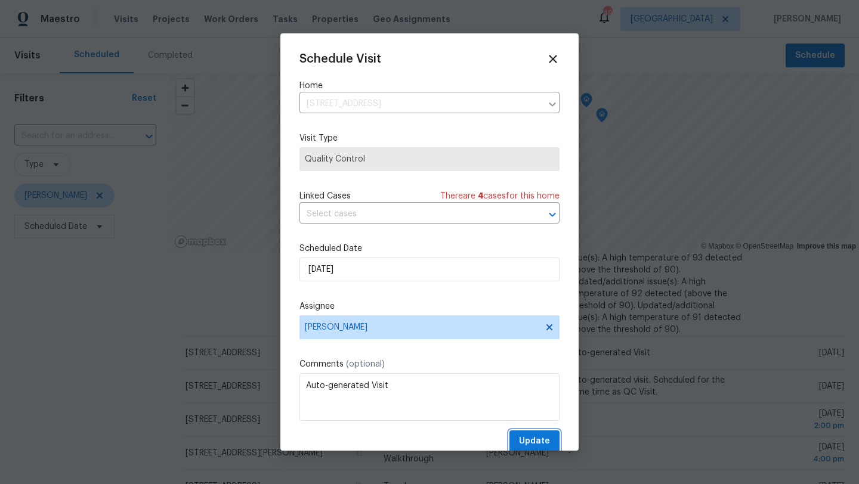
click at [531, 443] on span "Update" at bounding box center [534, 441] width 31 height 15
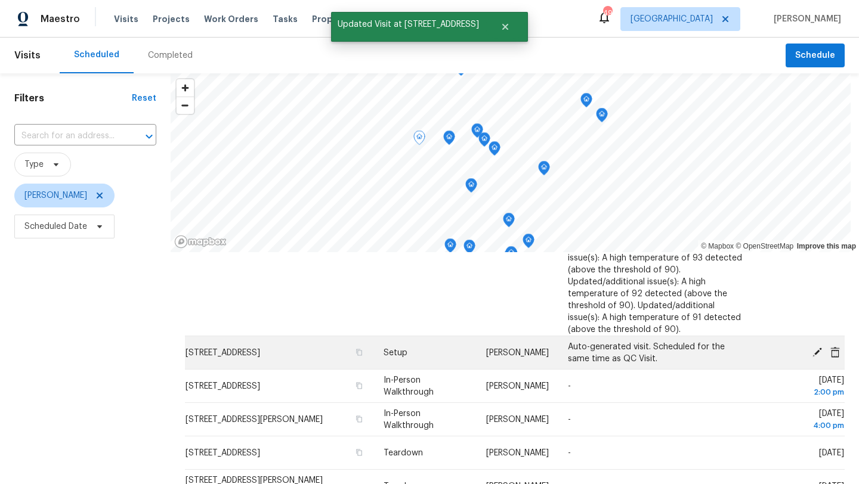
click at [817, 351] on icon at bounding box center [817, 352] width 10 height 10
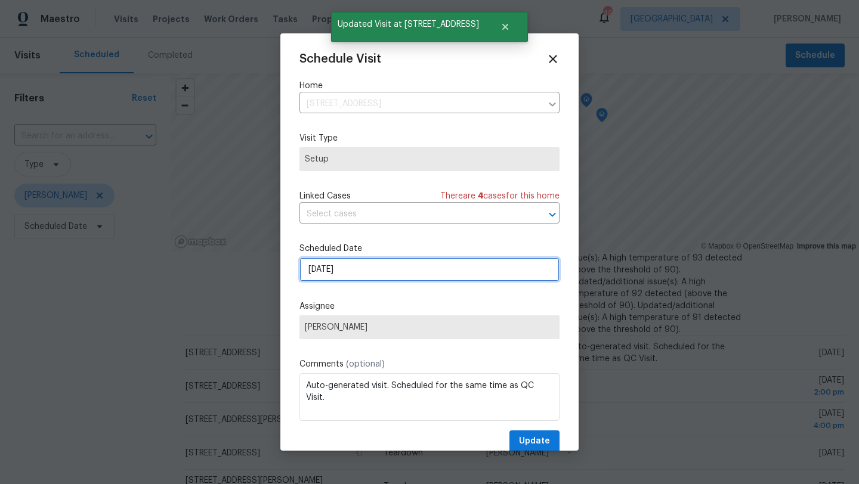
click at [355, 275] on input "[DATE]" at bounding box center [429, 270] width 260 height 24
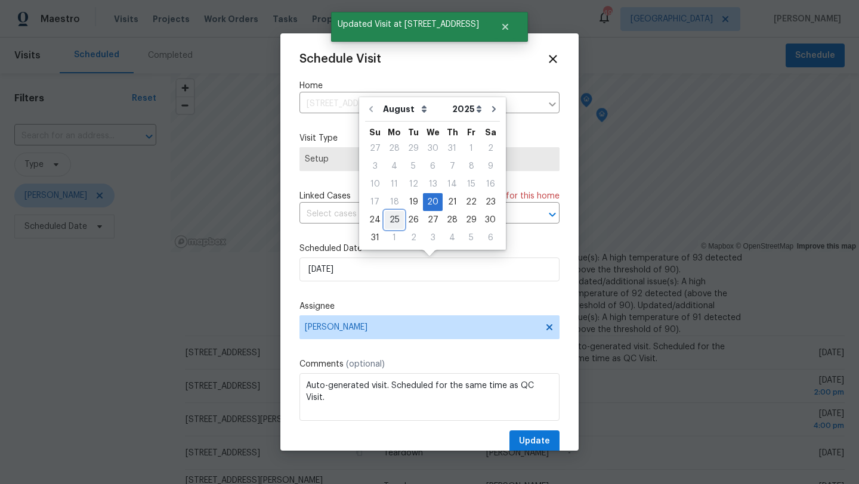
click at [392, 219] on div "25" at bounding box center [394, 220] width 19 height 17
type input "[DATE]"
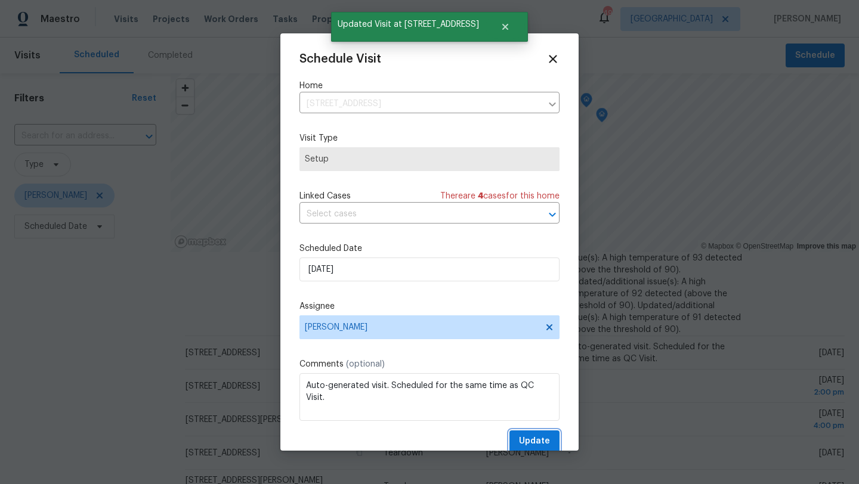
click at [532, 436] on span "Update" at bounding box center [534, 441] width 31 height 15
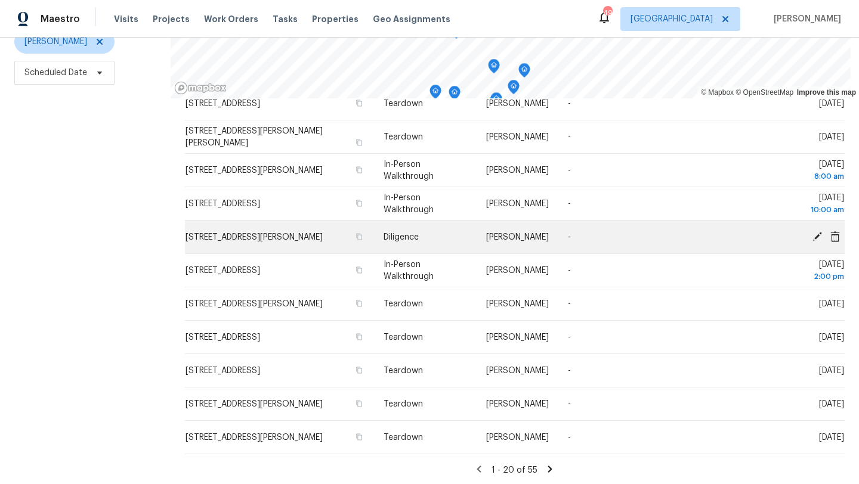
scroll to position [155, 0]
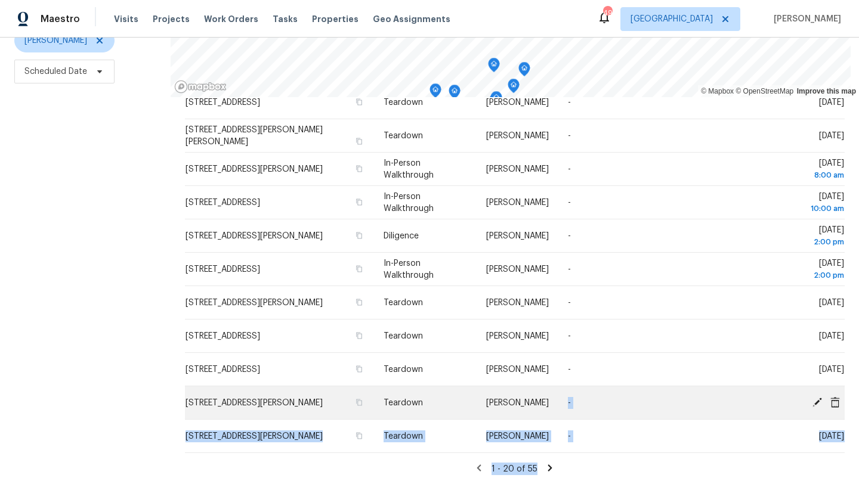
drag, startPoint x: 552, startPoint y: 466, endPoint x: 552, endPoint y: 388, distance: 77.5
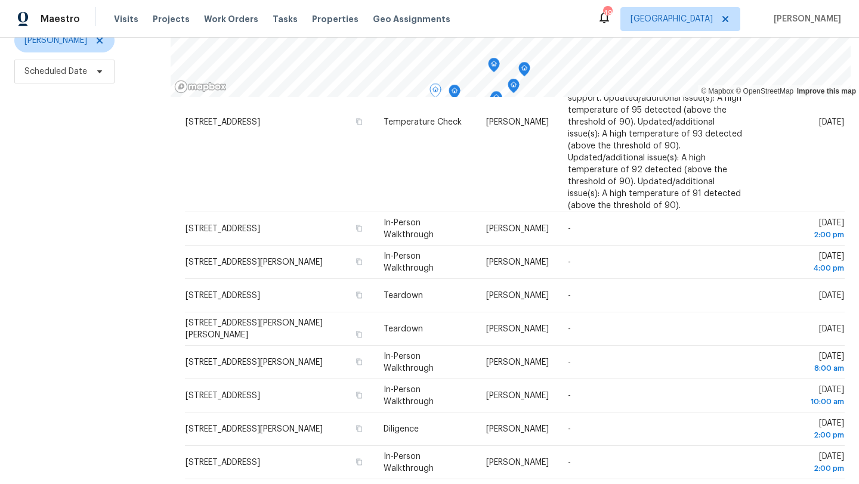
scroll to position [905, 0]
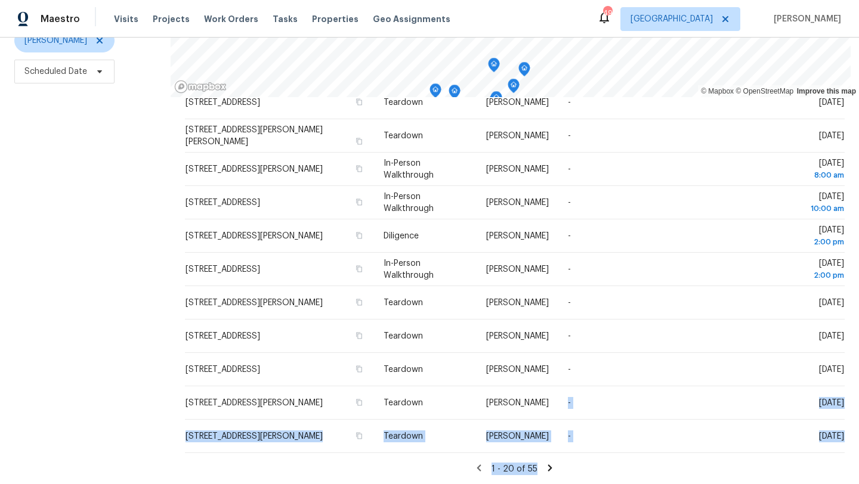
click at [552, 465] on icon at bounding box center [550, 467] width 4 height 7
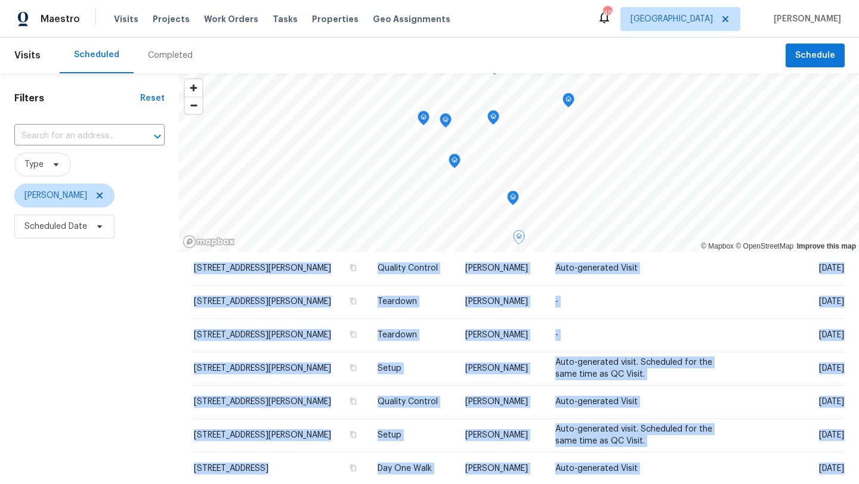
scroll to position [238, 0]
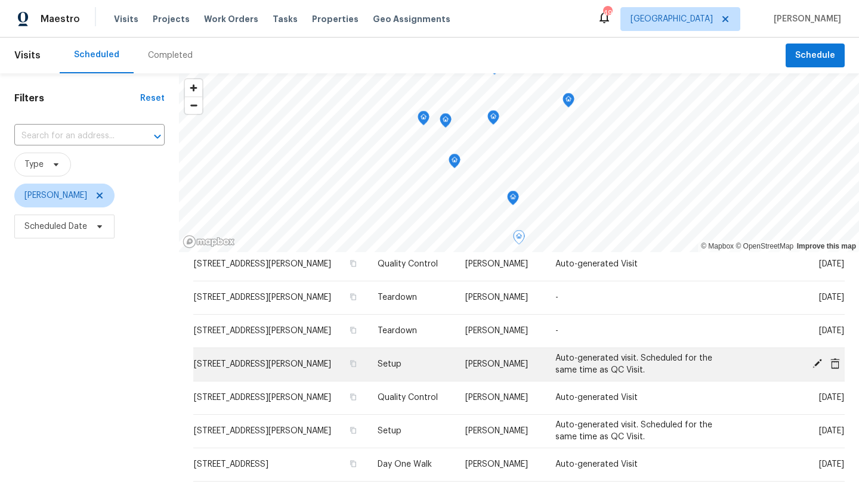
click at [817, 364] on icon at bounding box center [817, 364] width 10 height 10
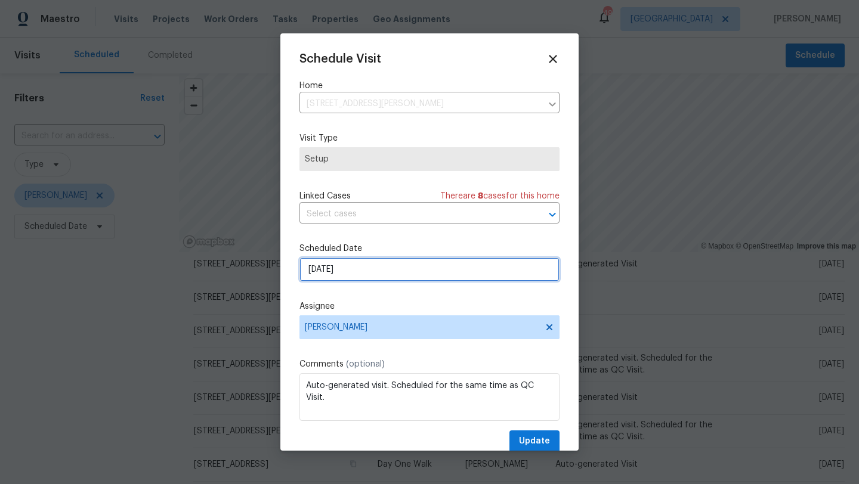
click at [371, 269] on input "[DATE]" at bounding box center [429, 270] width 260 height 24
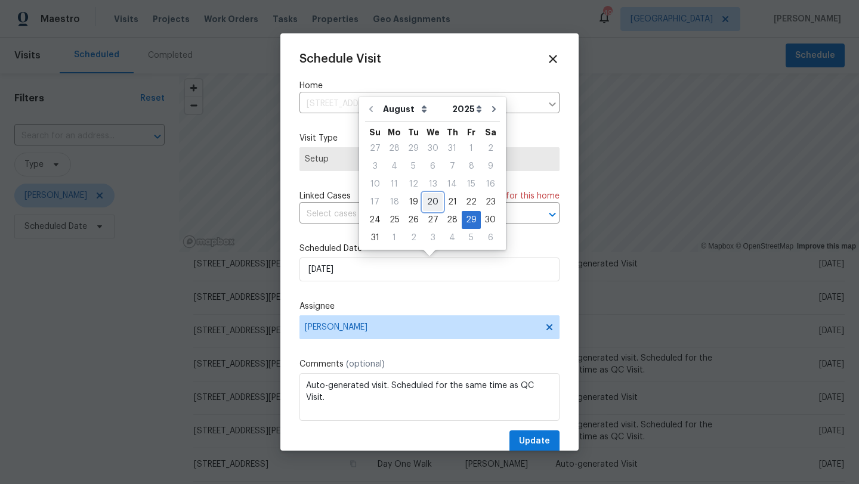
click at [427, 204] on div "20" at bounding box center [433, 202] width 20 height 17
type input "[DATE]"
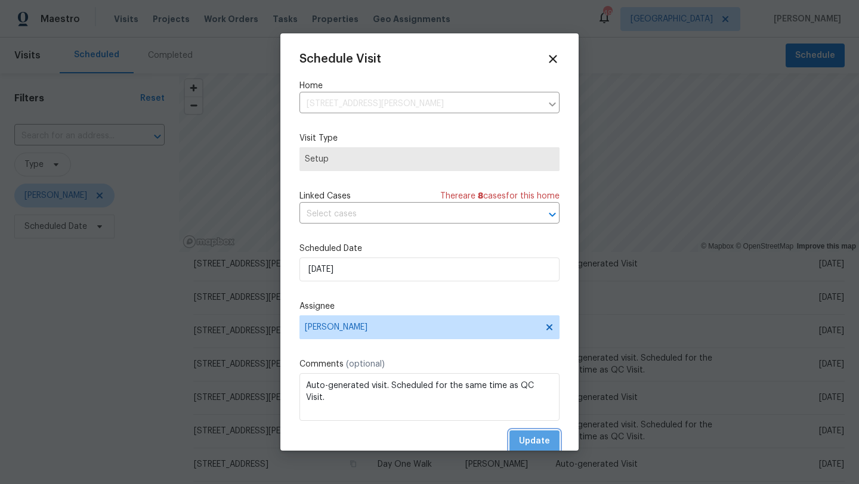
click at [529, 442] on span "Update" at bounding box center [534, 441] width 31 height 15
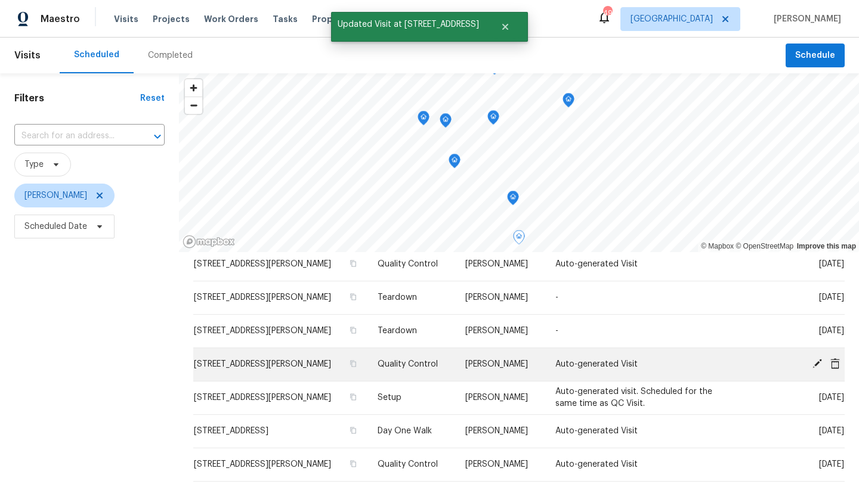
click at [814, 362] on icon at bounding box center [816, 363] width 11 height 11
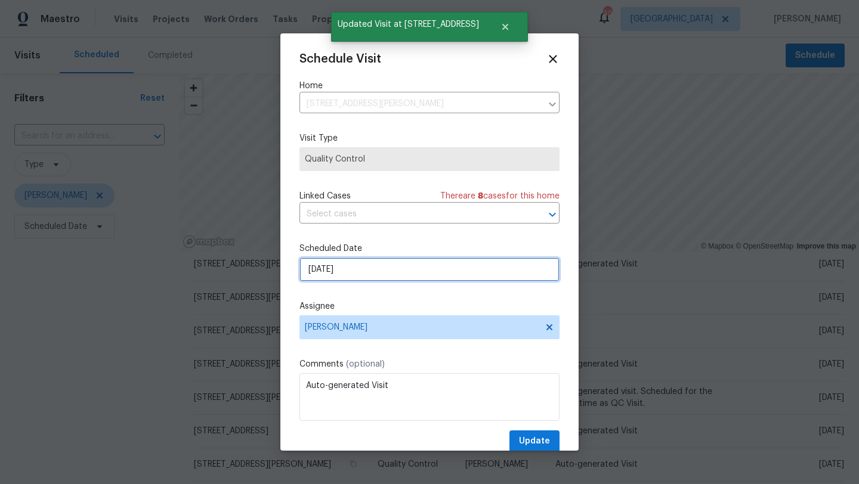
click at [394, 275] on input "[DATE]" at bounding box center [429, 270] width 260 height 24
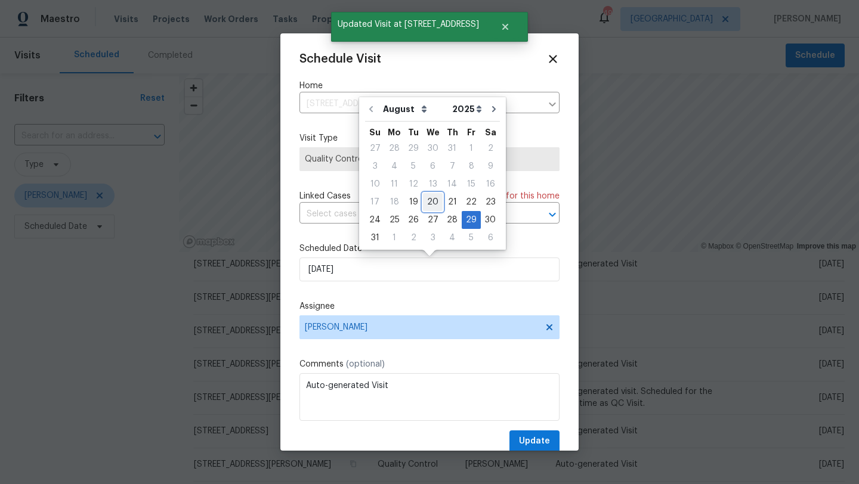
click at [429, 203] on div "20" at bounding box center [433, 202] width 20 height 17
type input "[DATE]"
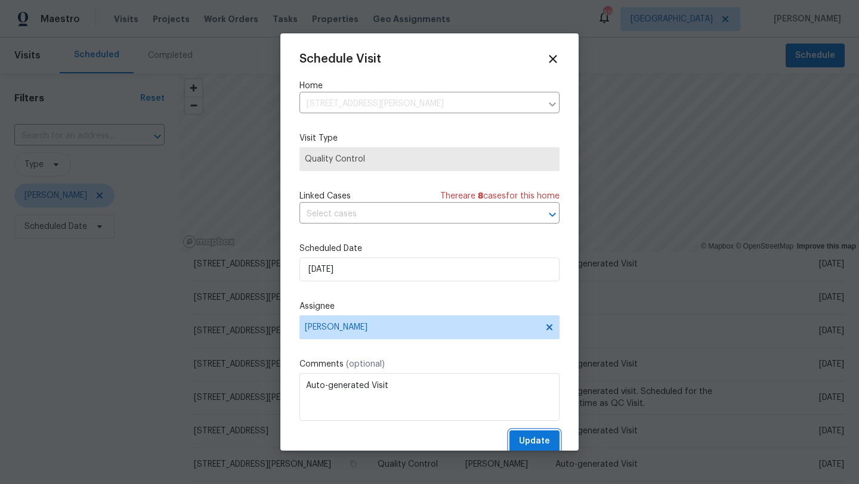
click at [526, 438] on span "Update" at bounding box center [534, 441] width 31 height 15
